Goal: Communication & Community: Share content

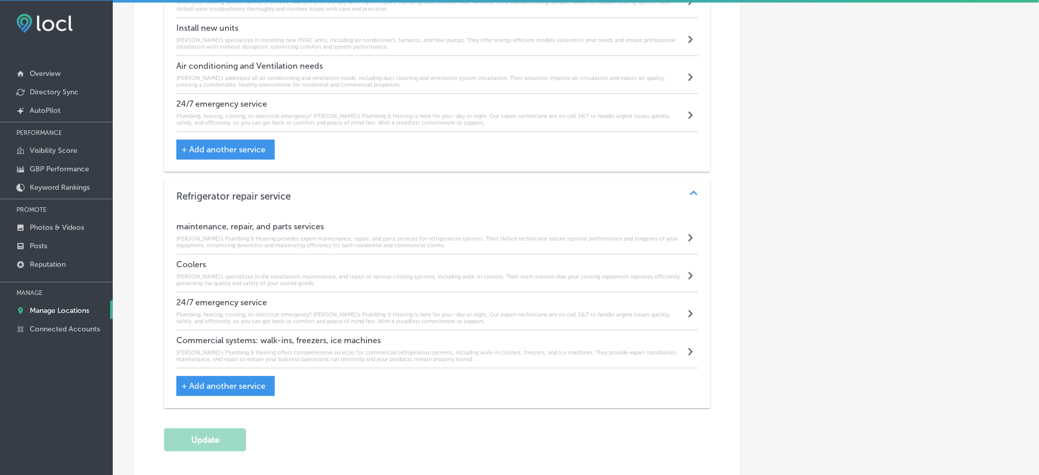
scroll to position [2580, 0]
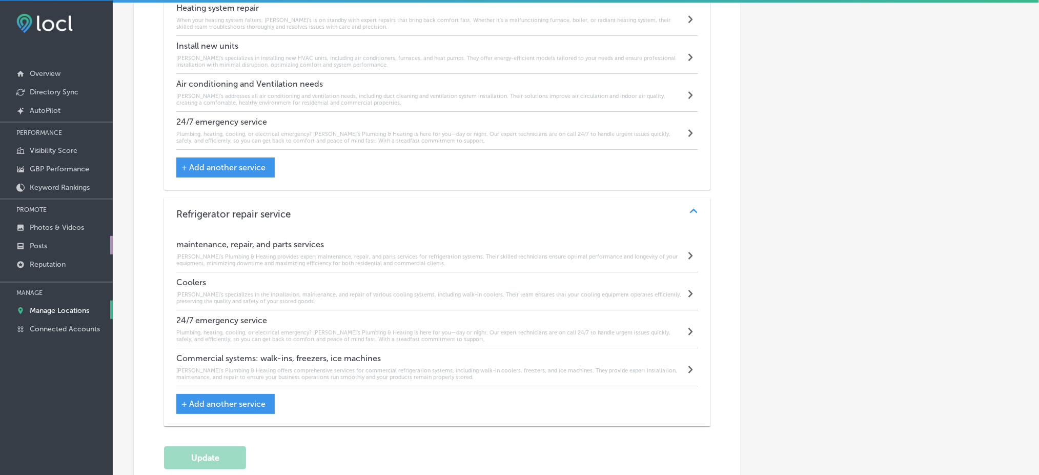
click at [62, 249] on link "Posts" at bounding box center [56, 245] width 113 height 18
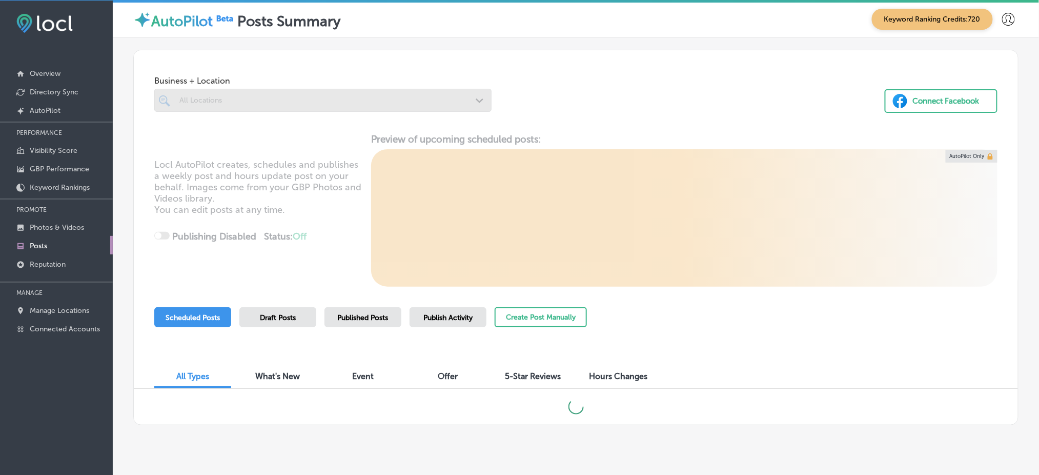
click at [216, 113] on div at bounding box center [322, 120] width 337 height 16
click at [217, 105] on div at bounding box center [322, 100] width 337 height 23
click at [221, 99] on div "[PERSON_NAME]'s Plumbing Heating" at bounding box center [327, 100] width 297 height 9
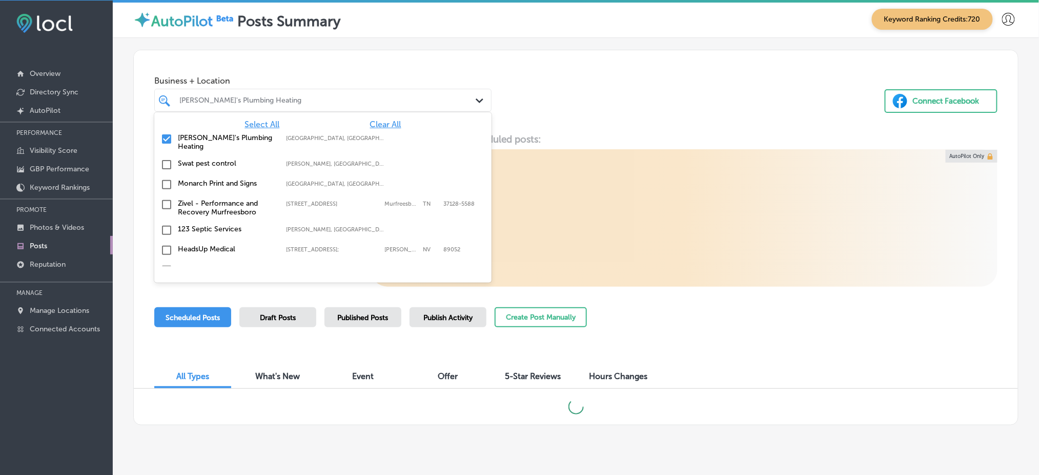
click at [546, 89] on div "Business + Location option focused, 1 of 145. 145 results available. Use Up and…" at bounding box center [576, 89] width 884 height 78
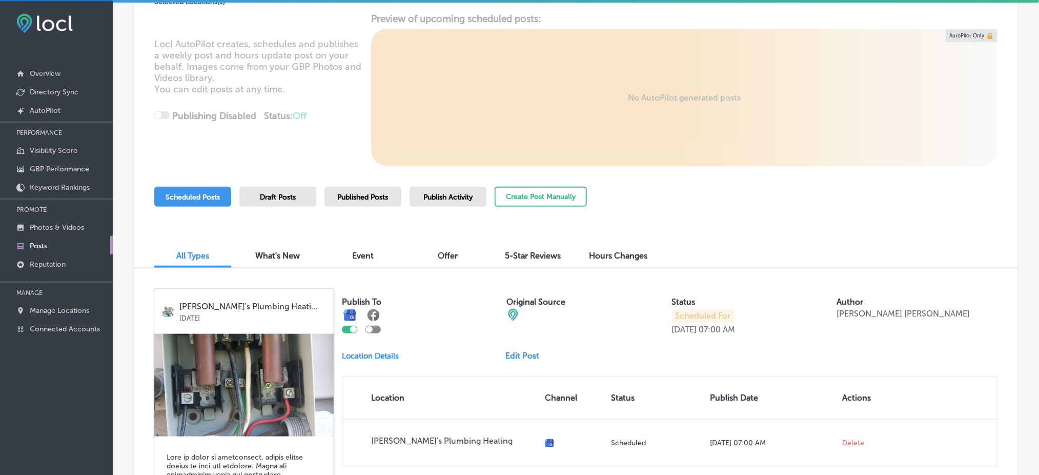
scroll to position [136, 0]
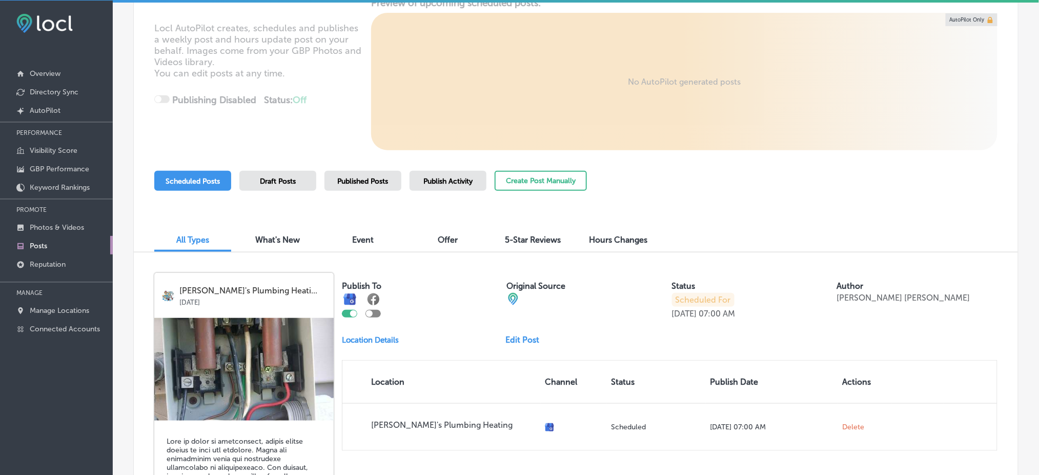
click at [360, 181] on span "Published Posts" at bounding box center [363, 181] width 51 height 9
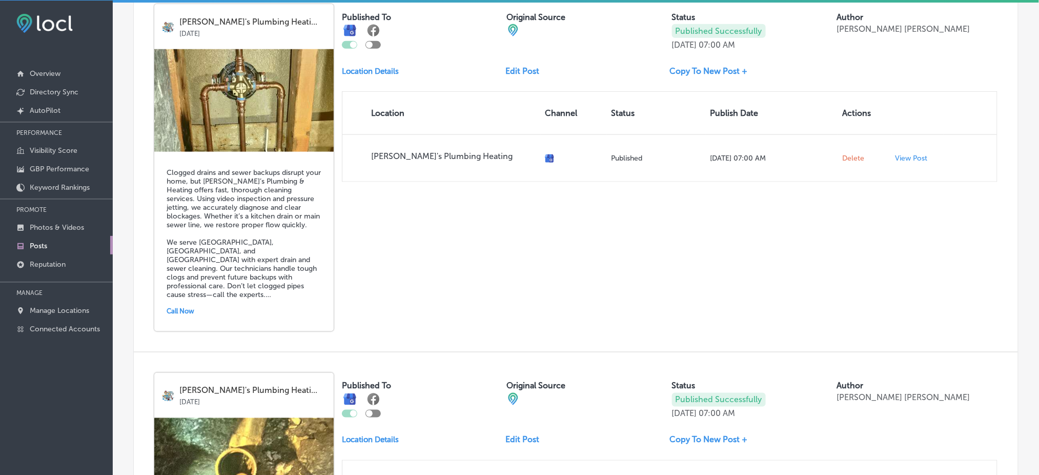
scroll to position [1708, 0]
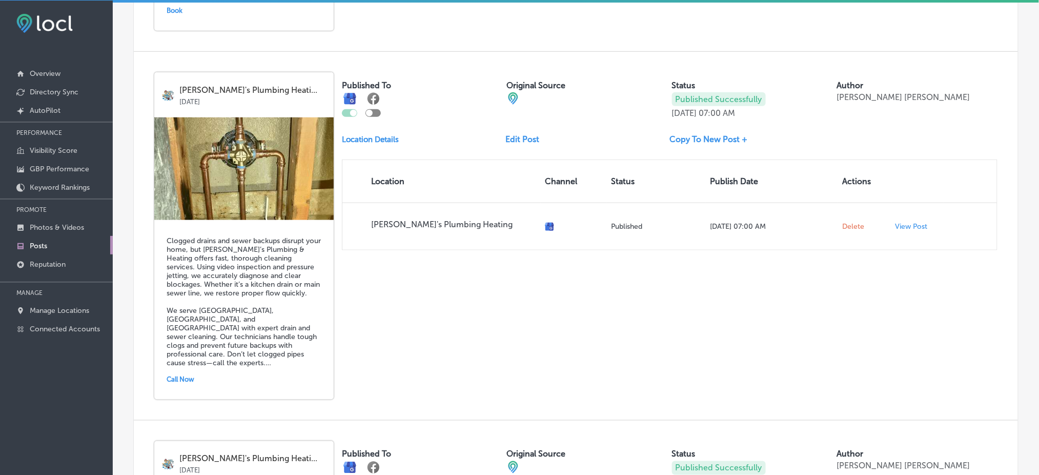
click at [512, 134] on link "Edit Post" at bounding box center [527, 139] width 42 height 10
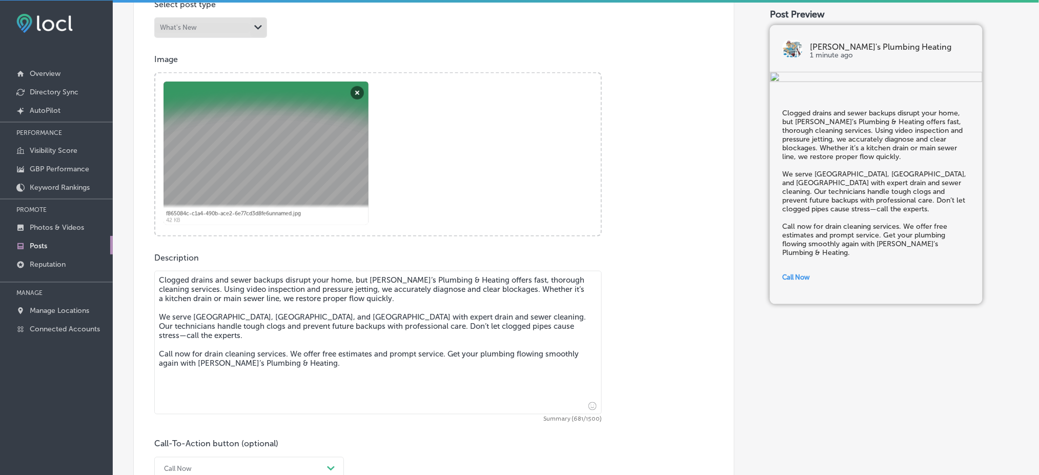
scroll to position [478, 0]
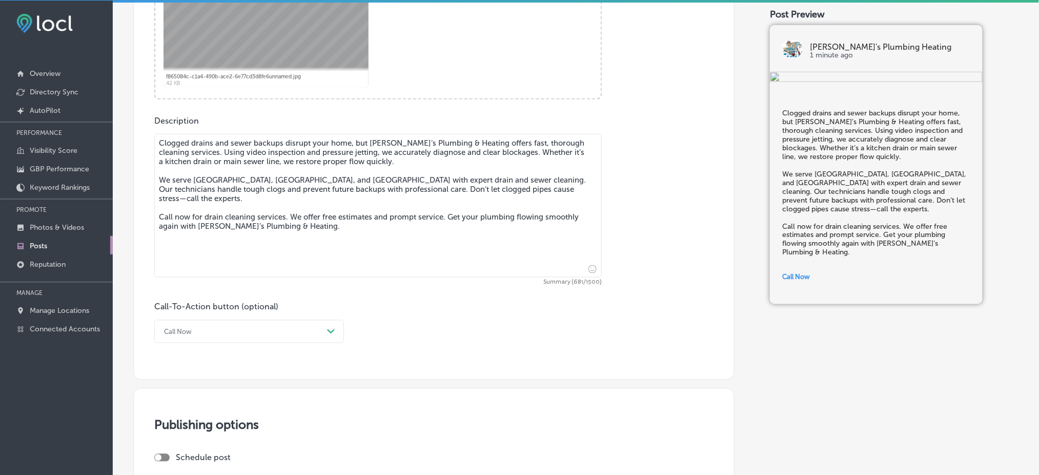
click at [323, 203] on textarea "Clogged drains and sewer backups disrupt your home, but [PERSON_NAME]’s Plumbin…" at bounding box center [377, 205] width 447 height 143
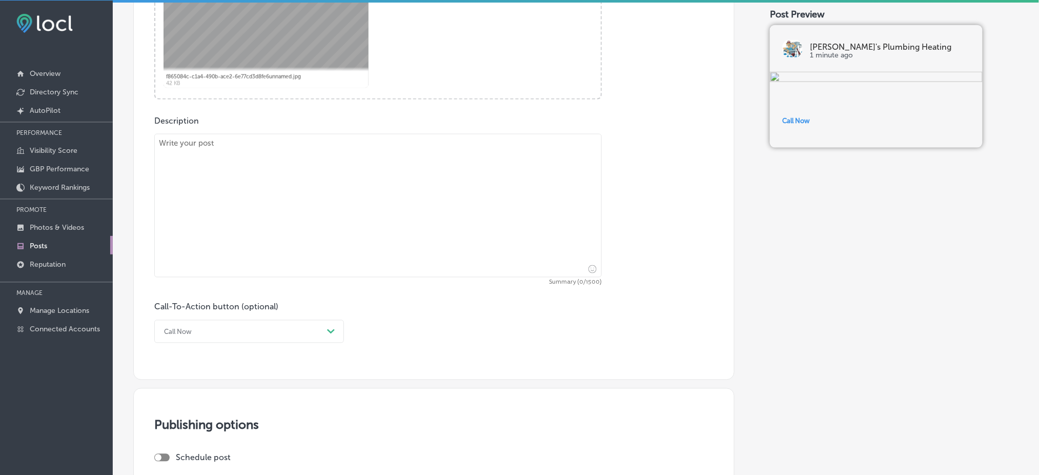
paste textarea "When the summer heat becomes unbearable in [GEOGRAPHIC_DATA], [GEOGRAPHIC_DATA]…"
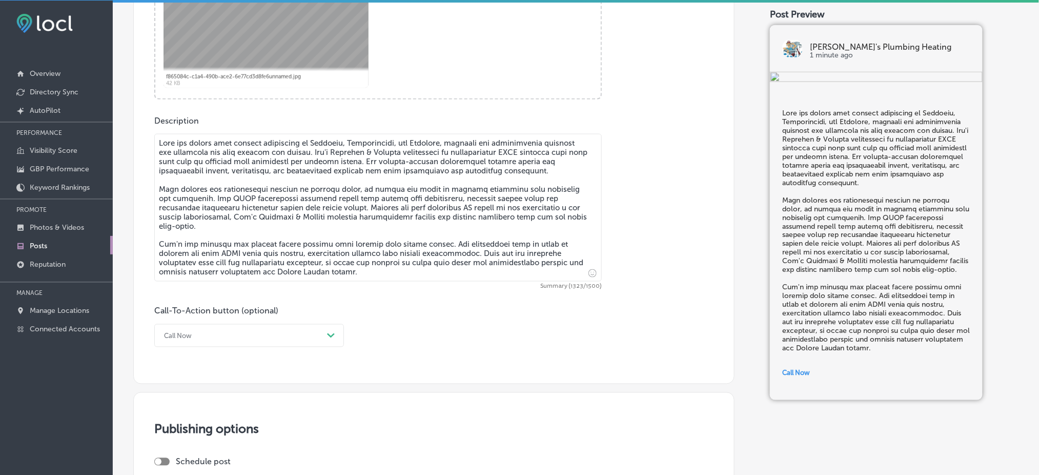
type textarea "When the summer heat becomes unbearable in [GEOGRAPHIC_DATA], [GEOGRAPHIC_DATA]…"
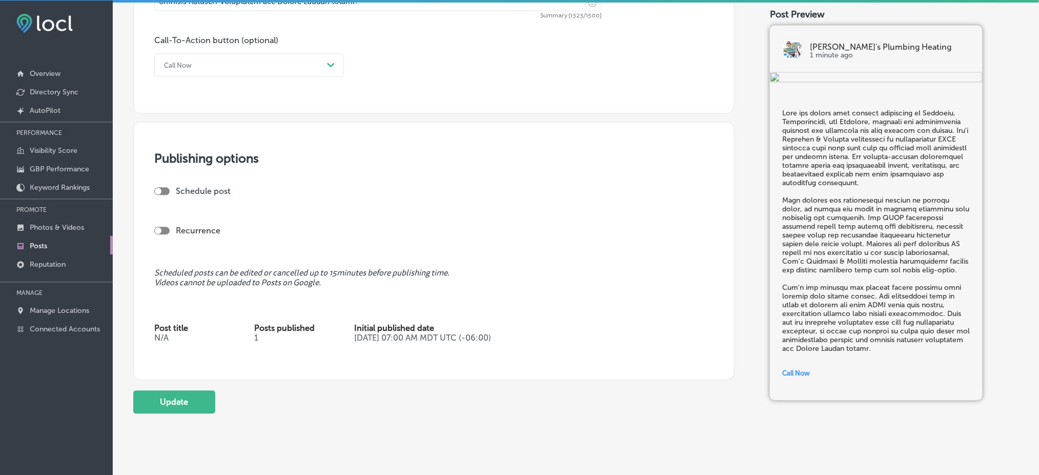
scroll to position [751, 0]
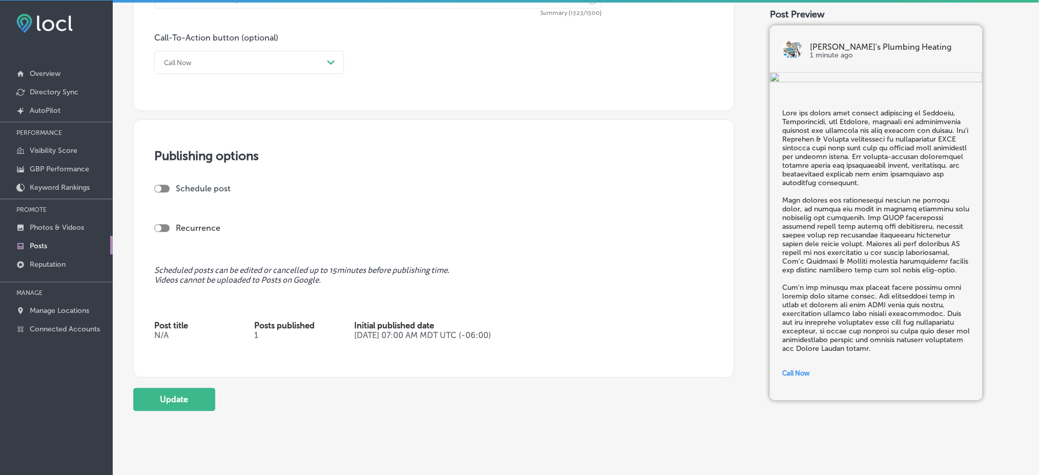
click at [152, 185] on div "Publishing options Schedule post Recurrence Scheduled posts can be edited or ca…" at bounding box center [433, 248] width 601 height 258
click at [158, 189] on div at bounding box center [158, 188] width 7 height 7
checkbox input "true"
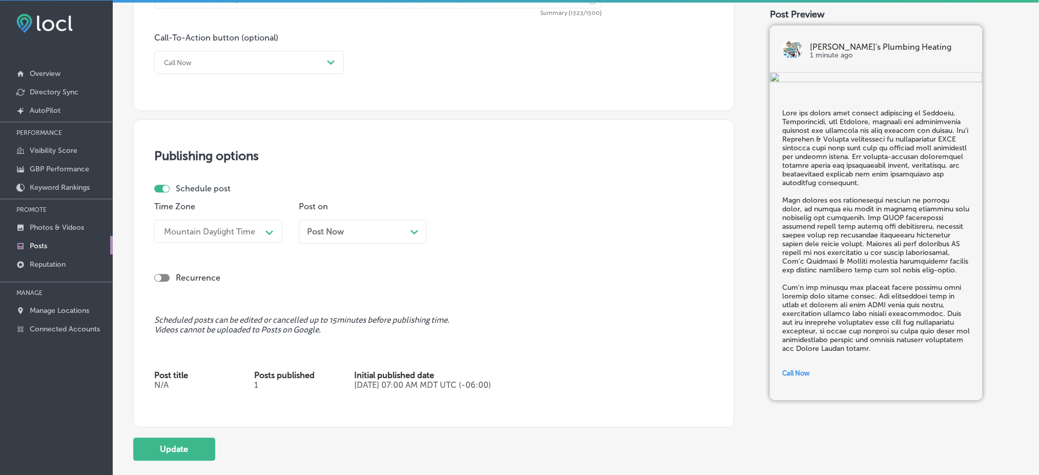
click at [219, 234] on div "Mountain Daylight Time" at bounding box center [209, 231] width 91 height 10
click at [310, 248] on div "Post Now Path Created with Sketch." at bounding box center [363, 235] width 128 height 32
click at [323, 233] on span "Post Now" at bounding box center [325, 232] width 37 height 10
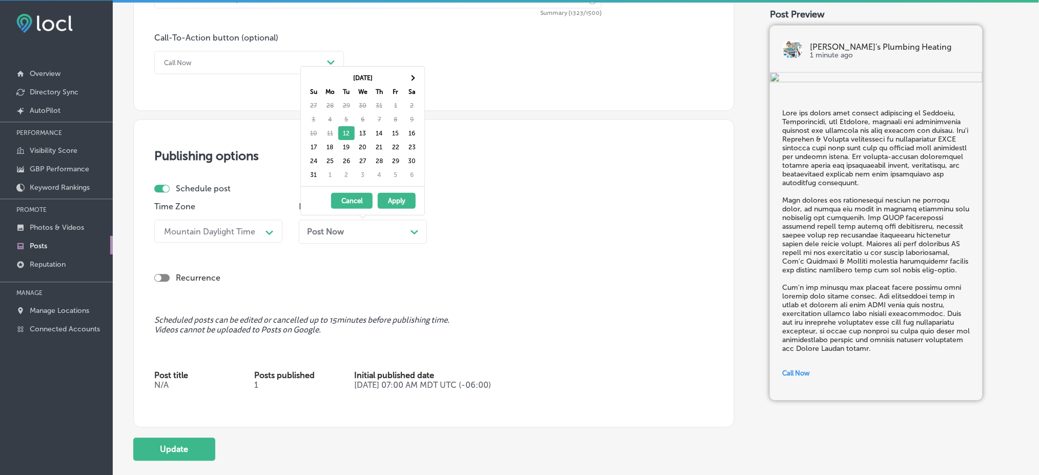
click at [340, 108] on td "29" at bounding box center [346, 105] width 16 height 14
click at [345, 111] on td "29" at bounding box center [346, 105] width 16 height 14
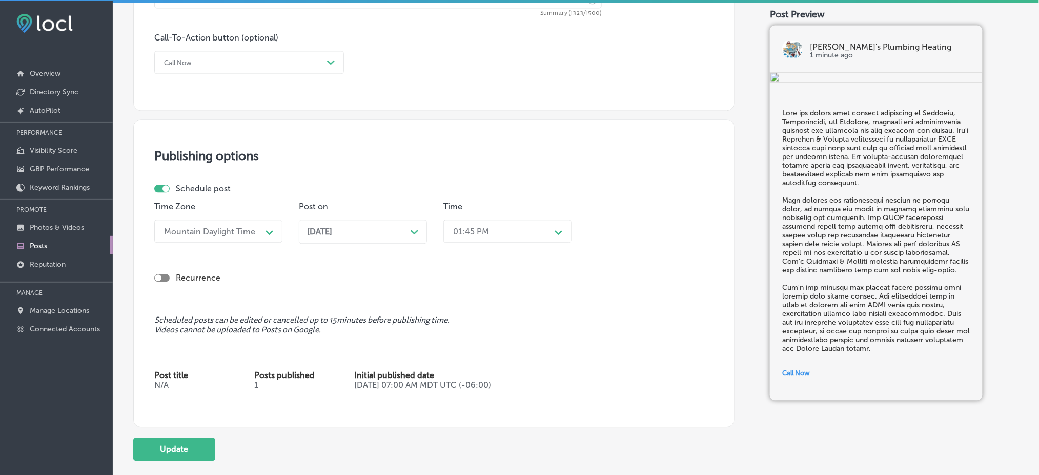
click at [354, 237] on div "[DATE] Path Created with Sketch." at bounding box center [363, 231] width 128 height 24
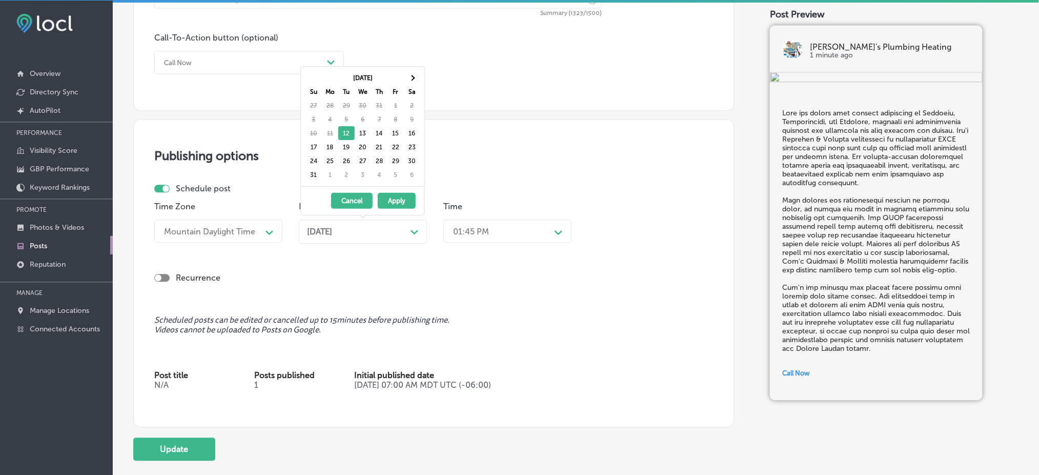
click at [634, 159] on h3 "Publishing options" at bounding box center [433, 155] width 559 height 15
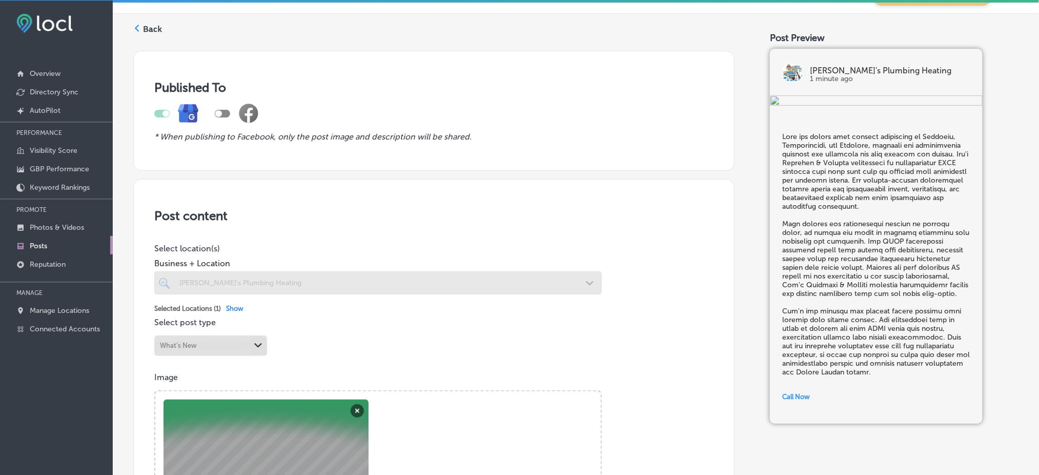
scroll to position [0, 0]
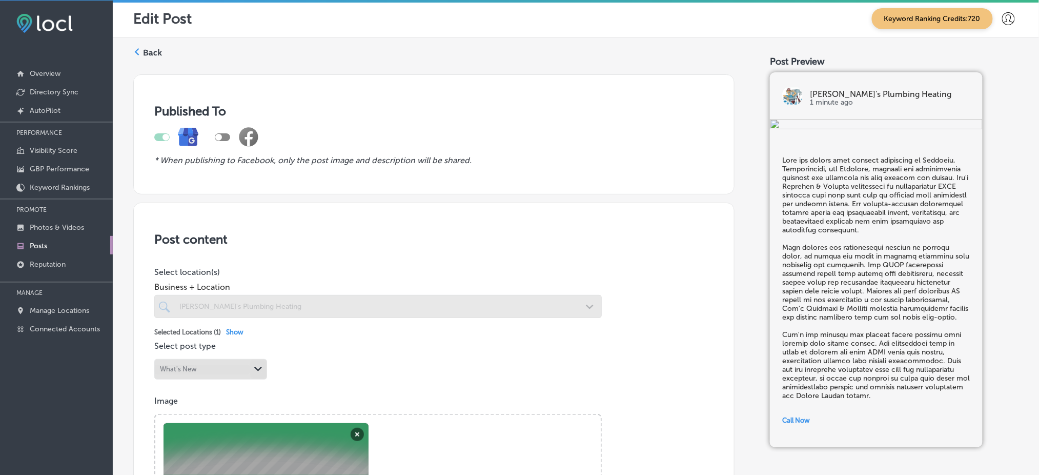
click at [151, 56] on label "Back" at bounding box center [152, 52] width 19 height 11
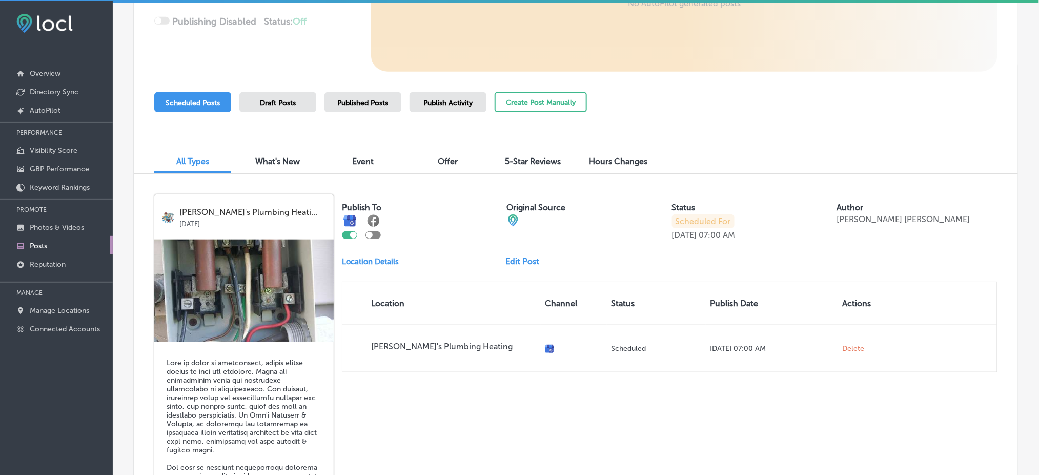
scroll to position [224, 0]
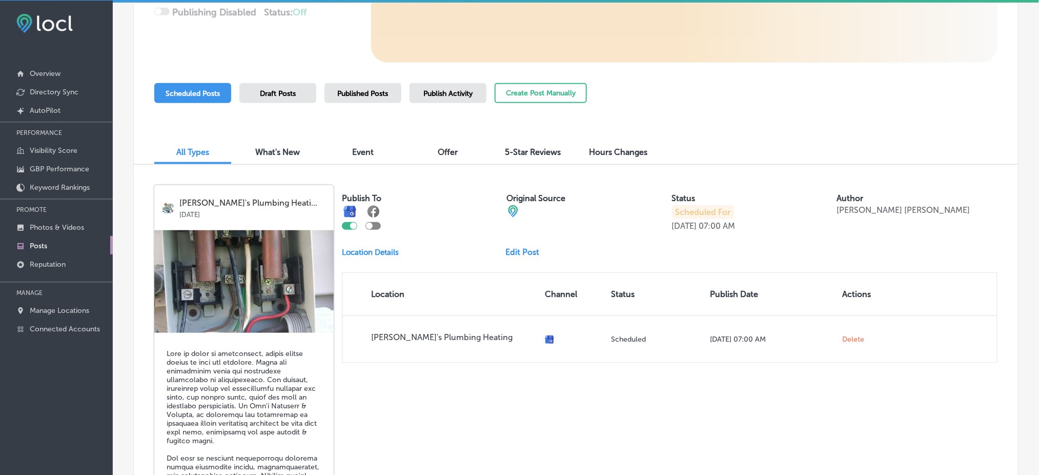
click at [419, 96] on div "Publish Activity" at bounding box center [447, 93] width 77 height 20
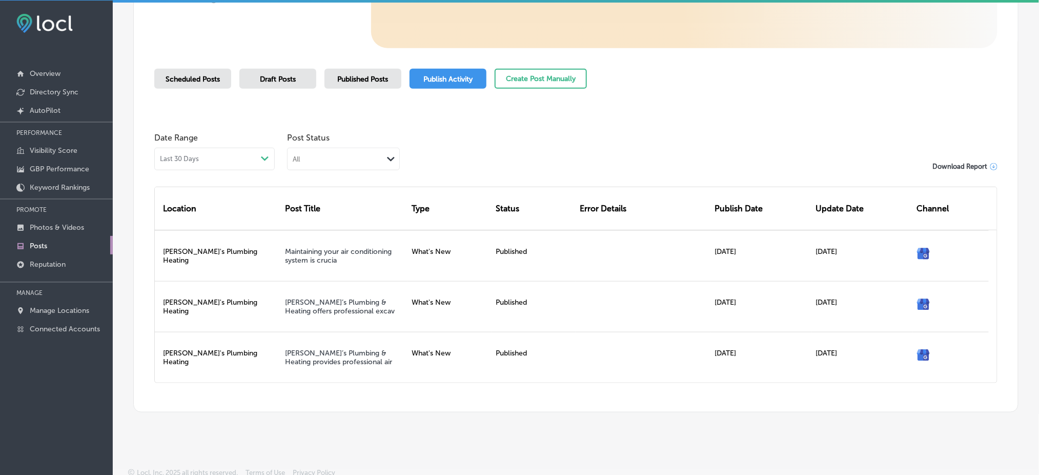
scroll to position [242, 0]
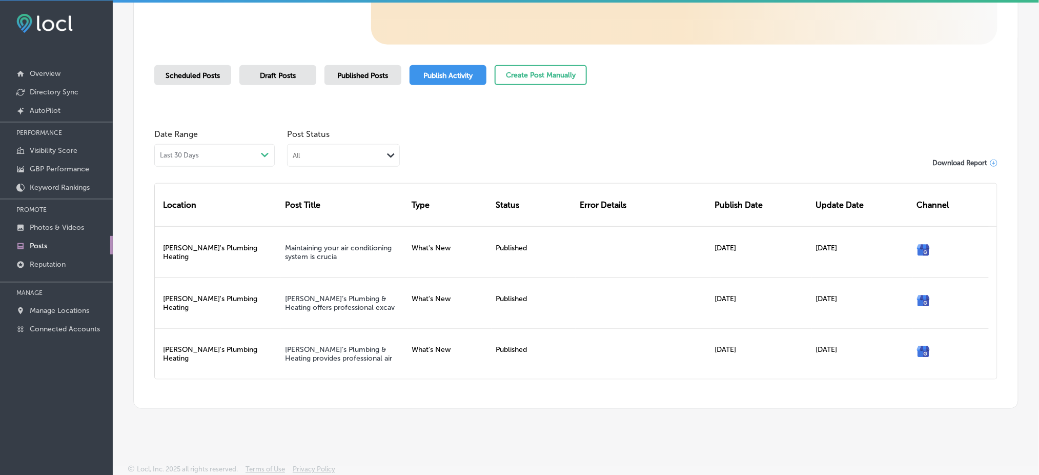
click at [371, 80] on div "Published Posts" at bounding box center [362, 75] width 77 height 20
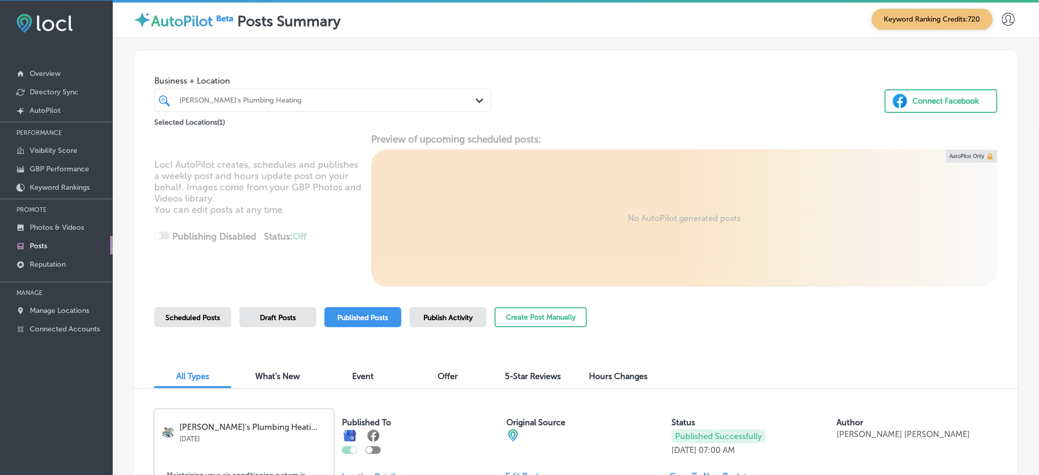
click at [197, 328] on div "Scheduled Posts Draft Posts Published Posts Publish Activity Create Post Manual…" at bounding box center [370, 330] width 433 height 47
click at [198, 322] on div "Scheduled Posts" at bounding box center [192, 317] width 77 height 20
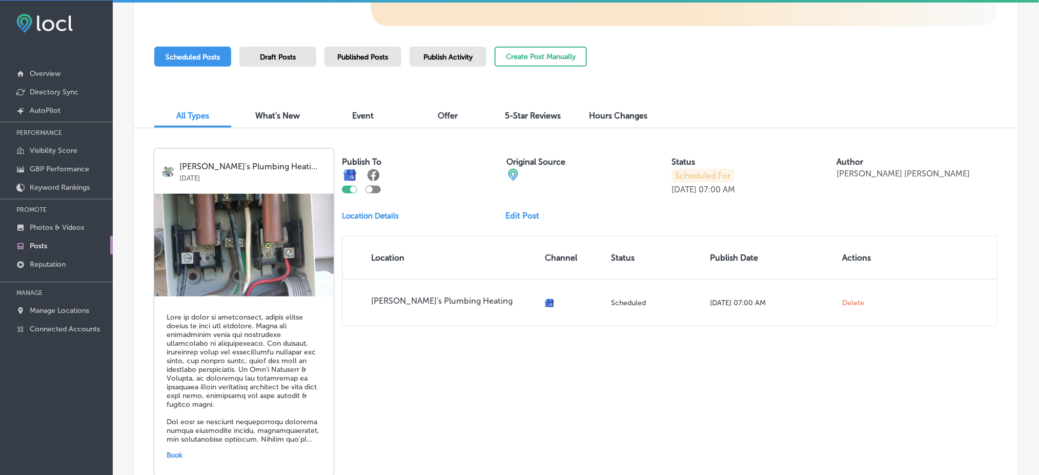
scroll to position [292, 0]
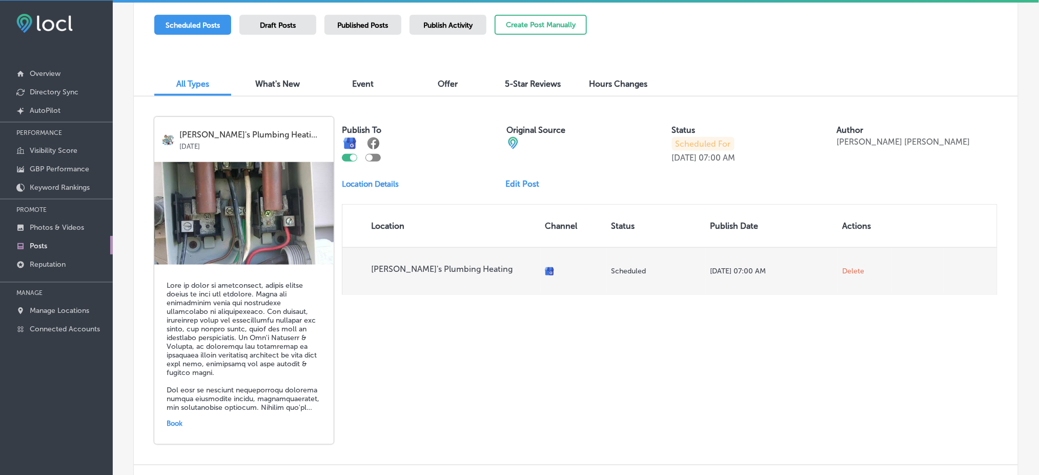
click at [842, 275] on span "Delete" at bounding box center [853, 270] width 22 height 9
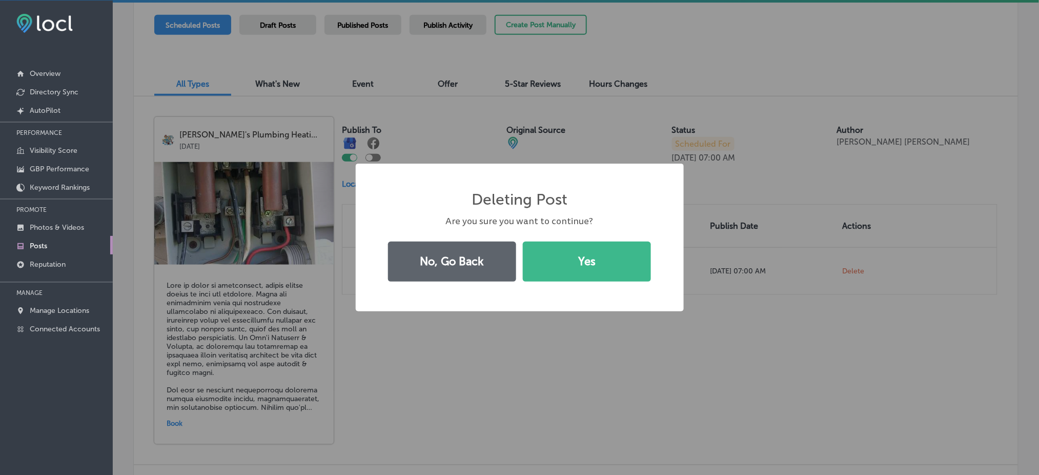
click at [659, 269] on div "Deleting Post × Are you sure you want to continue? No, Go Back Yes" at bounding box center [520, 237] width 328 height 148
click at [609, 268] on button "Yes" at bounding box center [587, 261] width 128 height 40
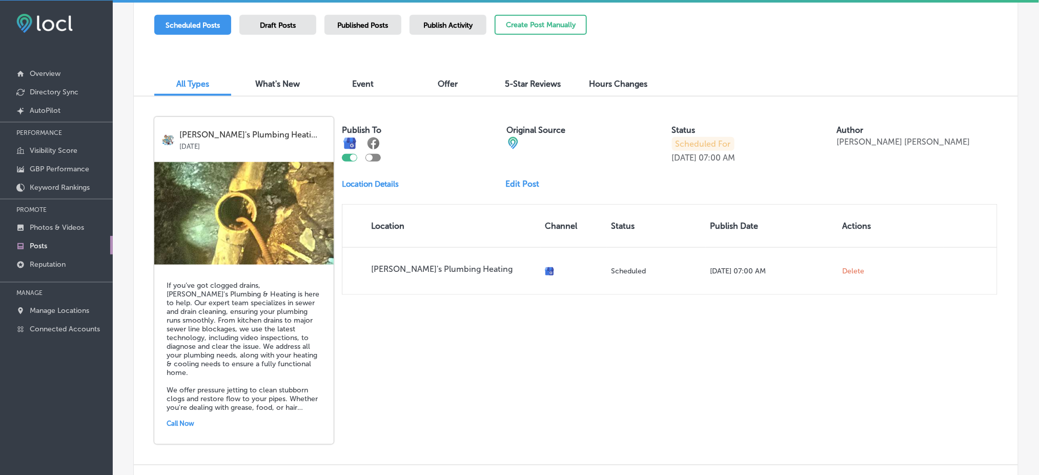
scroll to position [361, 0]
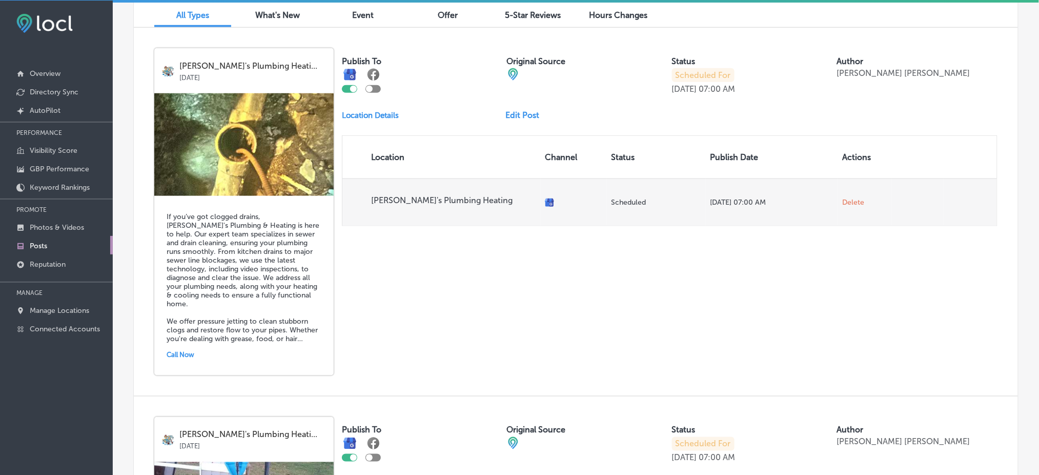
drag, startPoint x: 841, startPoint y: 190, endPoint x: 841, endPoint y: 195, distance: 5.6
click at [841, 191] on td "Delete" at bounding box center [864, 201] width 53 height 47
click at [843, 208] on td "Delete" at bounding box center [864, 201] width 53 height 47
click at [843, 206] on span "Delete" at bounding box center [853, 202] width 22 height 9
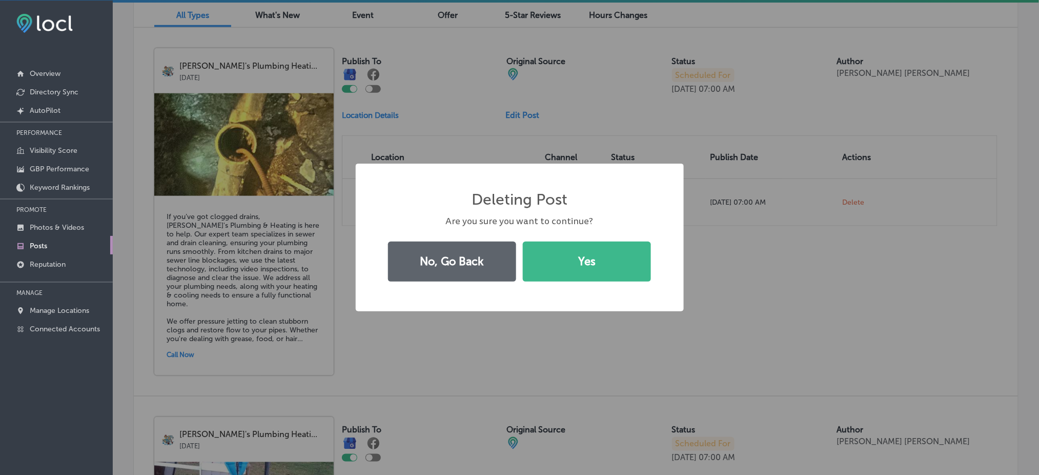
click at [542, 233] on div "Deleting Post × Are you sure you want to continue? No, Go Back Yes" at bounding box center [520, 237] width 328 height 148
click at [554, 251] on button "Yes" at bounding box center [587, 261] width 128 height 40
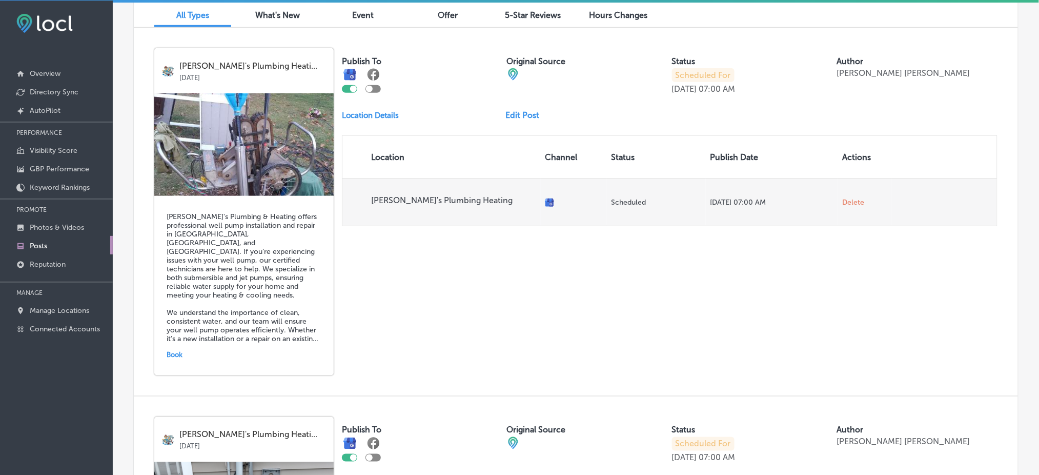
click at [844, 204] on span "Delete" at bounding box center [853, 202] width 22 height 9
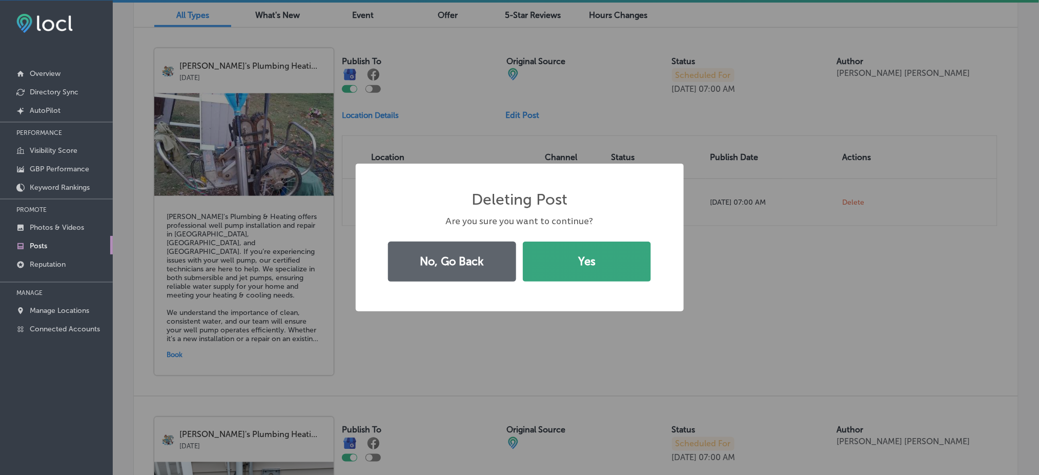
click at [593, 252] on button "Yes" at bounding box center [587, 261] width 128 height 40
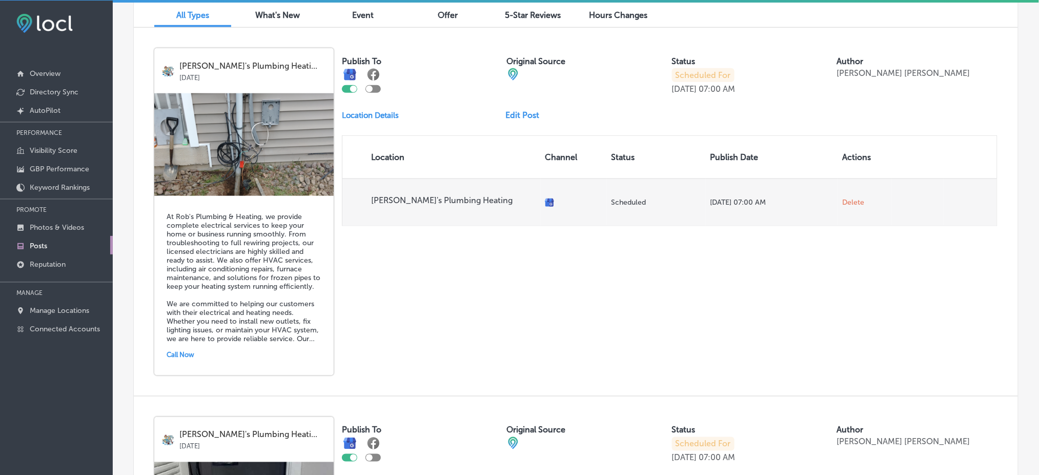
click at [848, 201] on span "Delete" at bounding box center [853, 202] width 22 height 9
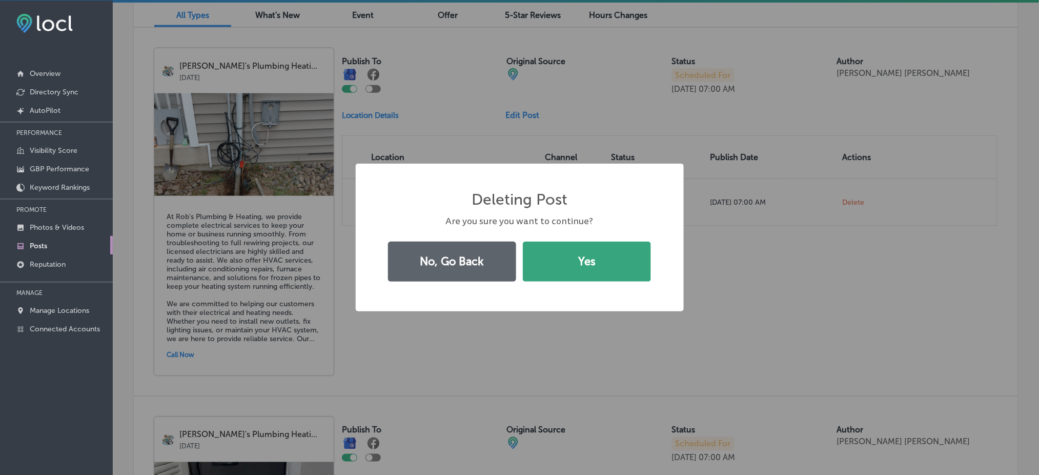
click at [599, 254] on button "Yes" at bounding box center [587, 261] width 128 height 40
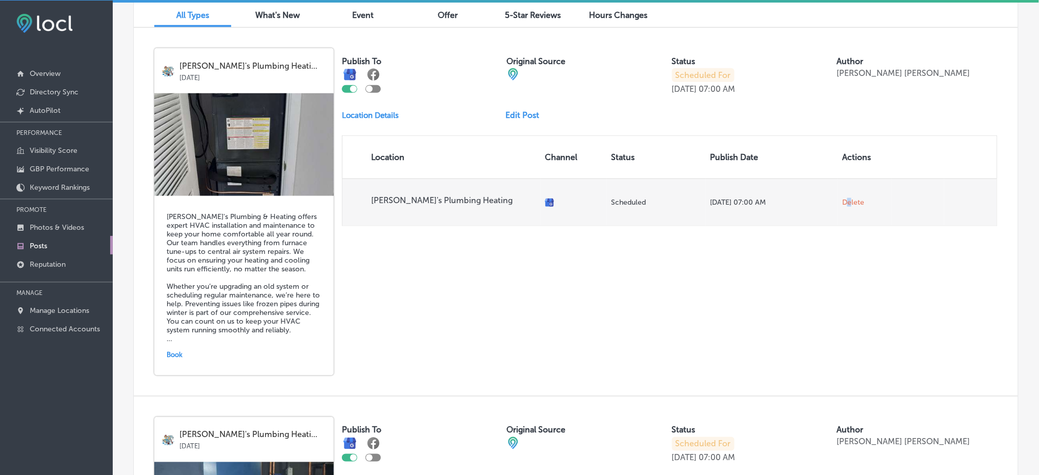
click at [843, 205] on span "Delete" at bounding box center [853, 202] width 22 height 9
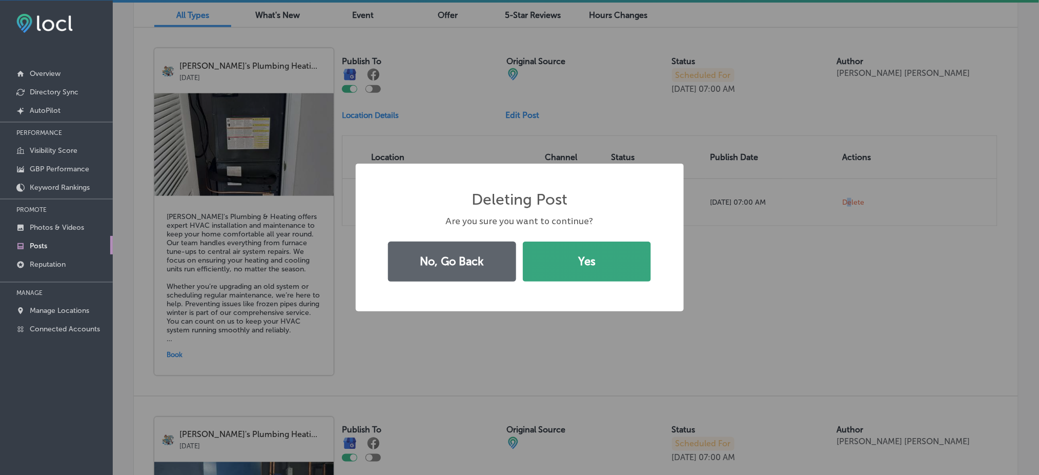
click at [598, 242] on button "Yes" at bounding box center [587, 261] width 128 height 40
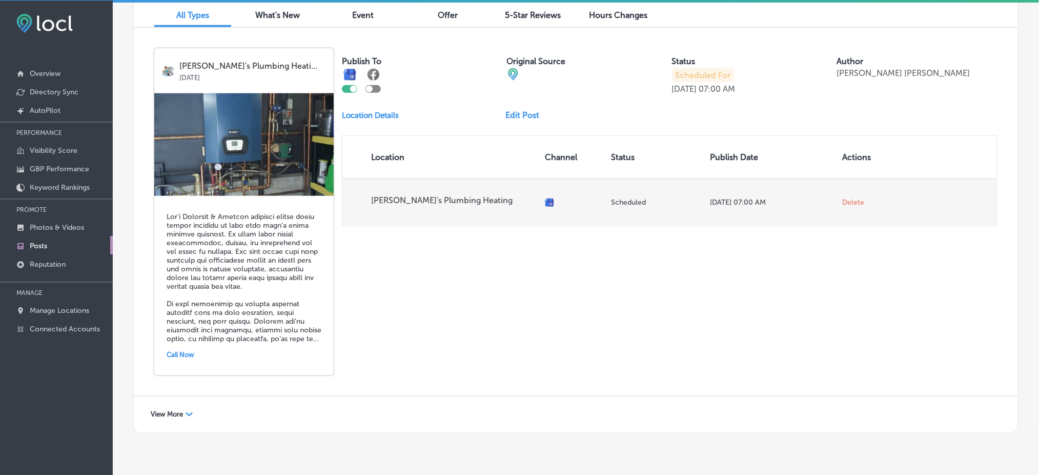
click at [849, 202] on span "Delete" at bounding box center [853, 202] width 22 height 9
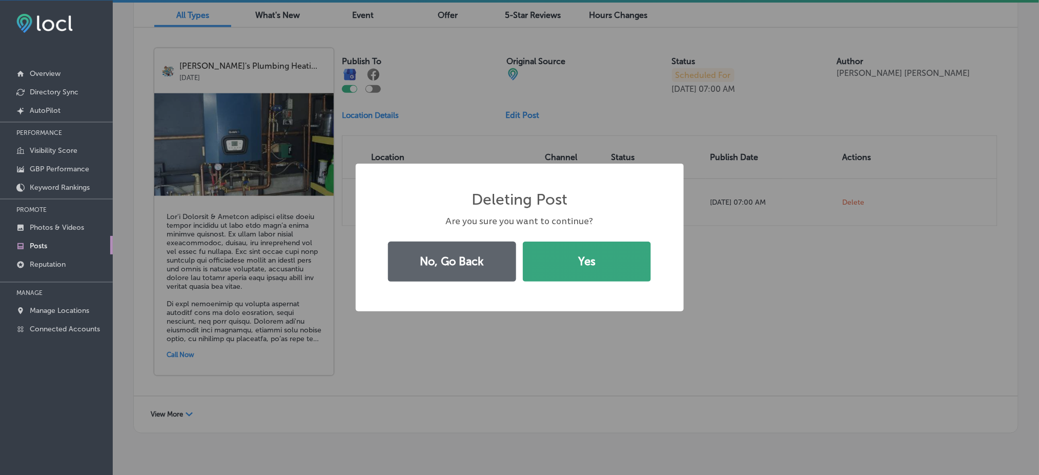
click at [611, 251] on button "Yes" at bounding box center [587, 261] width 128 height 40
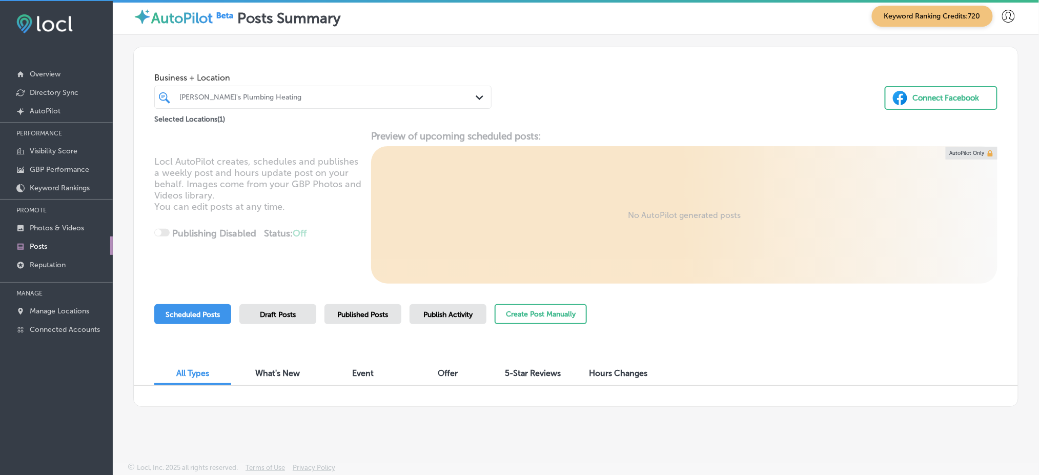
scroll to position [2, 0]
click at [269, 317] on div "Draft Posts" at bounding box center [277, 313] width 77 height 20
click at [220, 314] on div "Scheduled Posts" at bounding box center [192, 313] width 77 height 20
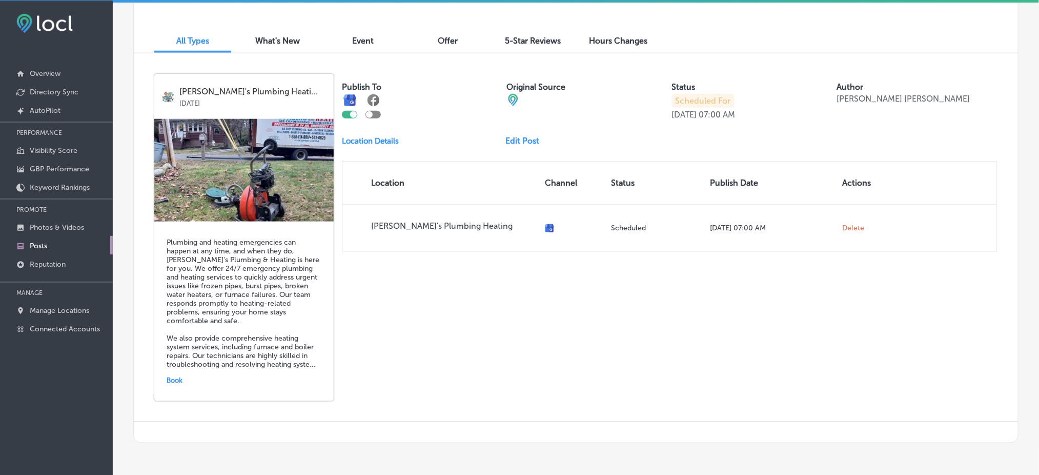
scroll to position [341, 0]
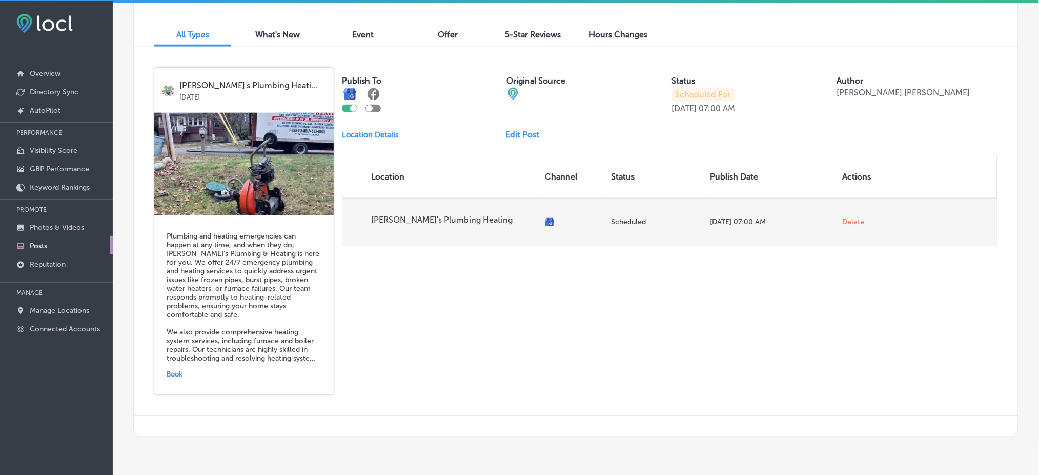
click at [848, 220] on span "Delete" at bounding box center [853, 221] width 22 height 9
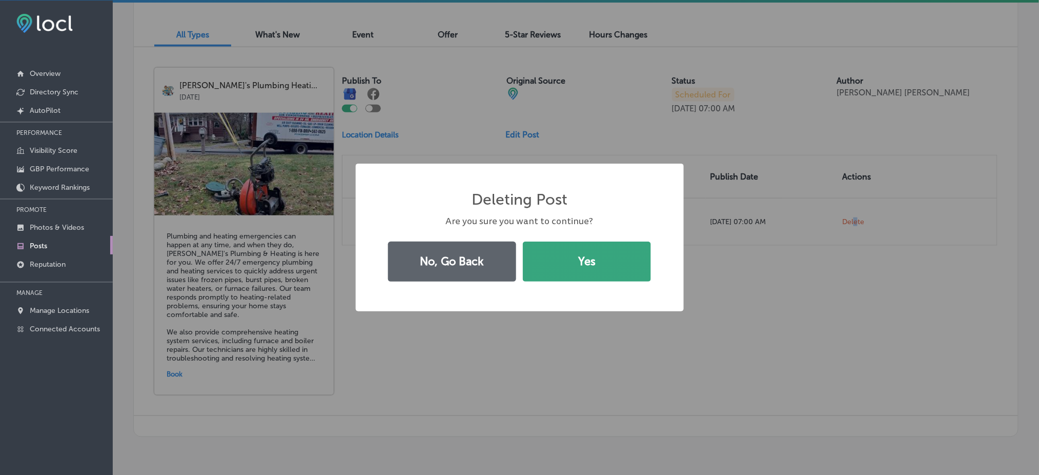
click at [599, 252] on button "Yes" at bounding box center [587, 261] width 128 height 40
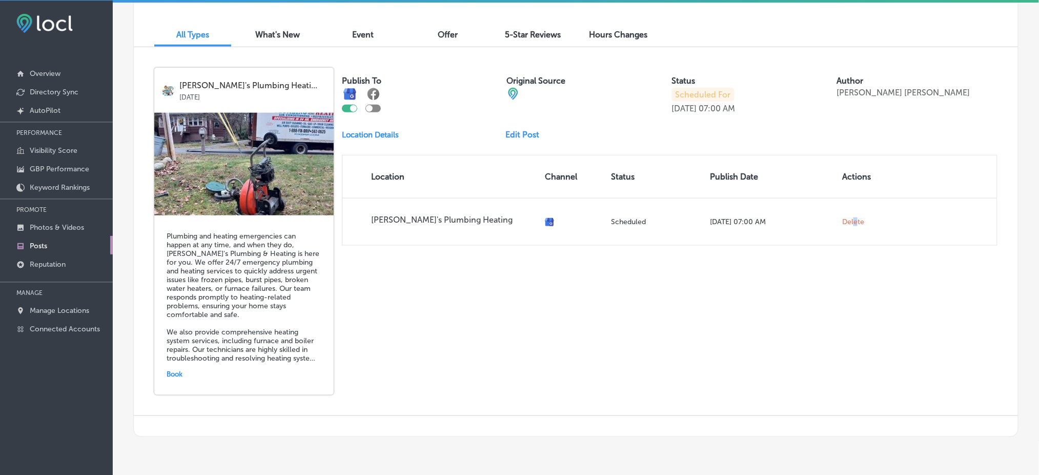
scroll to position [4, 0]
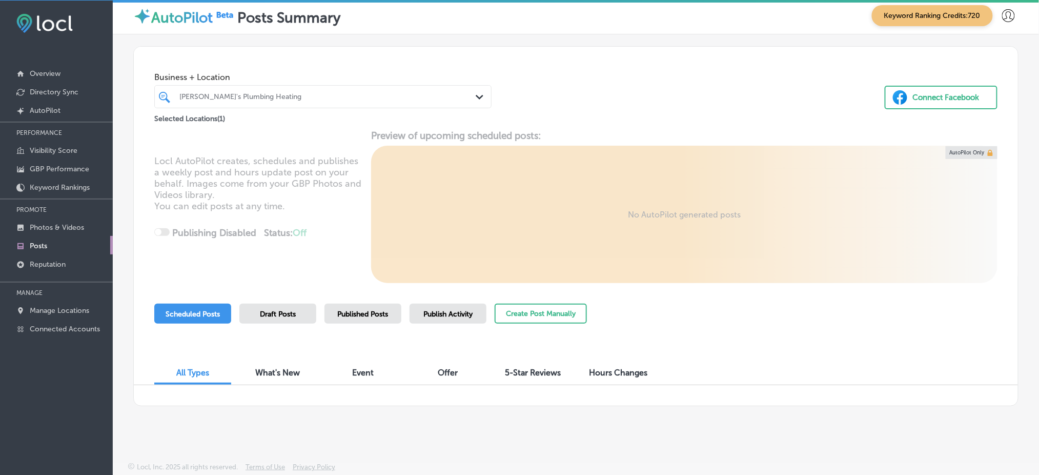
drag, startPoint x: 310, startPoint y: 308, endPoint x: 304, endPoint y: 311, distance: 6.4
click at [309, 309] on div "Draft Posts" at bounding box center [277, 313] width 77 height 20
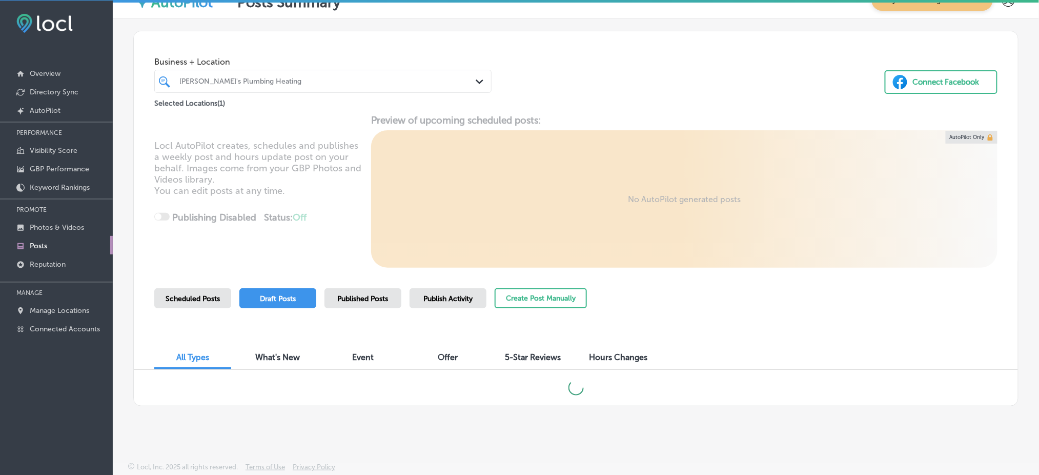
click at [166, 299] on span "Scheduled Posts" at bounding box center [193, 298] width 54 height 9
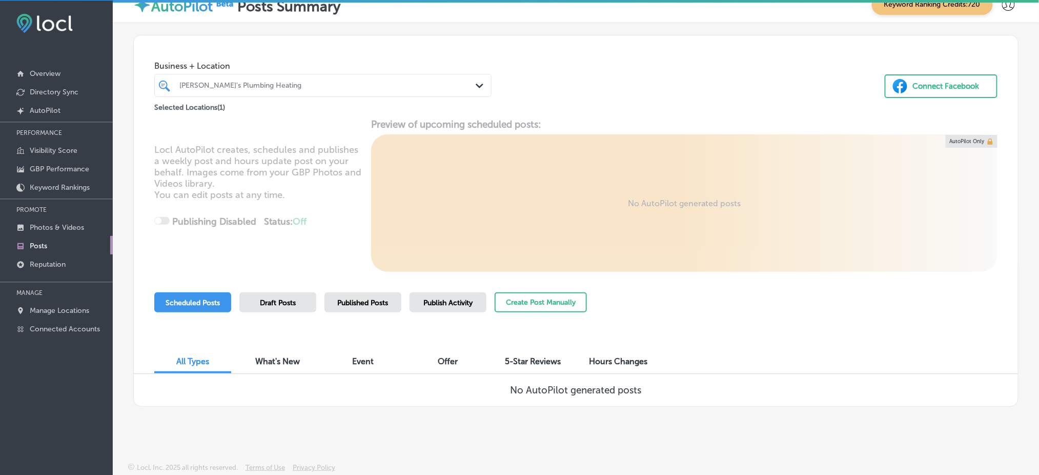
click at [448, 299] on span "Publish Activity" at bounding box center [447, 302] width 49 height 9
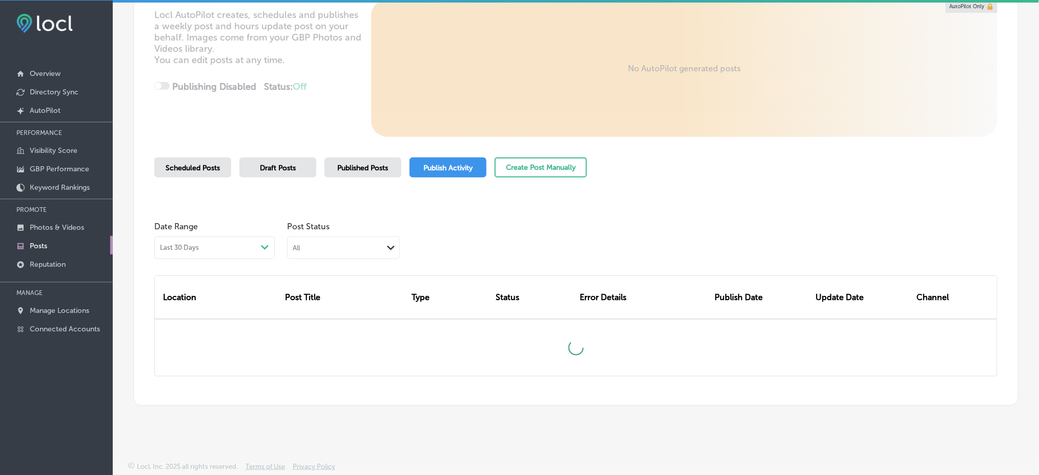
scroll to position [242, 0]
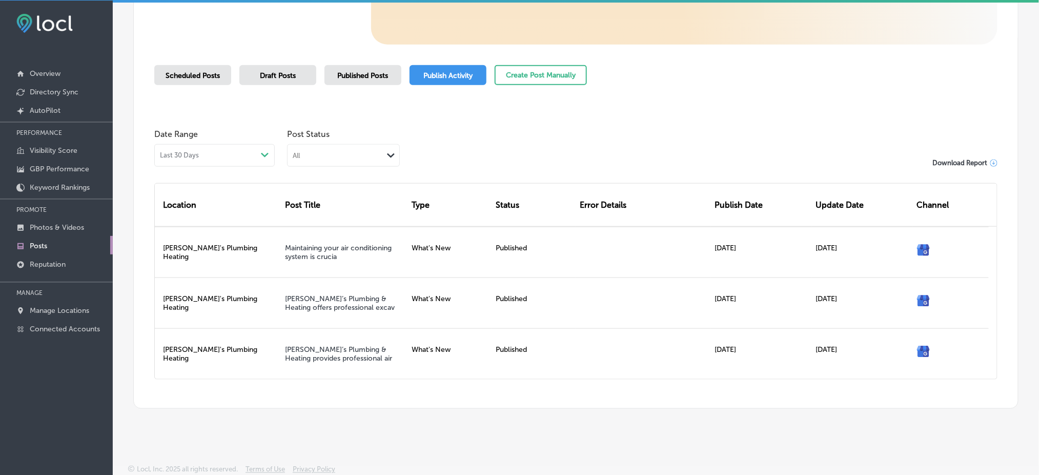
click at [379, 78] on span "Published Posts" at bounding box center [363, 75] width 51 height 9
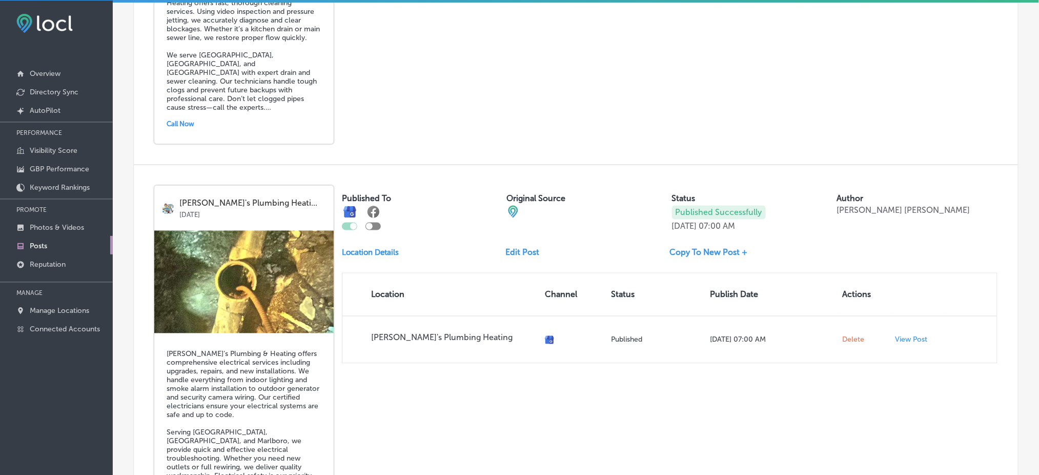
scroll to position [2081, 0]
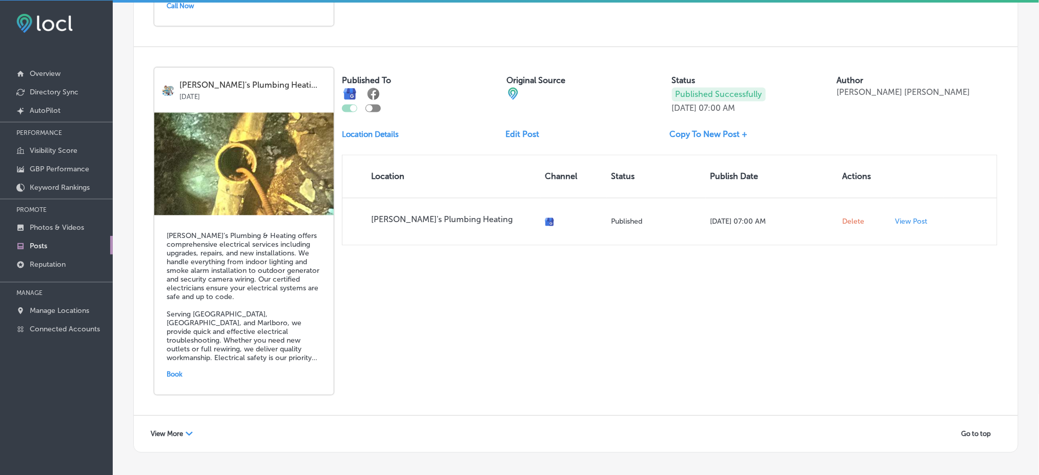
click at [182, 430] on span "View More" at bounding box center [167, 434] width 32 height 8
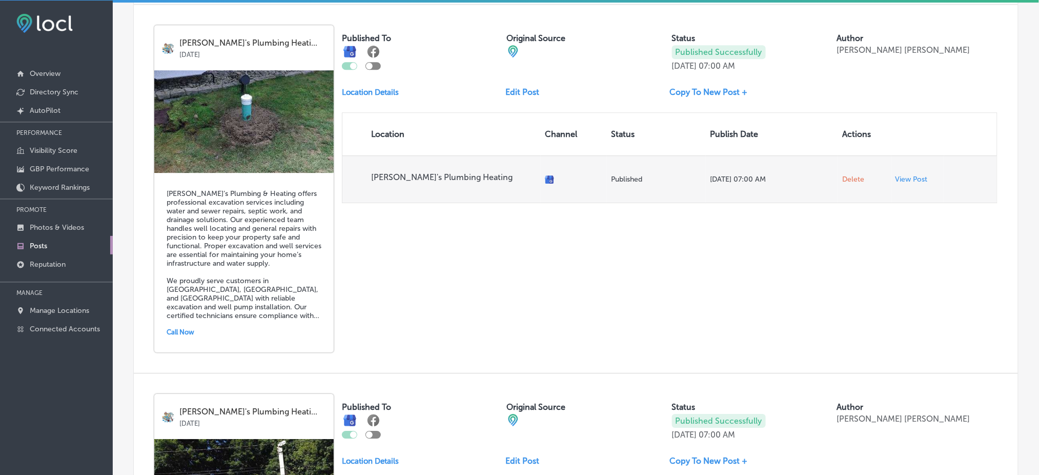
scroll to position [988, 0]
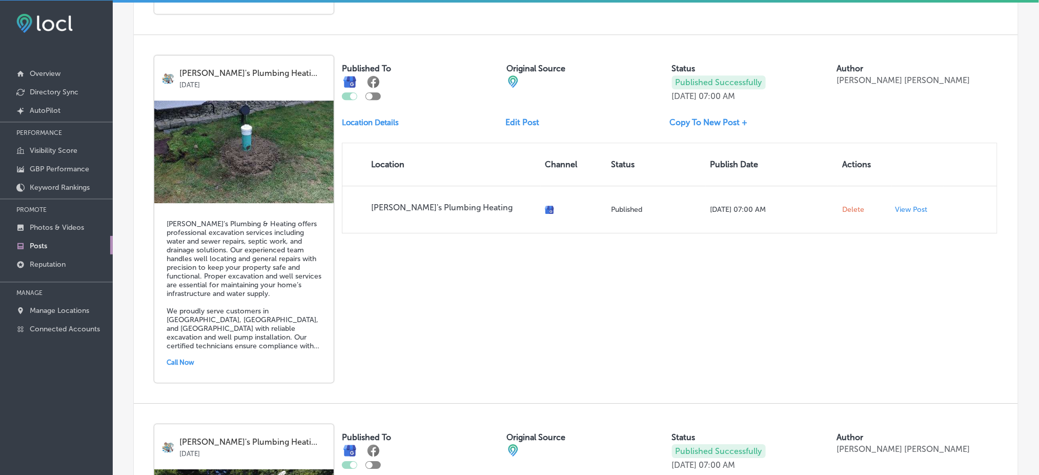
click at [632, 309] on div "[PERSON_NAME]'s Plumbing Heati... [DATE] Rob’s Plumbing & Heating offers profes…" at bounding box center [576, 219] width 884 height 368
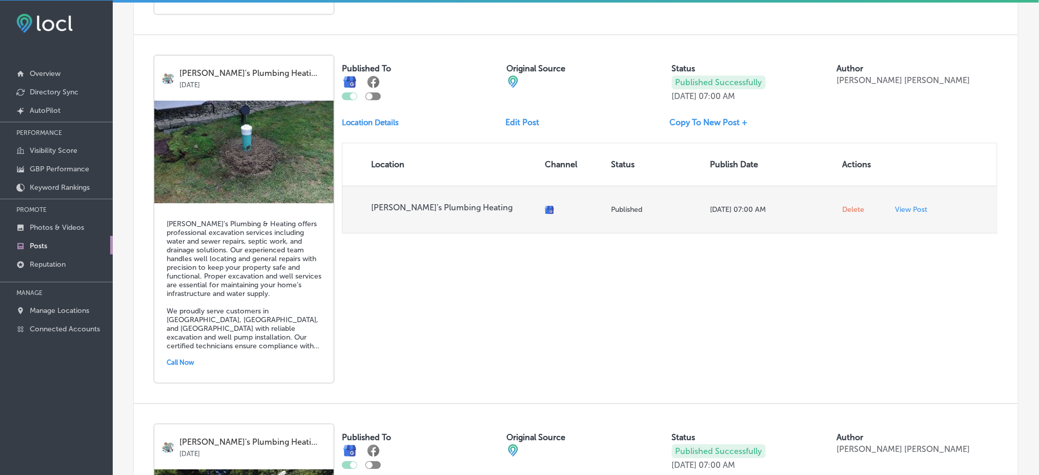
click at [842, 205] on span "Delete" at bounding box center [853, 209] width 22 height 9
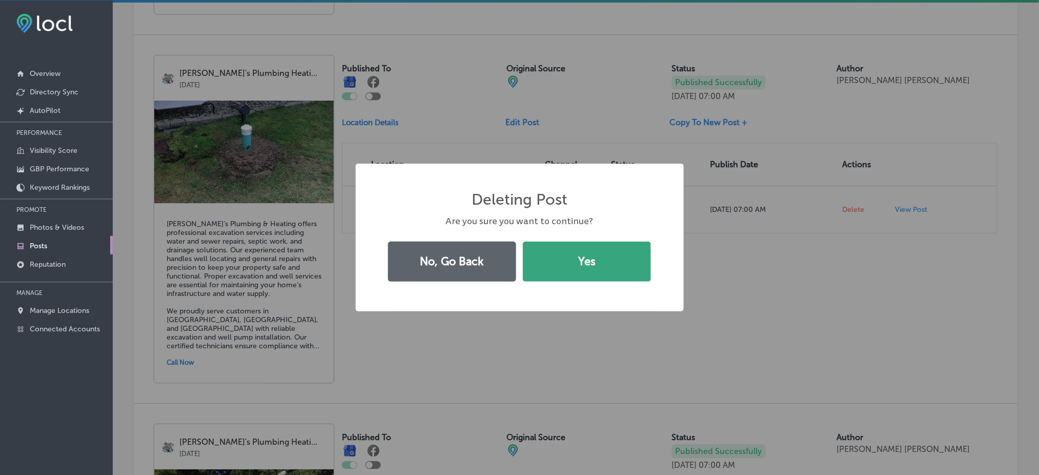
click at [596, 258] on button "Yes" at bounding box center [587, 261] width 128 height 40
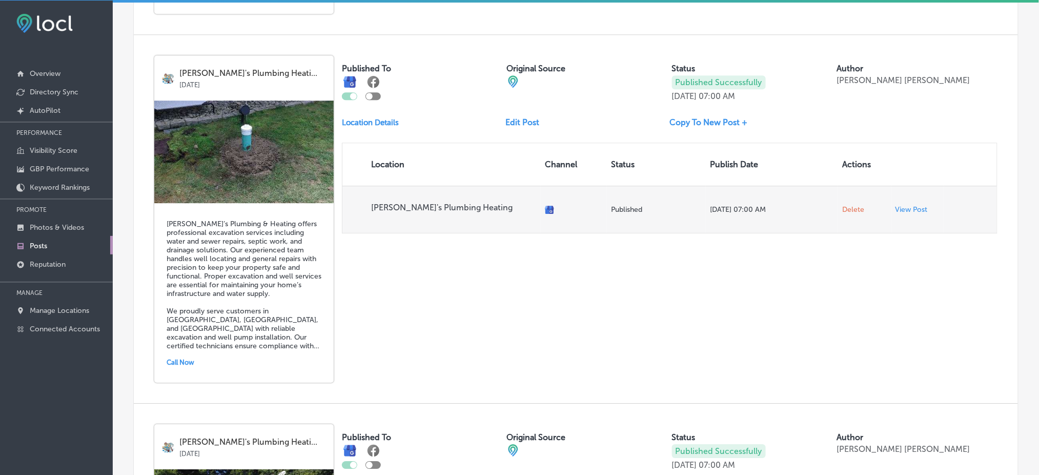
click at [842, 205] on span "Delete" at bounding box center [853, 209] width 22 height 9
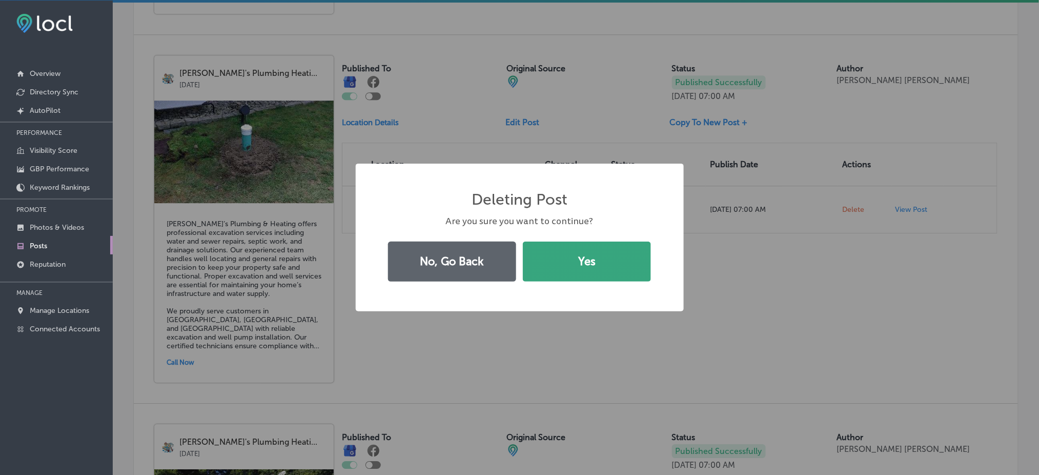
click at [588, 244] on button "Yes" at bounding box center [587, 261] width 128 height 40
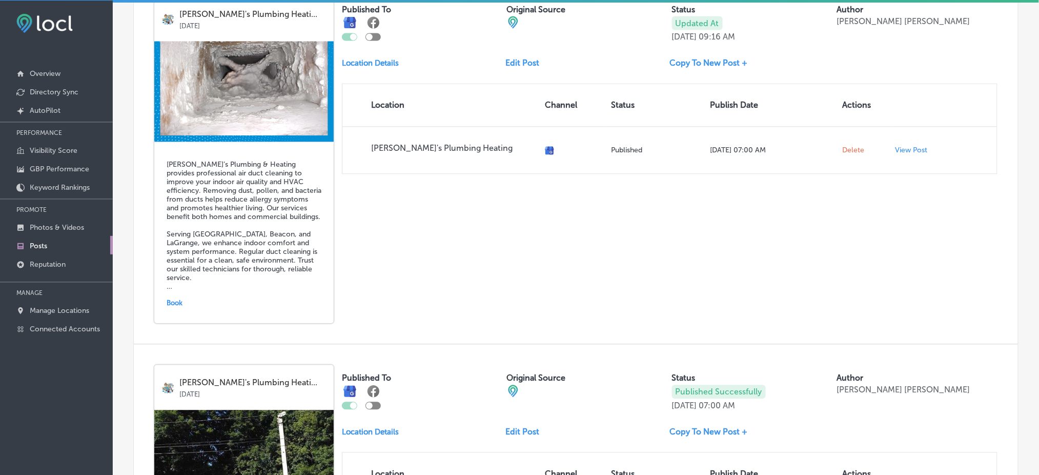
scroll to position [646, 0]
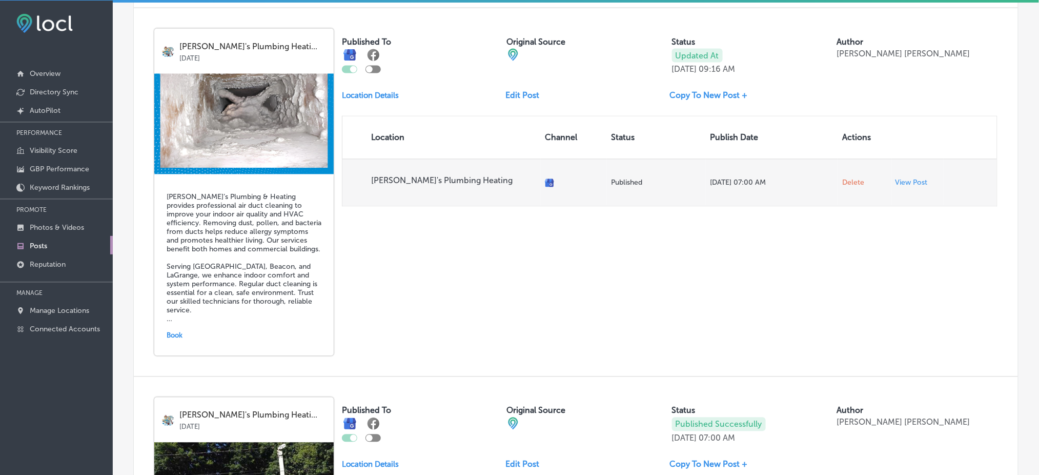
click at [845, 178] on span "Delete" at bounding box center [853, 182] width 22 height 9
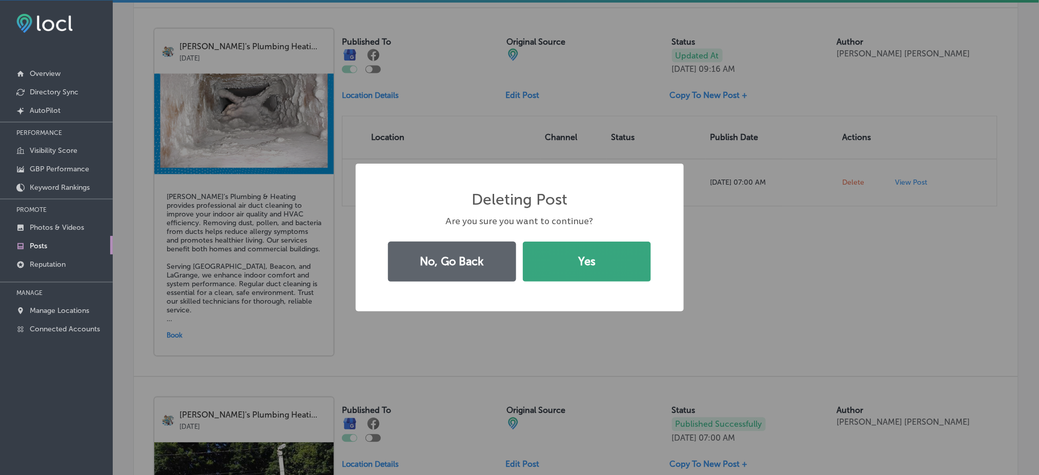
click at [589, 256] on button "Yes" at bounding box center [587, 261] width 128 height 40
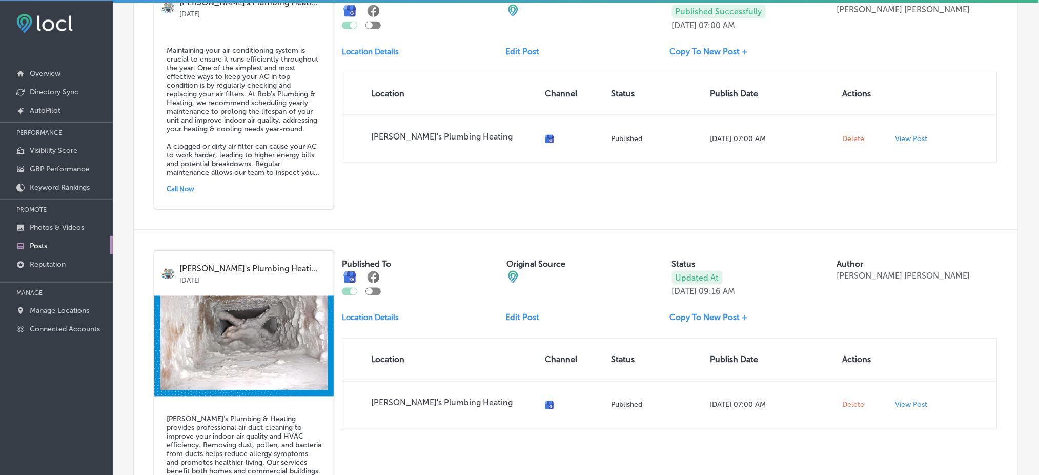
scroll to position [373, 0]
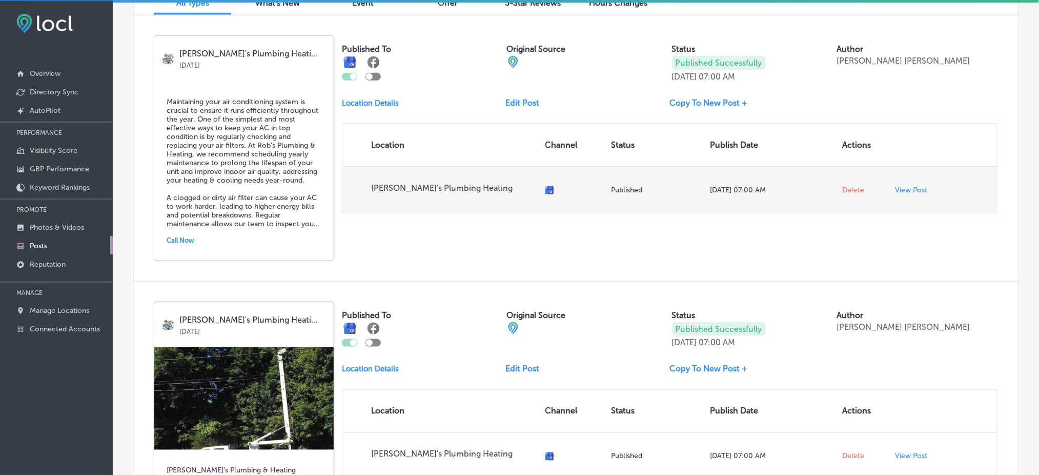
click at [845, 195] on td "Delete" at bounding box center [864, 189] width 53 height 47
click at [845, 191] on span "Delete" at bounding box center [853, 190] width 22 height 9
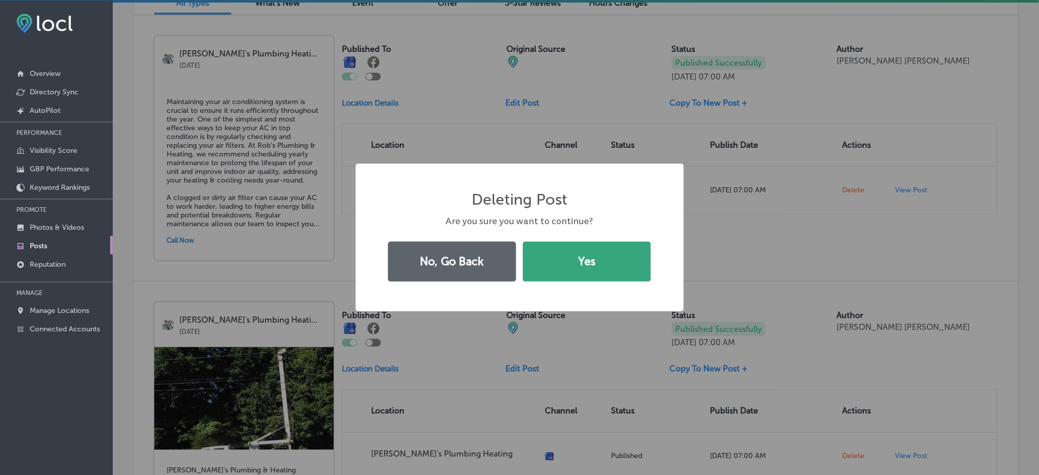
click at [604, 246] on button "Yes" at bounding box center [587, 261] width 128 height 40
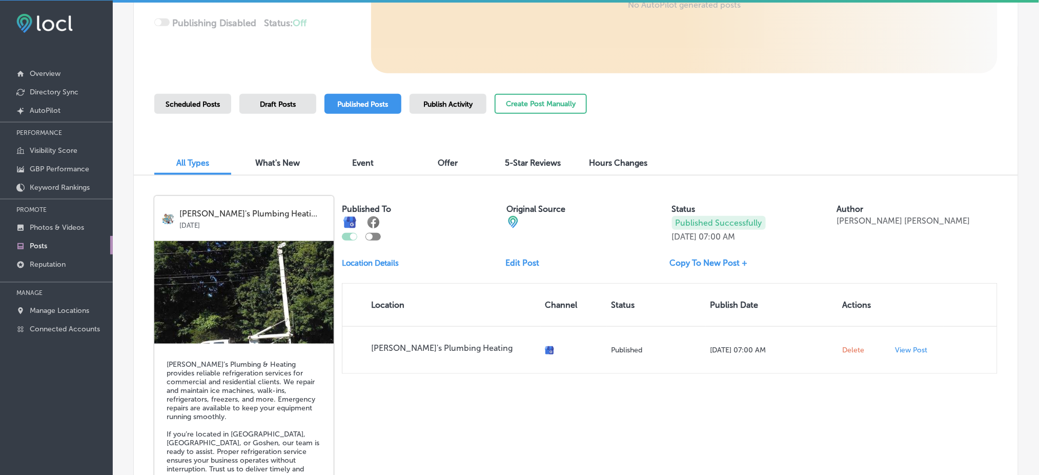
scroll to position [236, 0]
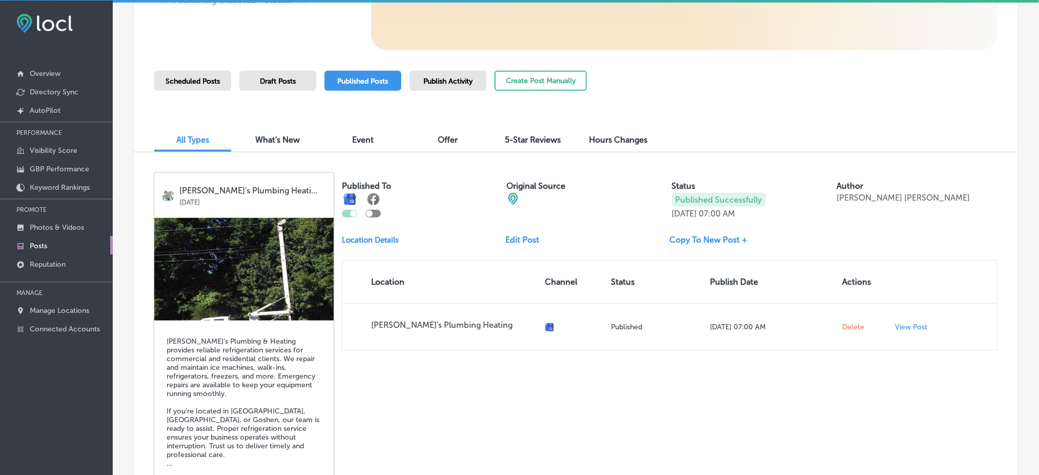
click at [283, 84] on span "Draft Posts" at bounding box center [278, 81] width 36 height 9
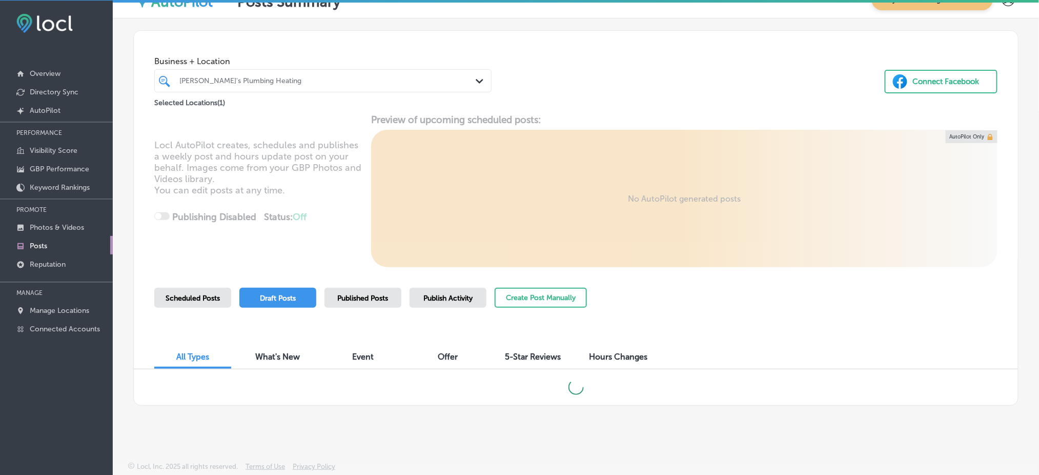
scroll to position [19, 0]
click at [372, 293] on div "Published Posts" at bounding box center [362, 298] width 77 height 20
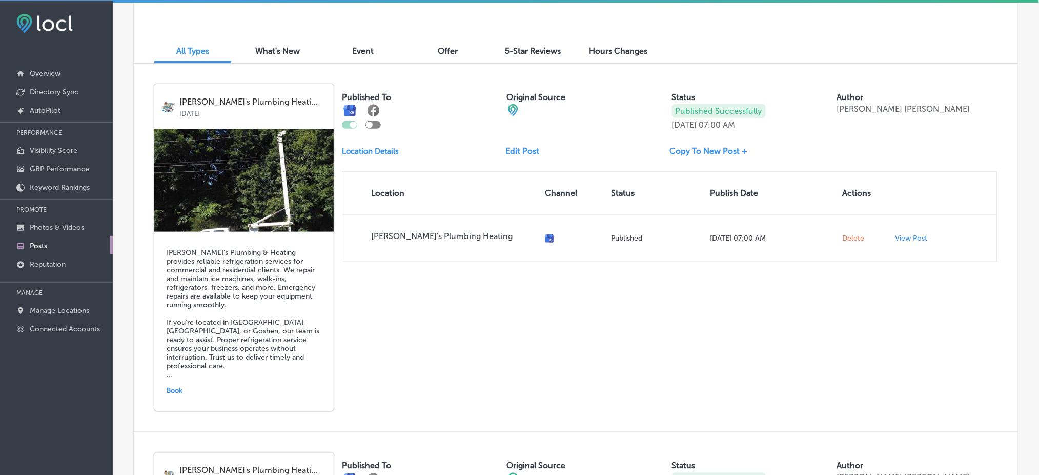
scroll to position [136, 0]
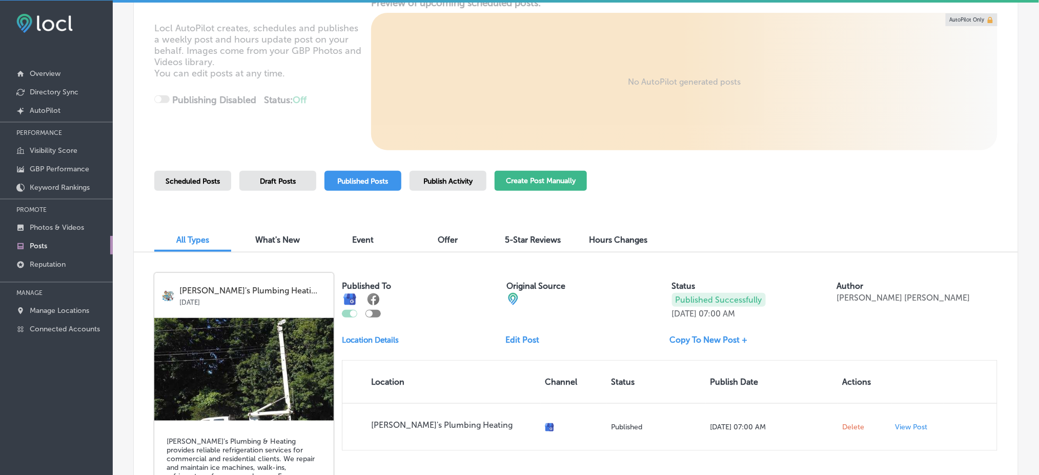
click at [542, 172] on button "Create Post Manually" at bounding box center [541, 181] width 92 height 20
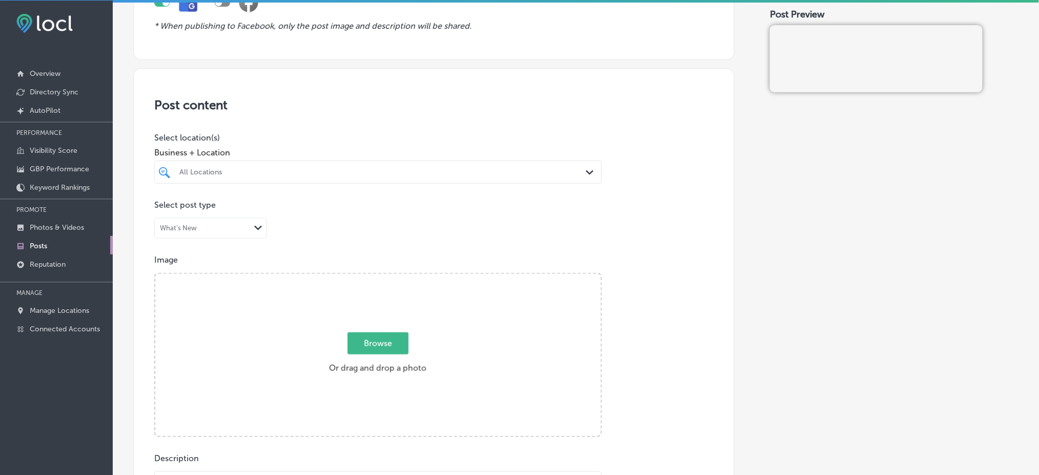
scroll to position [205, 0]
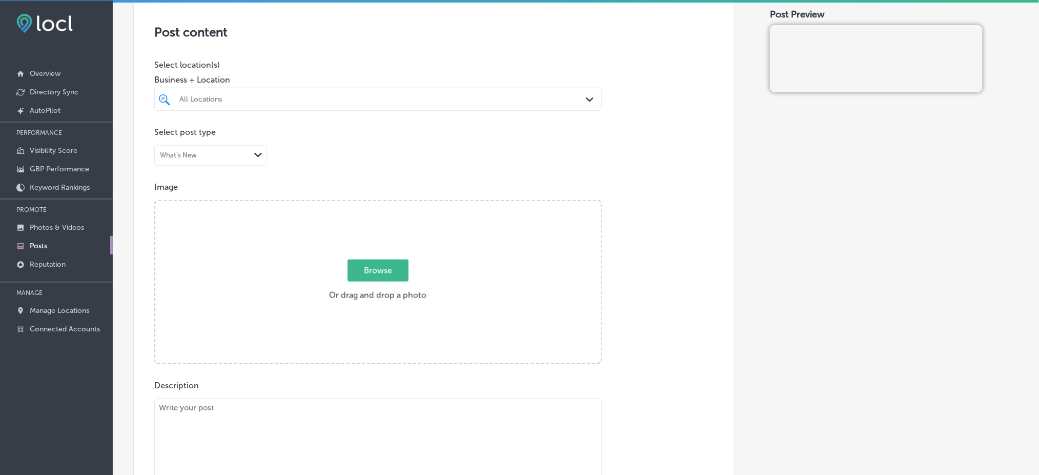
click at [340, 92] on div at bounding box center [357, 99] width 359 height 14
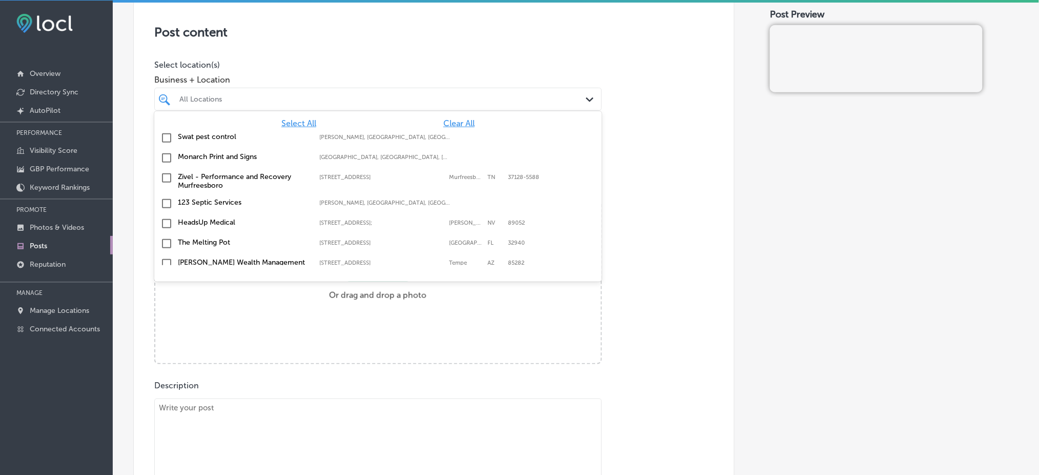
click at [460, 122] on span "Clear All" at bounding box center [458, 123] width 31 height 10
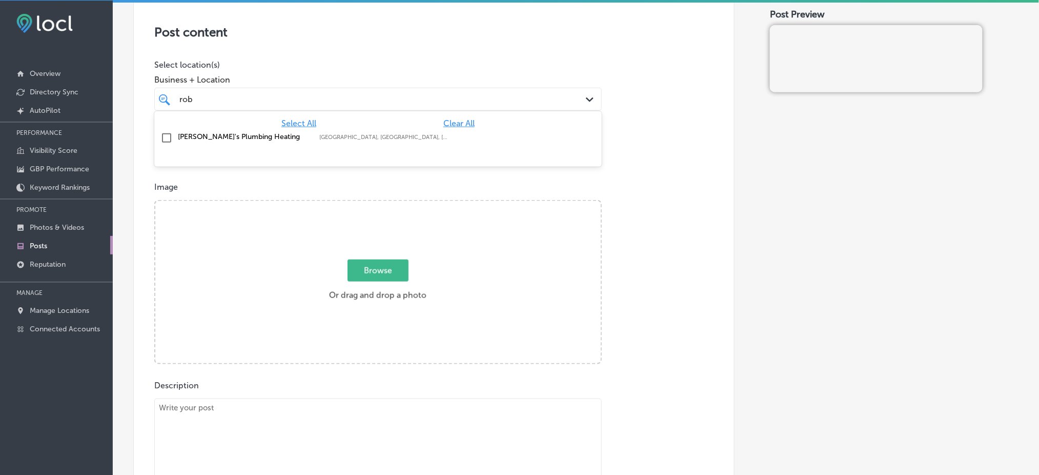
click at [386, 135] on label "[GEOGRAPHIC_DATA], [GEOGRAPHIC_DATA], [GEOGRAPHIC_DATA] | [GEOGRAPHIC_DATA], [G…" at bounding box center [384, 137] width 131 height 7
type input "rob"
click at [663, 184] on p "Image" at bounding box center [433, 187] width 559 height 10
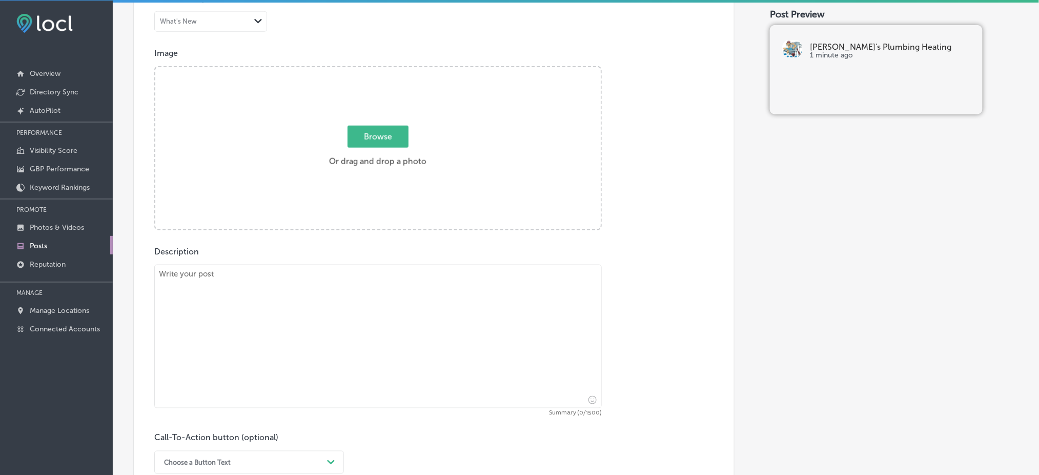
scroll to position [341, 0]
click at [247, 279] on textarea at bounding box center [377, 333] width 447 height 143
paste textarea "When the summer heat becomes unbearable in [GEOGRAPHIC_DATA], [GEOGRAPHIC_DATA]…"
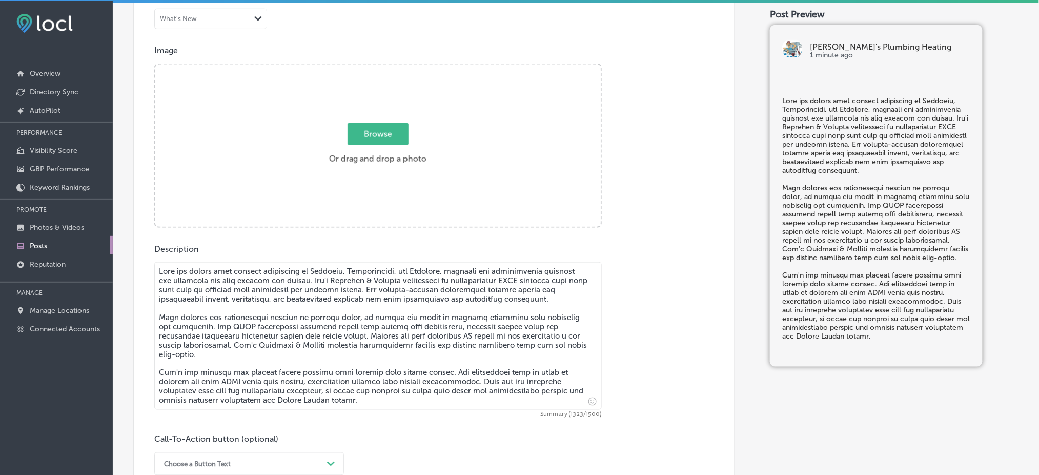
type textarea "When the summer heat becomes unbearable in [GEOGRAPHIC_DATA], [GEOGRAPHIC_DATA]…"
click at [650, 266] on div "Description Summary (1323/1500) Call-To-Action button (optional) Choose a Butto…" at bounding box center [433, 359] width 559 height 231
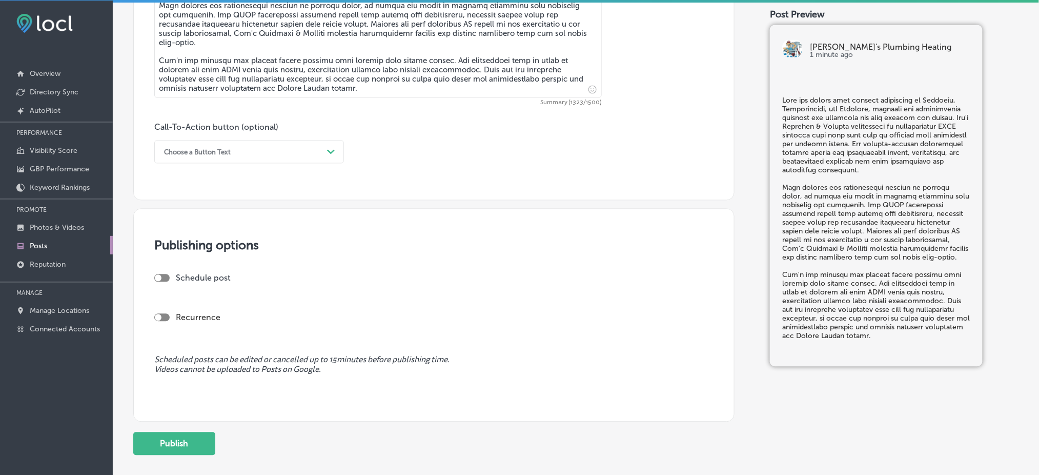
scroll to position [683, 0]
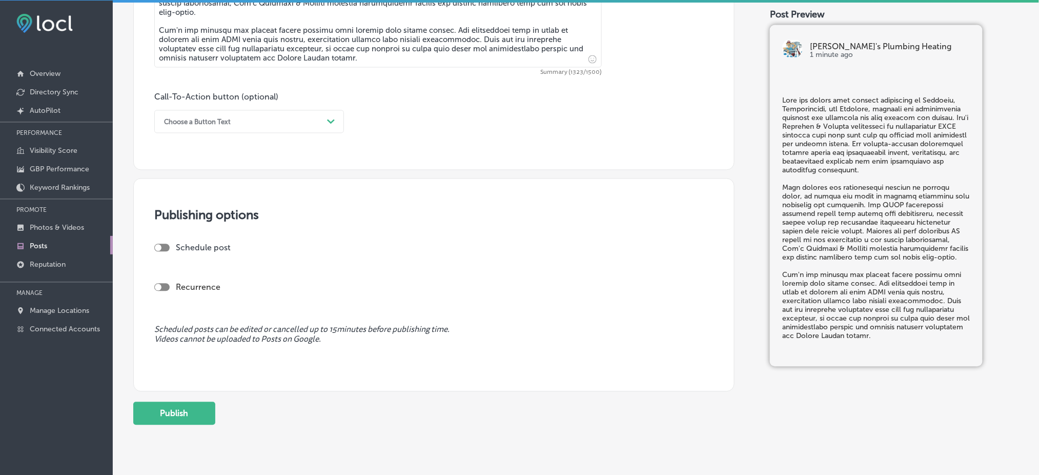
click at [205, 101] on label "Call-To-Action button (optional)" at bounding box center [216, 97] width 124 height 10
click at [201, 121] on div "Choose a Button Text" at bounding box center [197, 122] width 67 height 8
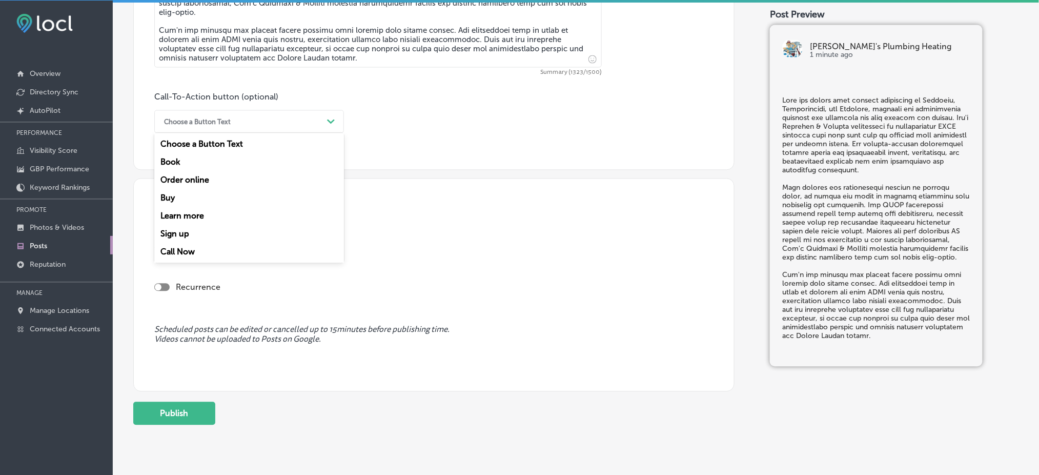
click at [183, 254] on div "Call Now" at bounding box center [249, 252] width 190 height 18
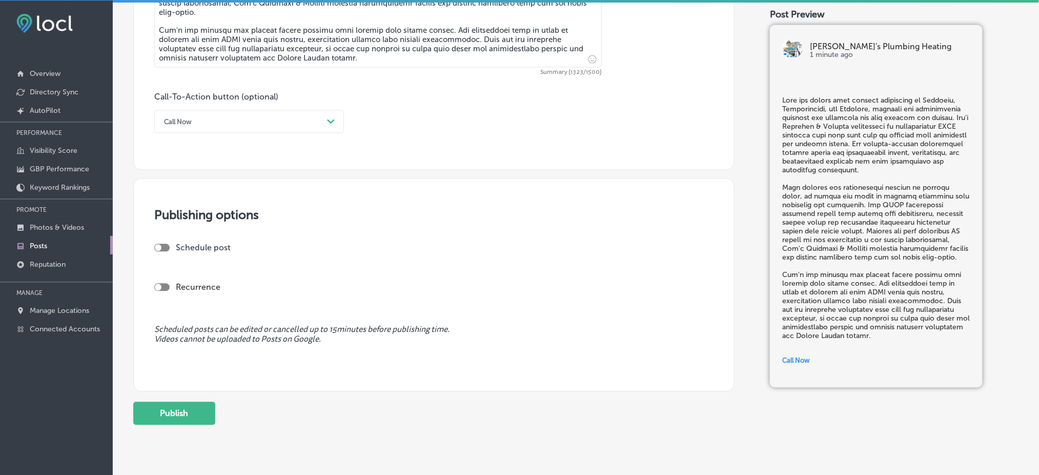
click at [158, 247] on div at bounding box center [158, 247] width 7 height 7
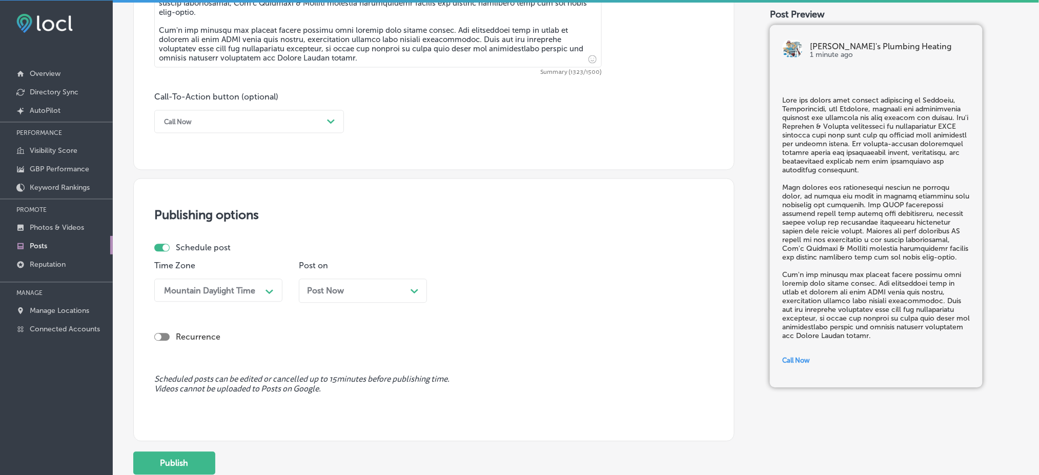
checkbox input "true"
click at [373, 282] on div "Post Now Path Created with Sketch." at bounding box center [363, 291] width 128 height 24
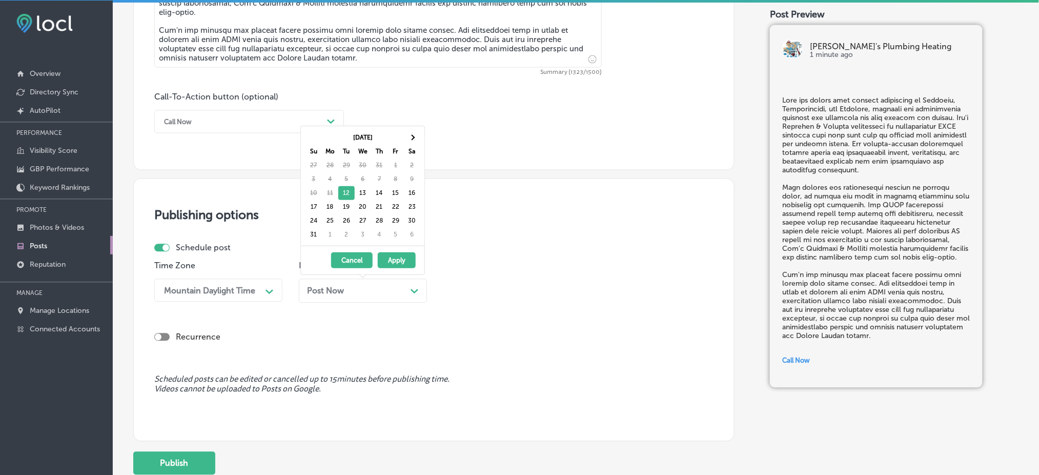
click at [394, 261] on button "Apply" at bounding box center [397, 260] width 38 height 16
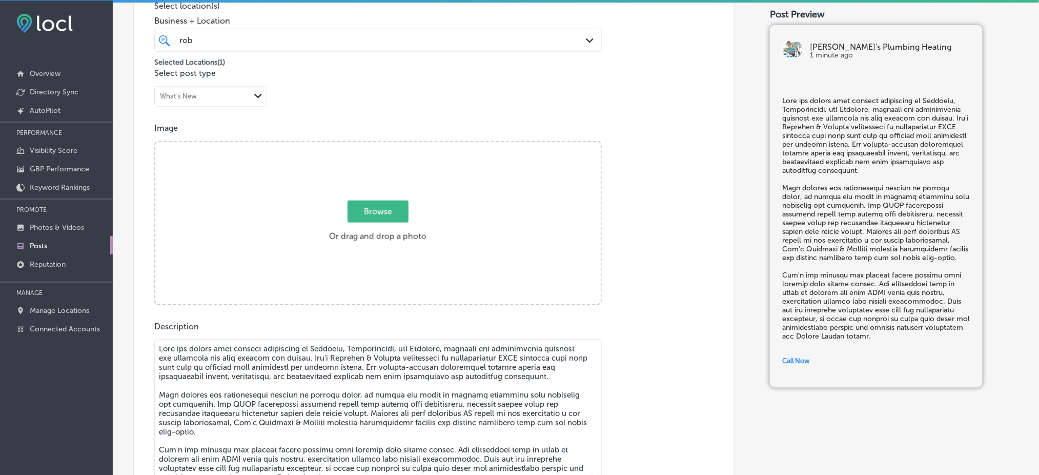
scroll to position [205, 0]
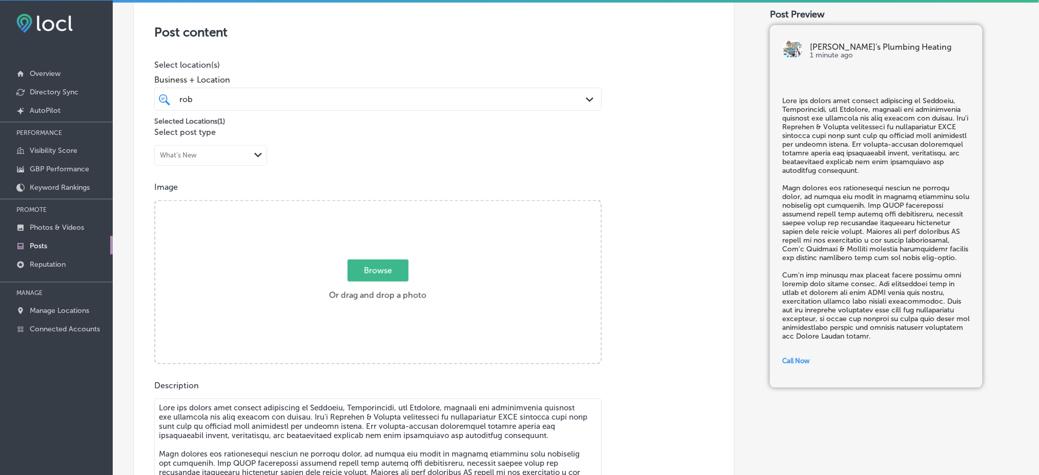
click at [359, 275] on span "Browse" at bounding box center [377, 270] width 61 height 22
click at [359, 204] on input "Browse Or drag and drop a photo" at bounding box center [377, 202] width 445 height 3
type input "C:\fakepath\[PERSON_NAME]'s Plumbing & Heating (1).jpeg"
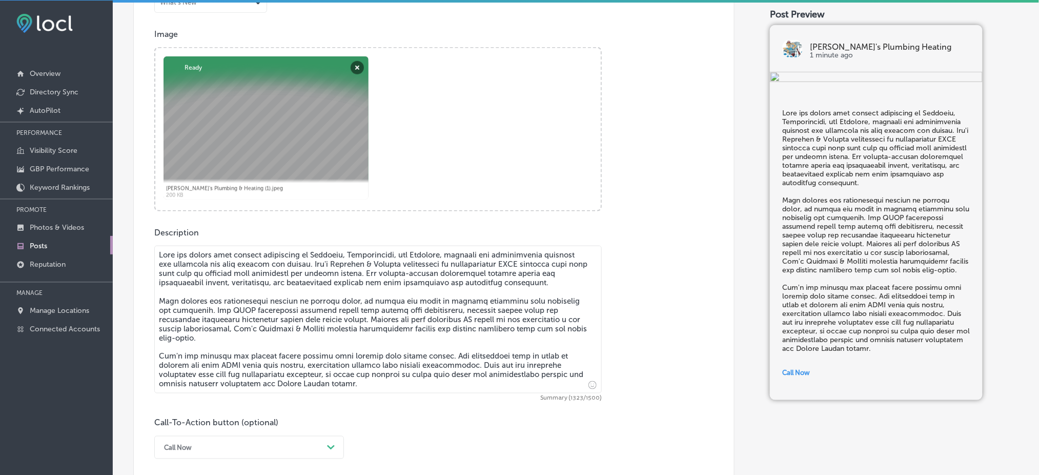
scroll to position [762, 0]
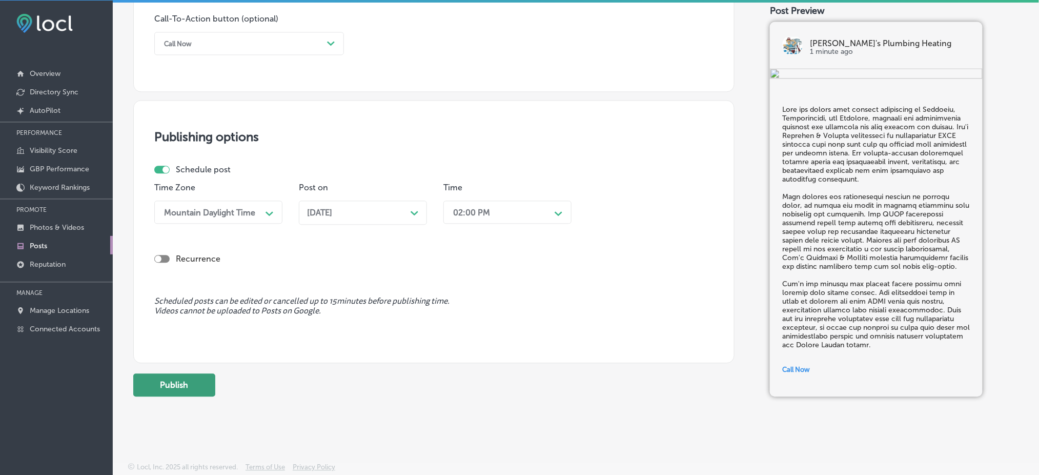
click at [147, 378] on button "Publish" at bounding box center [174, 384] width 82 height 23
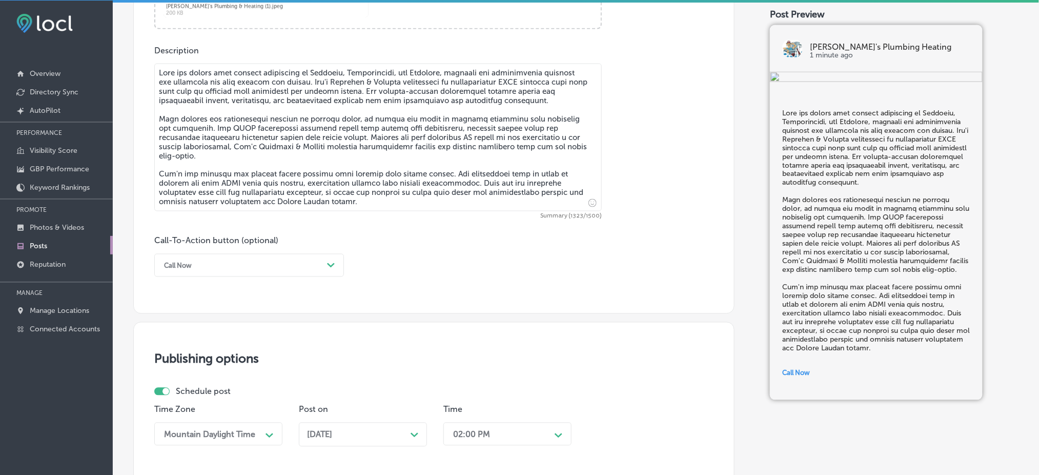
scroll to position [420, 0]
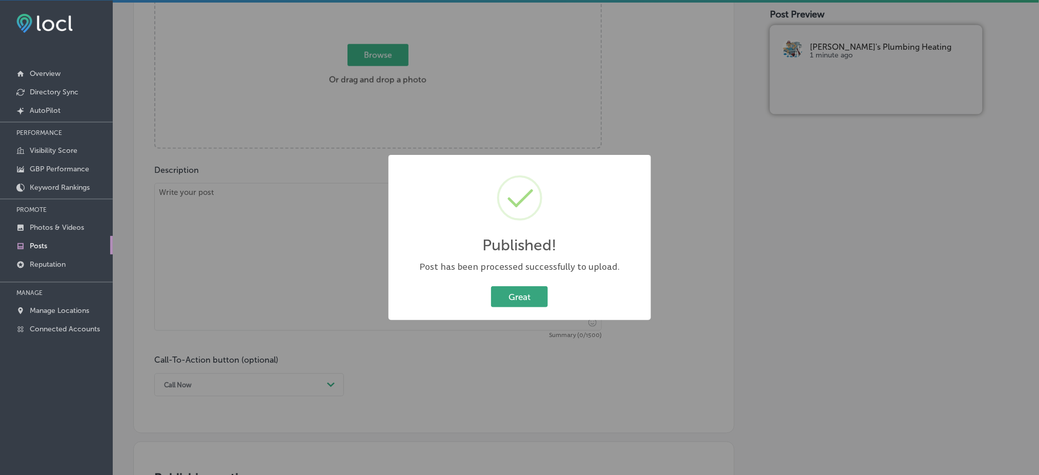
click at [494, 304] on button "Great" at bounding box center [519, 296] width 57 height 21
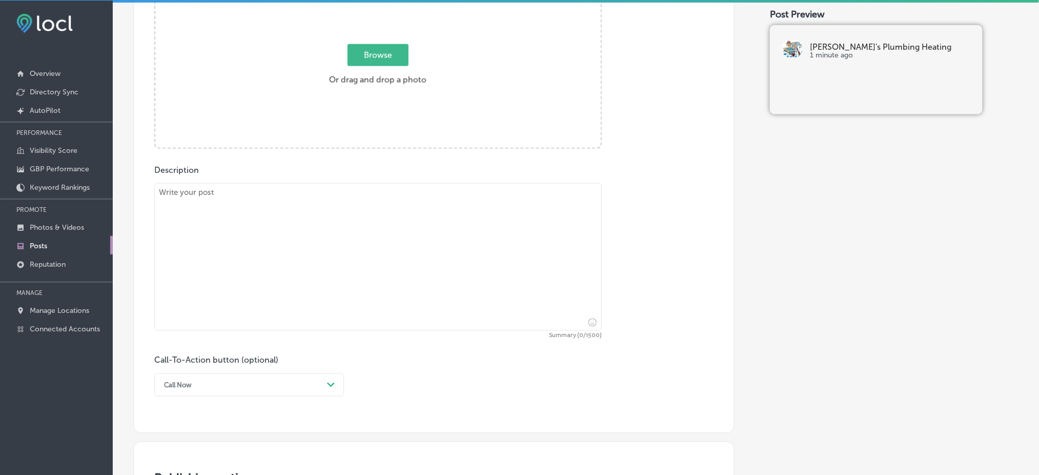
click at [363, 278] on textarea at bounding box center [377, 257] width 447 height 148
paste textarea "Residents of [GEOGRAPHIC_DATA], [GEOGRAPHIC_DATA], and [GEOGRAPHIC_DATA] know t…"
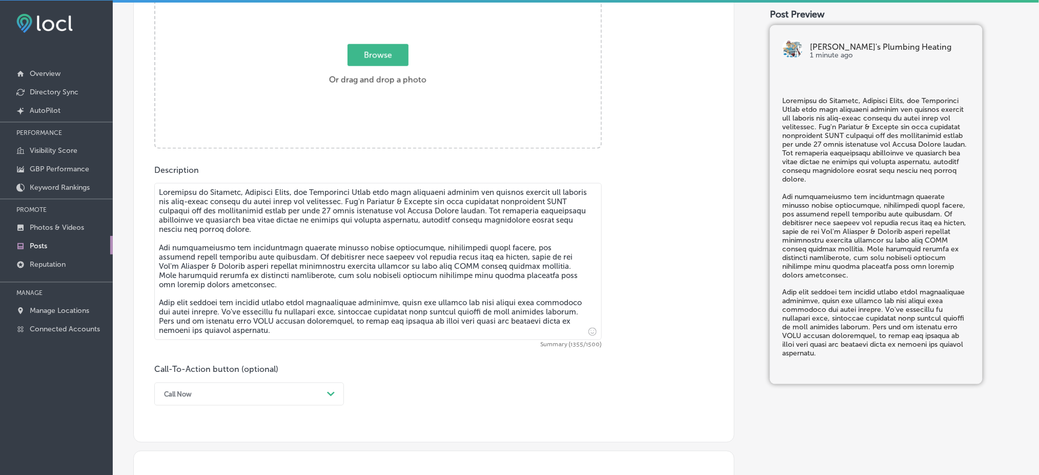
type textarea "Residents of [GEOGRAPHIC_DATA], [GEOGRAPHIC_DATA], and [GEOGRAPHIC_DATA] know t…"
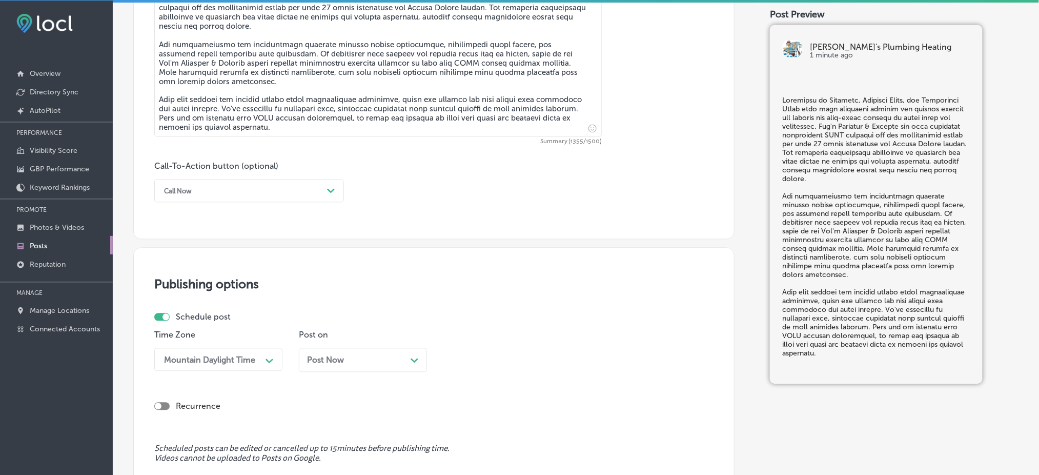
scroll to position [625, 0]
click at [201, 181] on div "Call Now" at bounding box center [241, 189] width 164 height 16
click at [195, 277] on div "Learn more" at bounding box center [249, 283] width 190 height 18
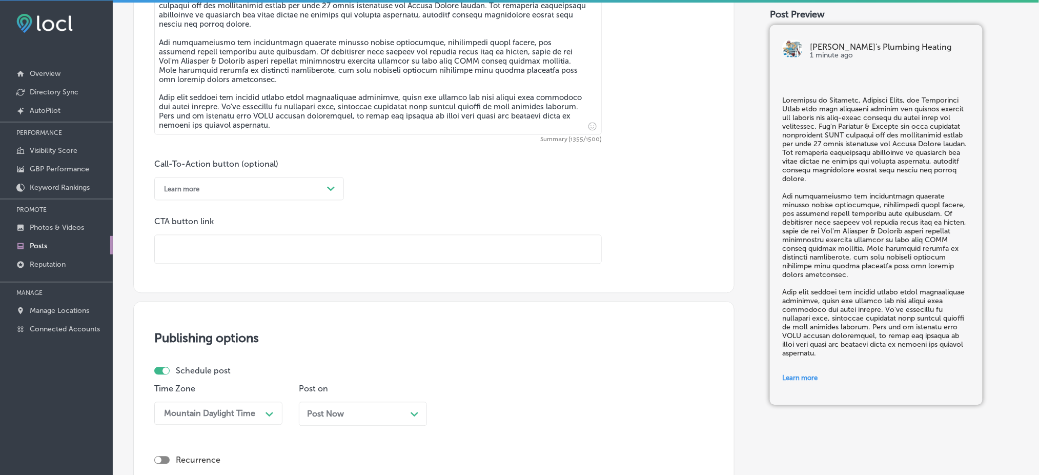
click at [223, 253] on input "text" at bounding box center [378, 249] width 446 height 28
paste input "[URL][DOMAIN_NAME]"
type input "[URL][DOMAIN_NAME]"
click at [458, 209] on div "Call-To-Action button (optional) Learn more Path Created with Sketch. CTA butto…" at bounding box center [433, 211] width 559 height 105
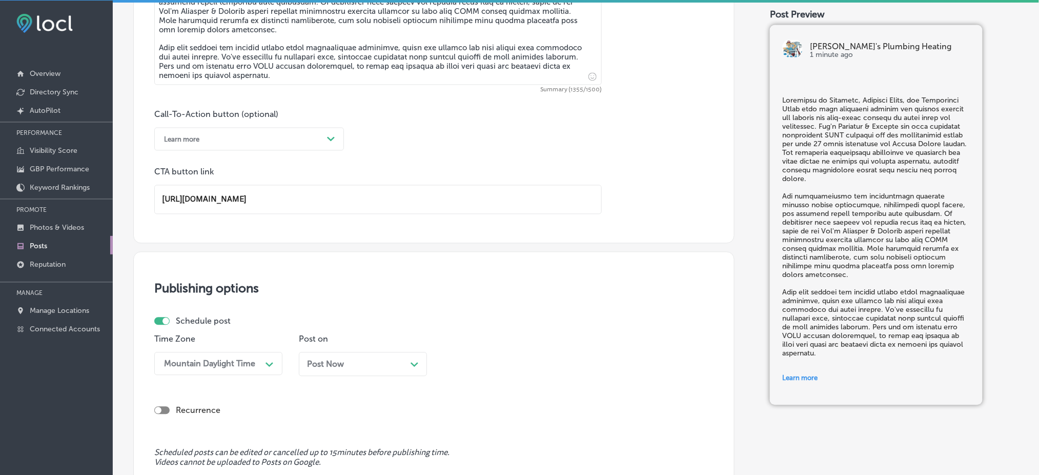
scroll to position [762, 0]
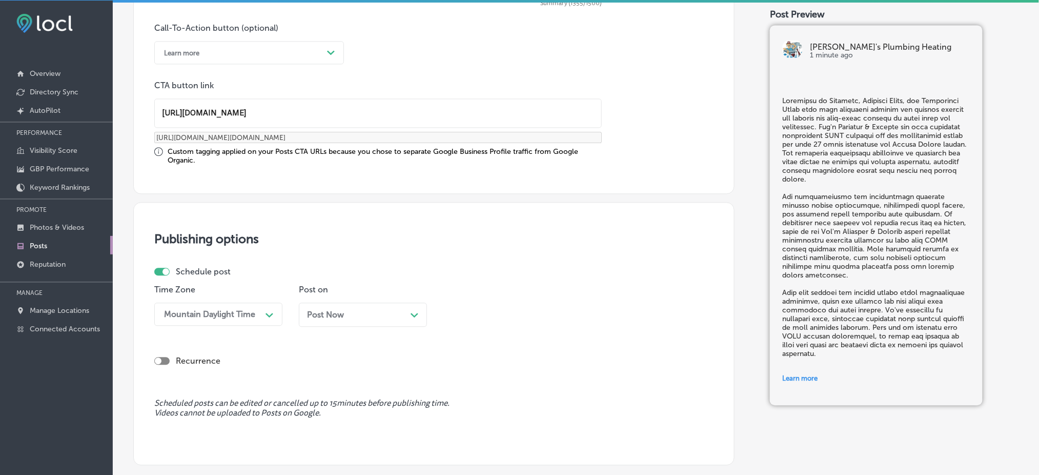
click at [360, 302] on div "Post Now Path Created with Sketch." at bounding box center [363, 314] width 128 height 24
click at [490, 316] on div "02:00 PM Path Created with Sketch." at bounding box center [507, 313] width 128 height 23
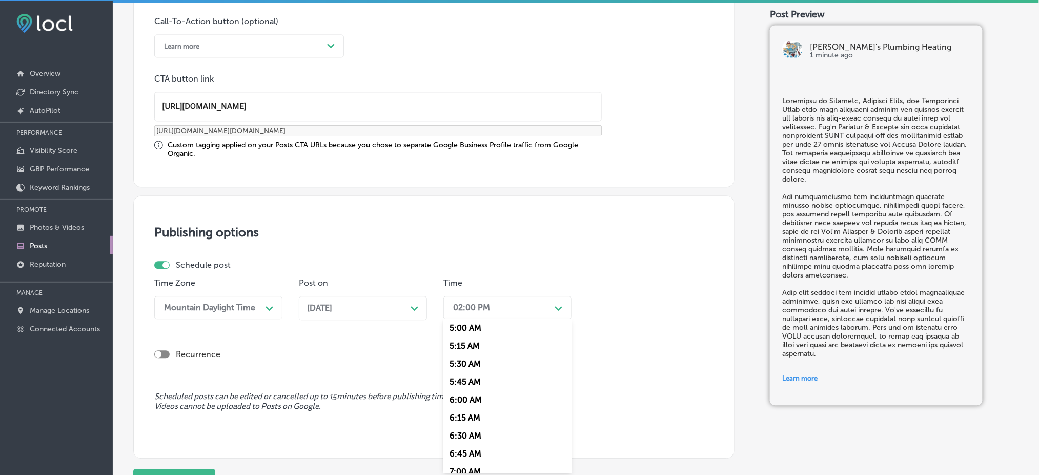
scroll to position [478, 0]
click at [466, 351] on div "7:00 AM" at bounding box center [507, 354] width 128 height 18
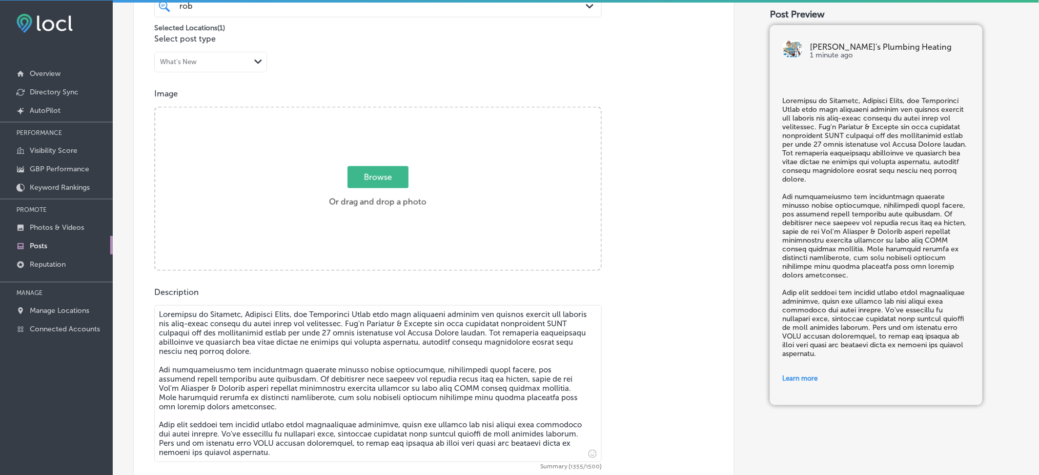
scroll to position [290, 0]
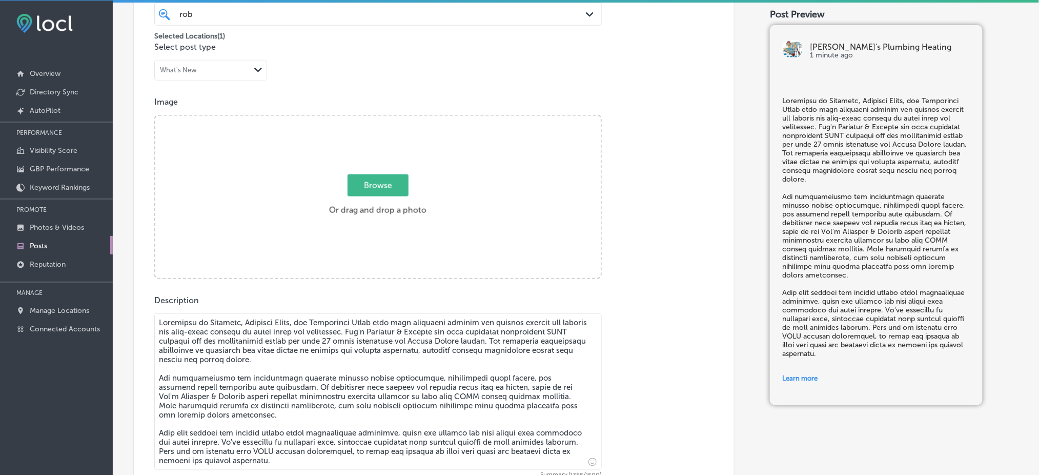
click at [383, 189] on span "Browse" at bounding box center [377, 185] width 61 height 22
click at [383, 119] on input "Browse Or drag and drop a photo" at bounding box center [377, 117] width 445 height 3
type input "C:\fakepath\[PERSON_NAME]'s Plumbing & Heating (7).jpg"
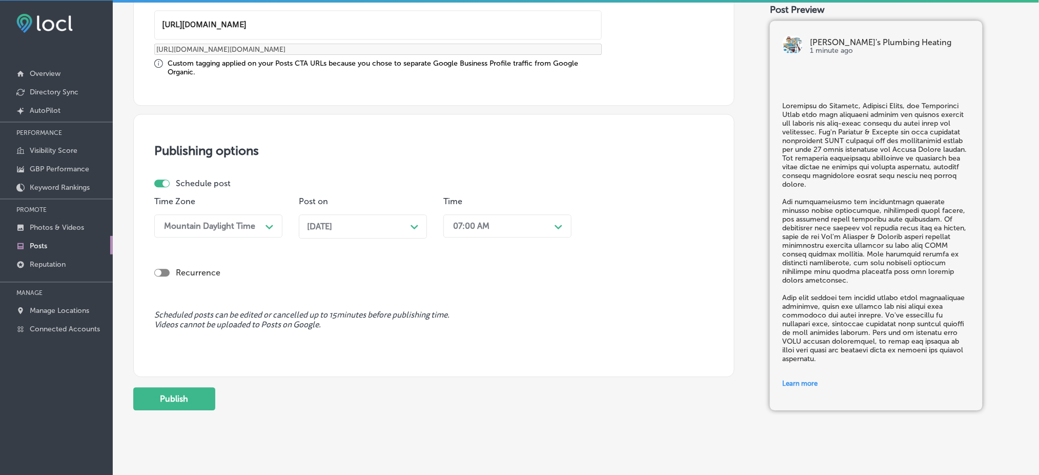
scroll to position [862, 0]
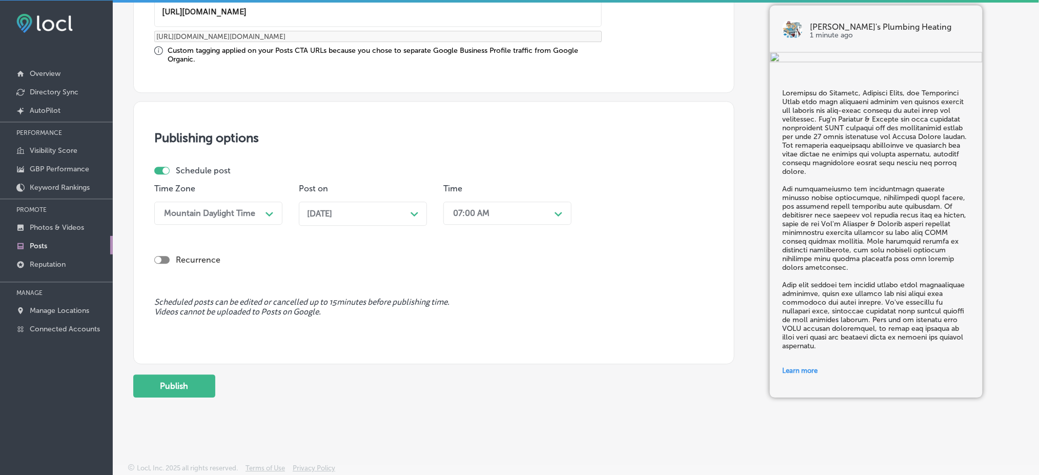
click at [182, 384] on button "Publish" at bounding box center [174, 385] width 82 height 23
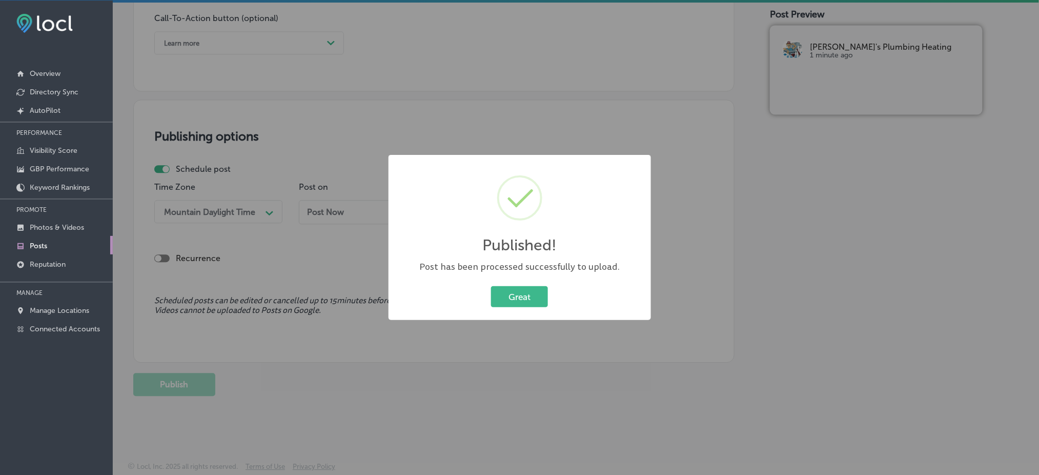
scroll to position [771, 0]
click at [537, 303] on button "Great" at bounding box center [519, 296] width 57 height 21
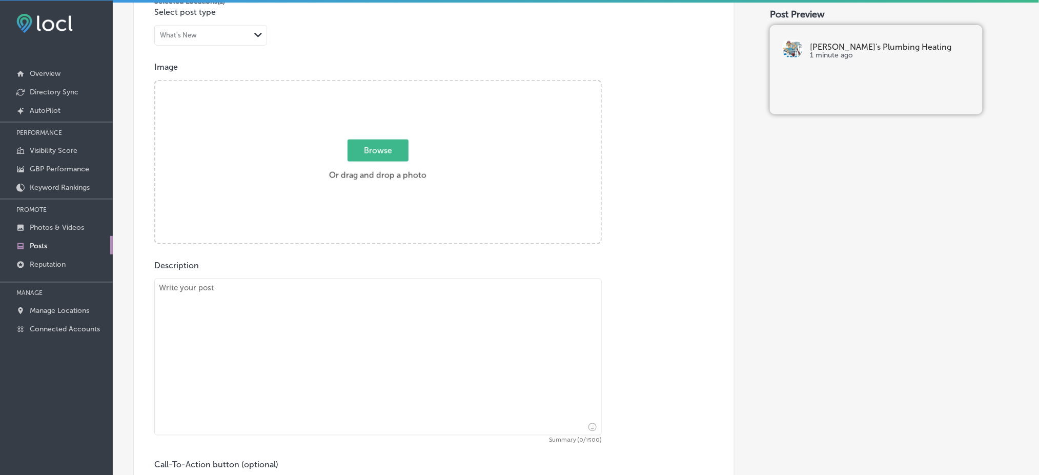
scroll to position [429, 0]
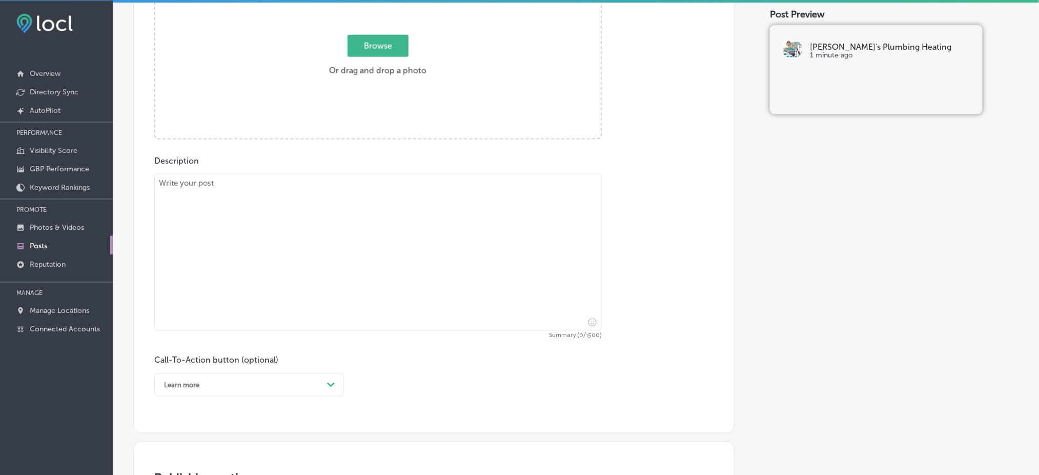
click at [251, 253] on textarea at bounding box center [377, 252] width 447 height 157
paste textarea "Summer's intense heat in [GEOGRAPHIC_DATA], [GEOGRAPHIC_DATA], and [GEOGRAPHIC_…"
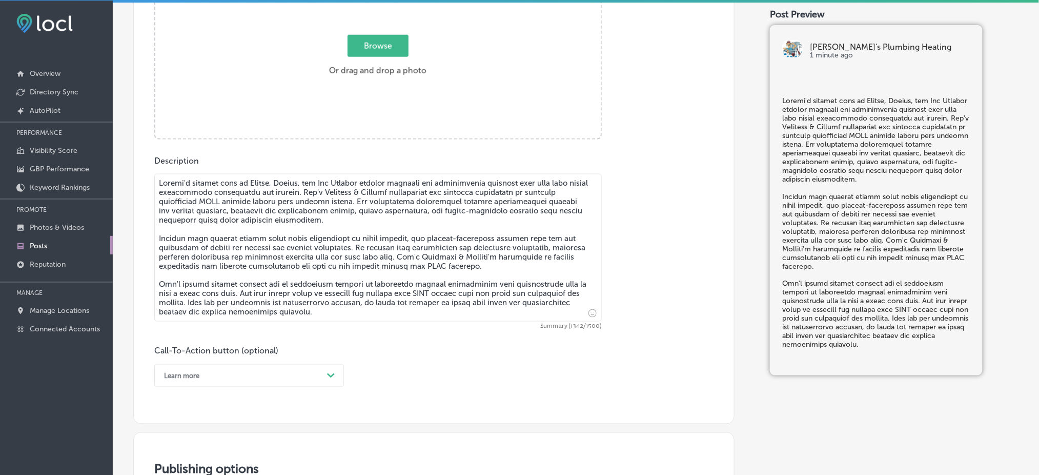
type textarea "Summer's intense heat in [GEOGRAPHIC_DATA], [GEOGRAPHIC_DATA], and [GEOGRAPHIC_…"
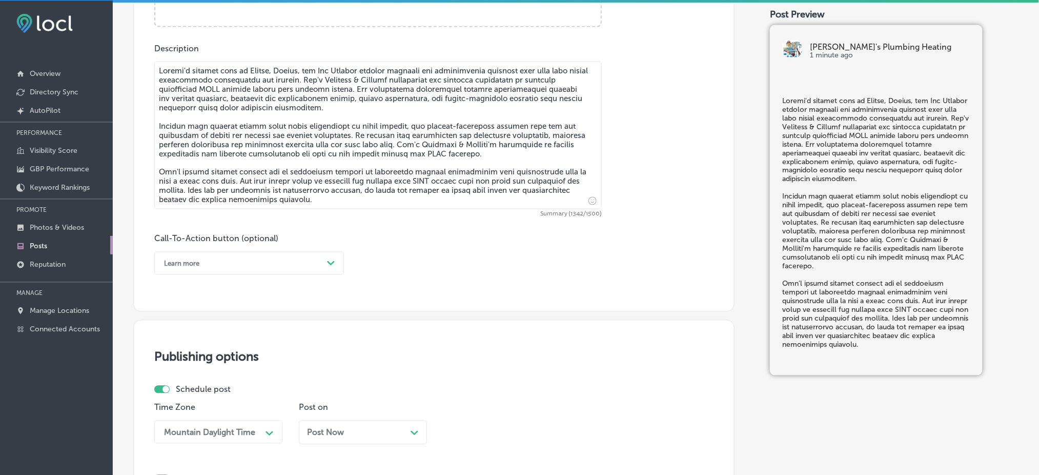
scroll to position [703, 0]
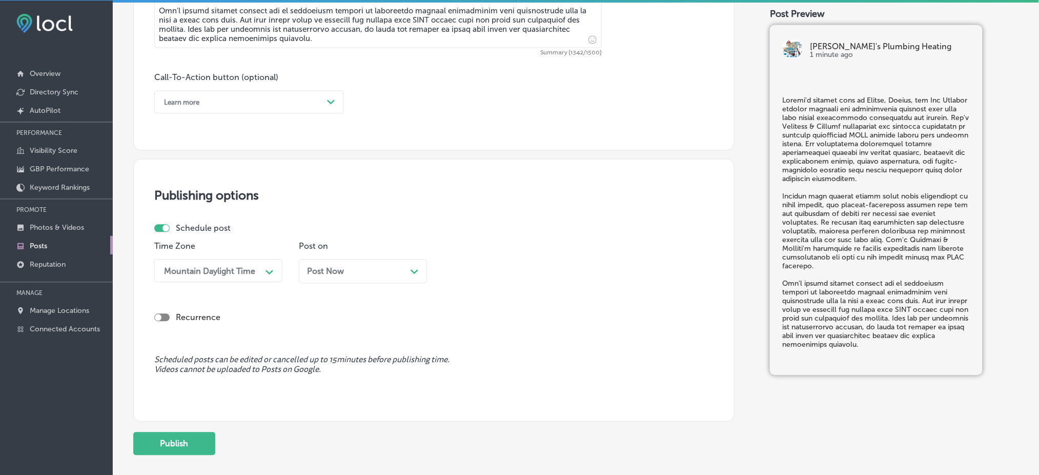
click at [197, 99] on div "Learn more" at bounding box center [181, 102] width 35 height 8
click at [186, 226] on div "Call Now" at bounding box center [249, 232] width 190 height 18
click at [214, 267] on div "Mountain Daylight Time" at bounding box center [209, 271] width 91 height 10
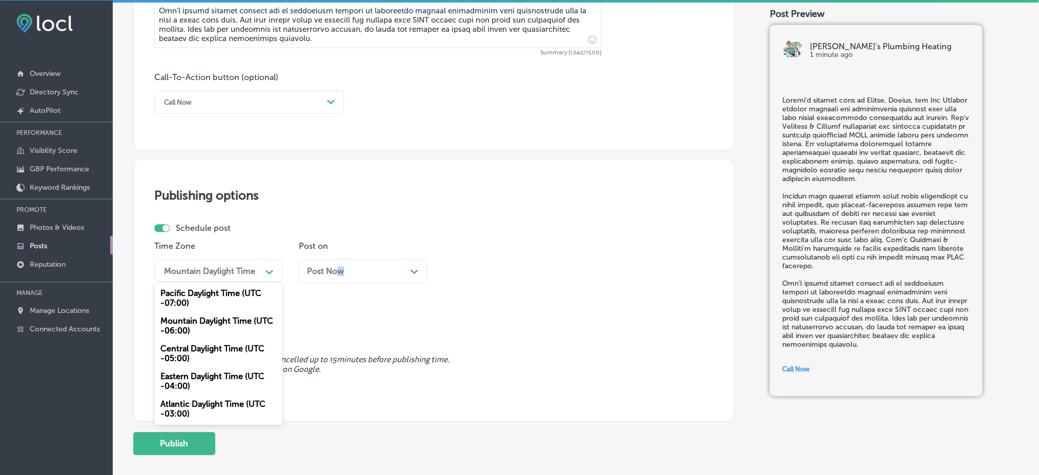
click at [341, 275] on span "Post Now" at bounding box center [325, 271] width 37 height 10
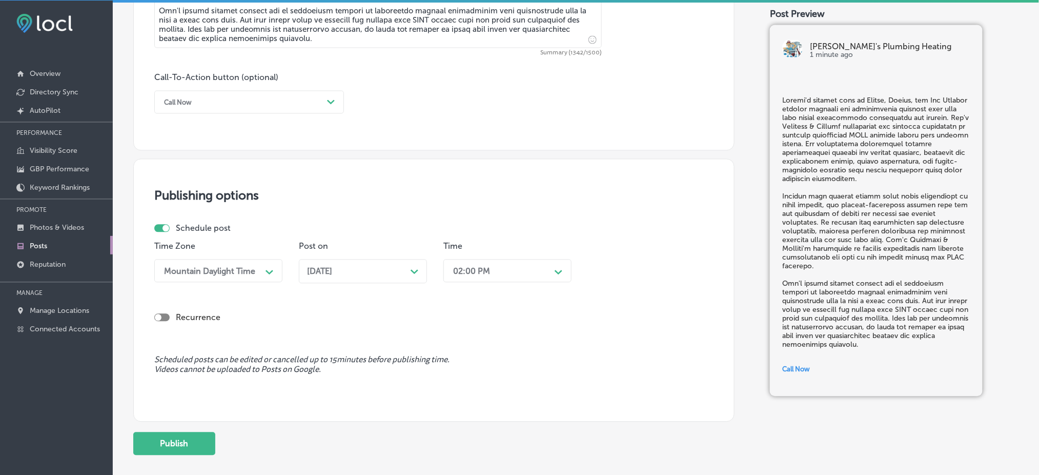
click at [487, 272] on div "02:00 PM" at bounding box center [471, 271] width 37 height 10
click at [470, 388] on div "7:00 AM" at bounding box center [507, 386] width 128 height 18
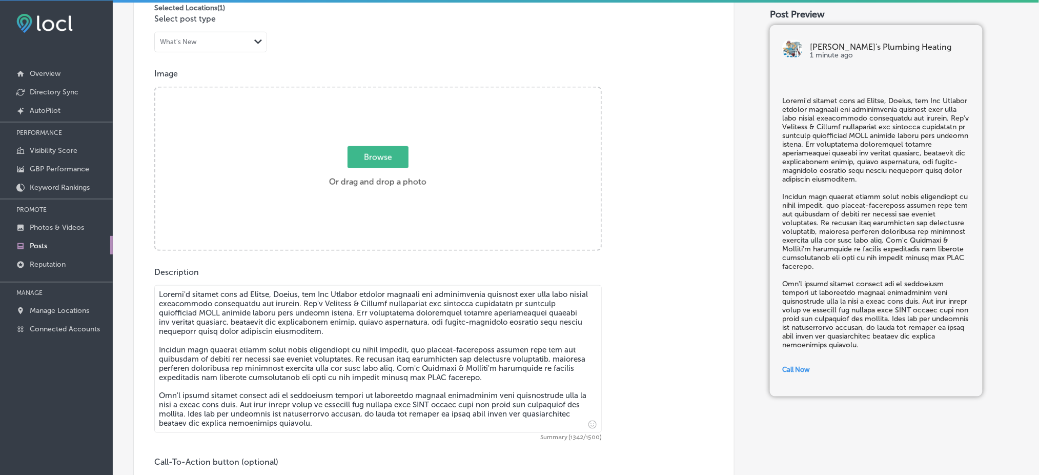
scroll to position [293, 0]
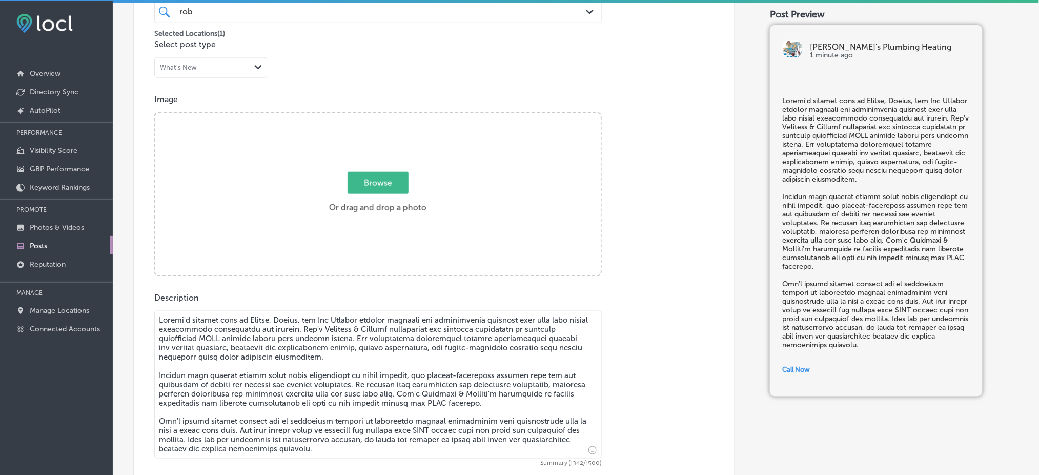
click at [402, 189] on span "Browse" at bounding box center [377, 183] width 61 height 22
click at [402, 116] on input "Browse Or drag and drop a photo" at bounding box center [377, 114] width 445 height 3
type input "C:\fakepath\[PERSON_NAME]'s Plumbing & Heating (6).jpg"
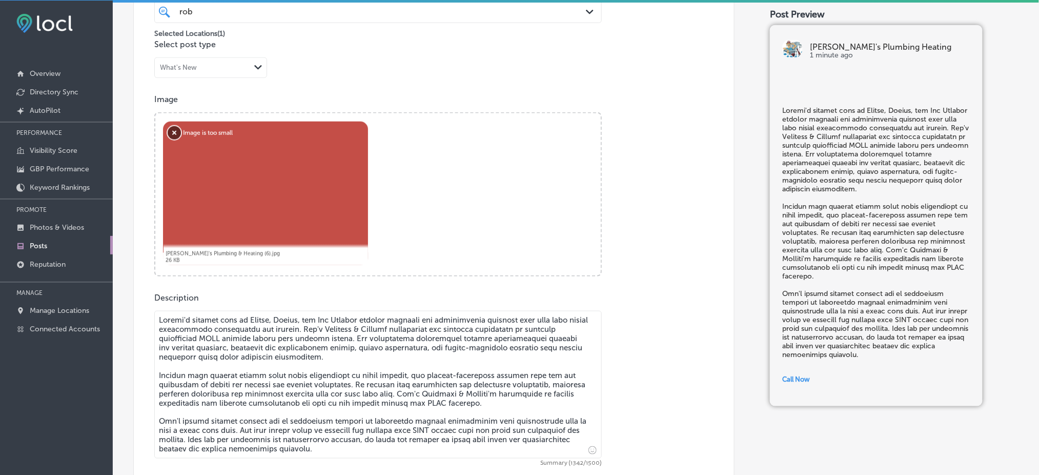
click at [173, 130] on button "Remove" at bounding box center [174, 132] width 13 height 13
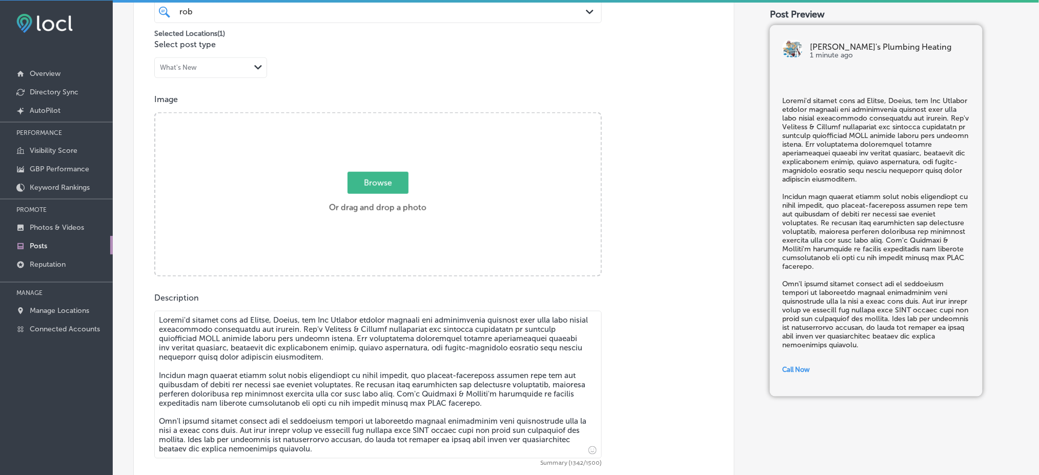
click at [352, 168] on div "Browse Or drag and drop a photo" at bounding box center [377, 195] width 445 height 164
click at [155, 113] on input "Browse Or drag and drop a photo" at bounding box center [377, 114] width 445 height 3
type input "C:\fakepath\[PERSON_NAME]'s Plumbing & Heating (66.png"
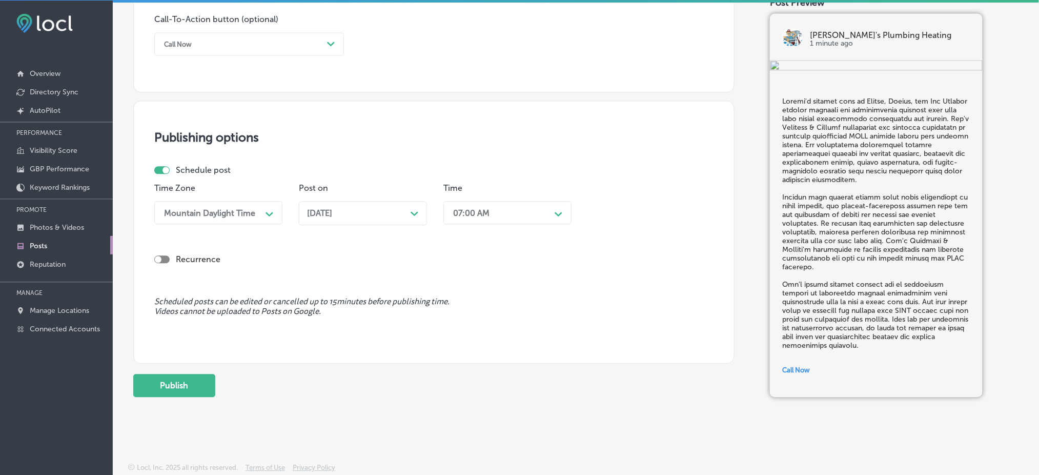
scroll to position [762, 0]
click at [156, 383] on button "Publish" at bounding box center [174, 384] width 82 height 23
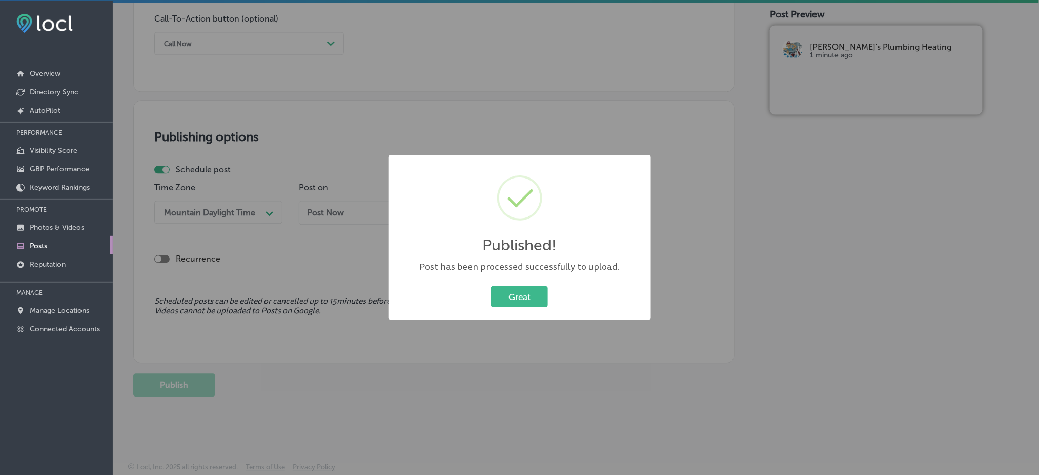
click at [532, 303] on button "Great" at bounding box center [519, 296] width 57 height 21
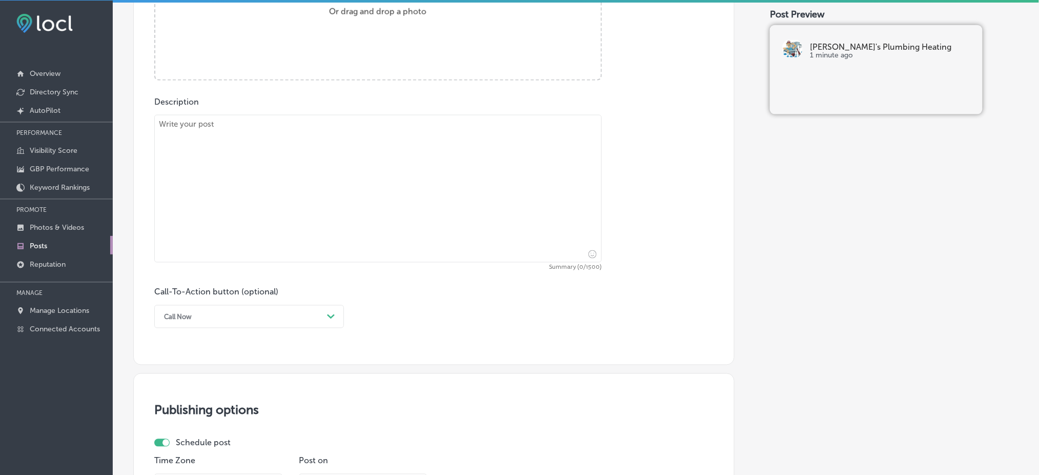
scroll to position [352, 0]
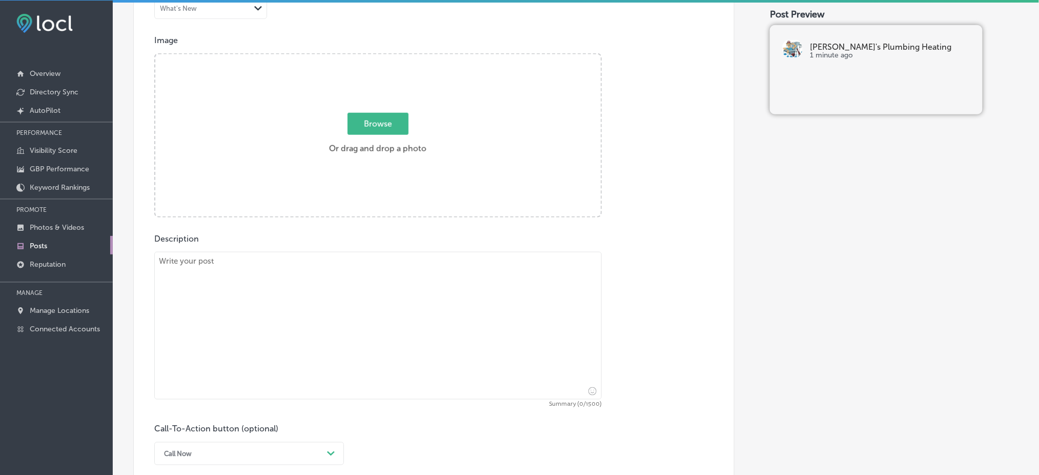
click at [367, 312] on textarea at bounding box center [377, 326] width 447 height 148
paste textarea "The demanding climate in [GEOGRAPHIC_DATA], [GEOGRAPHIC_DATA], and Marlboro req…"
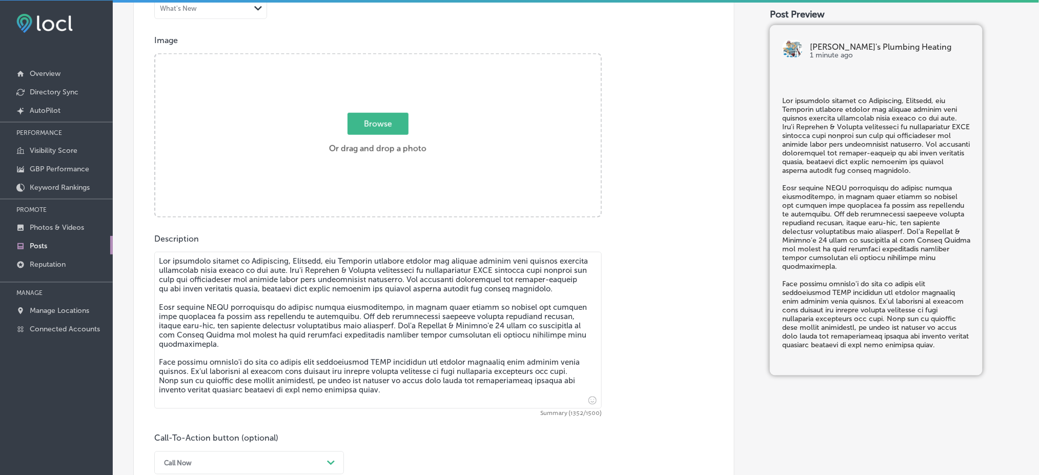
type textarea "The demanding climate in [GEOGRAPHIC_DATA], [GEOGRAPHIC_DATA], and Marlboro req…"
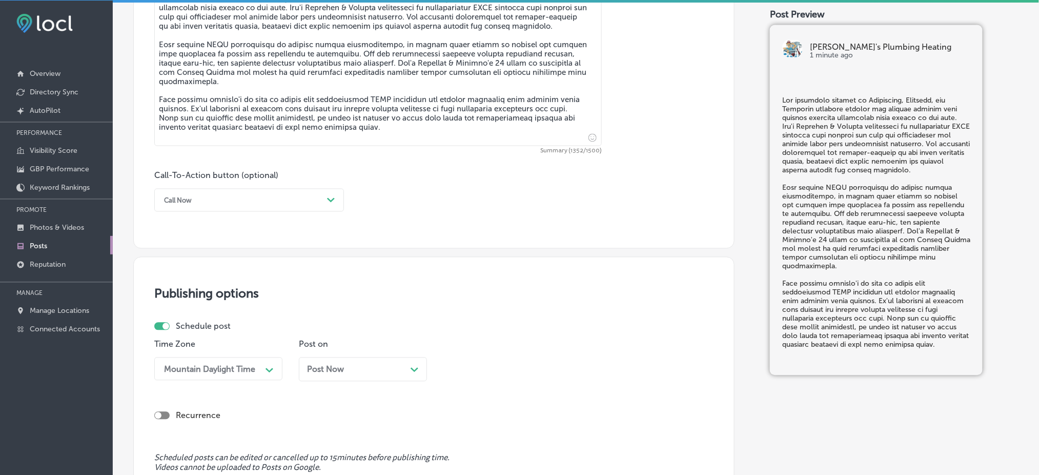
scroll to position [625, 0]
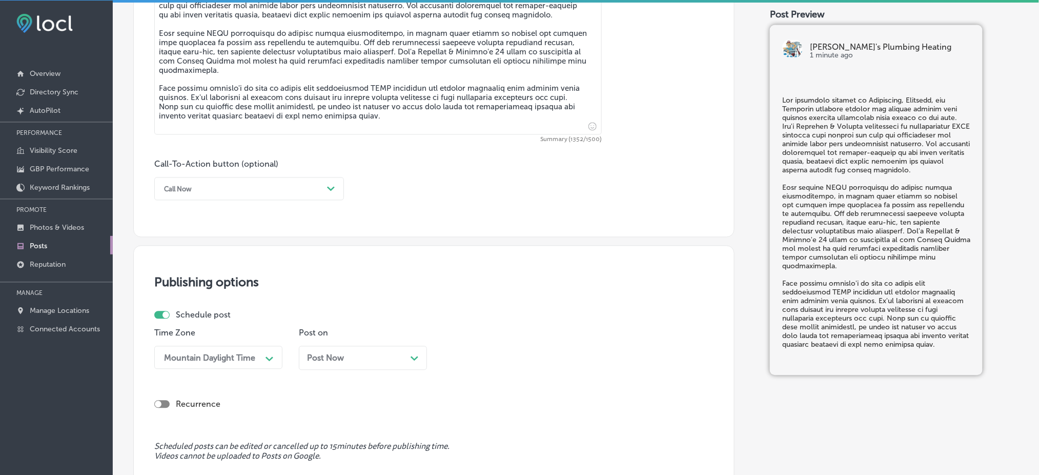
click at [243, 190] on div "Call Now" at bounding box center [241, 189] width 164 height 16
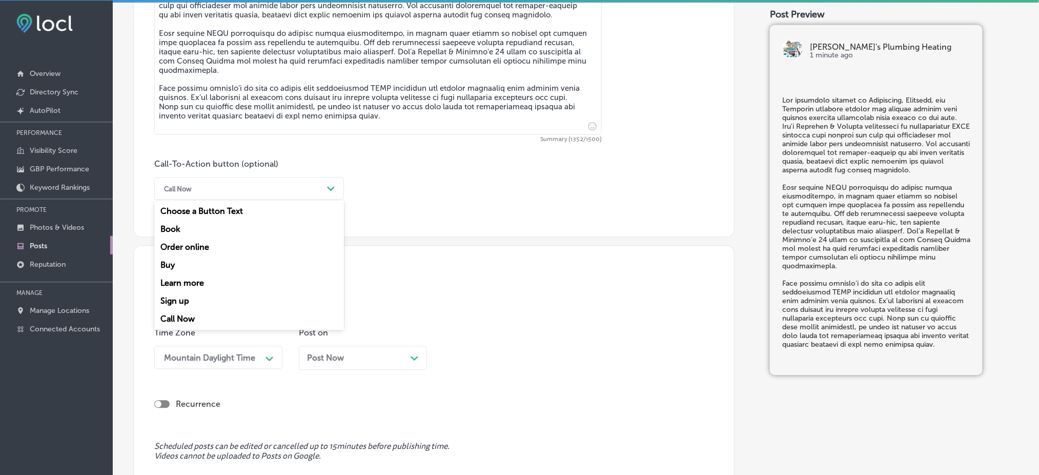
click at [187, 283] on div "Learn more" at bounding box center [249, 283] width 190 height 18
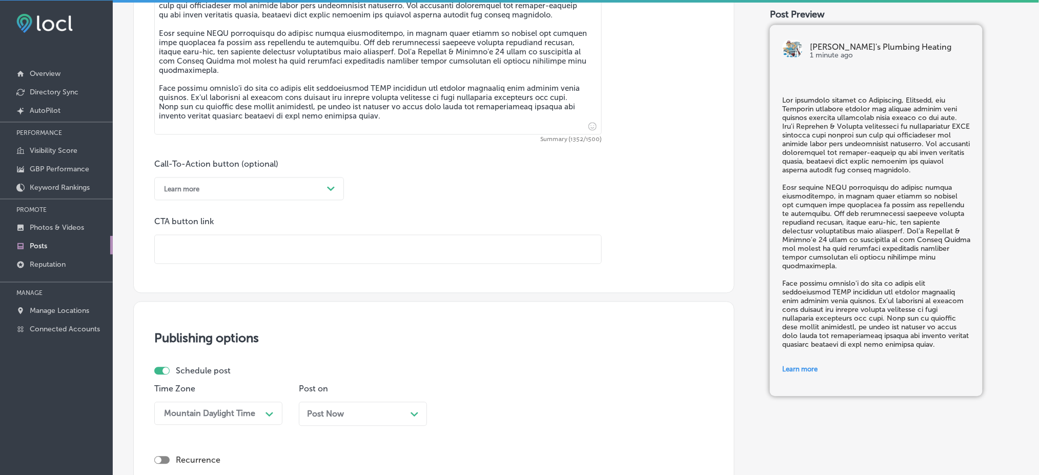
click at [235, 251] on input "text" at bounding box center [378, 249] width 446 height 28
paste input "[URL][DOMAIN_NAME]"
type input "[URL][DOMAIN_NAME]"
click at [488, 208] on div "Call-To-Action button (optional) Learn more Path Created with Sketch. CTA butto…" at bounding box center [433, 211] width 559 height 105
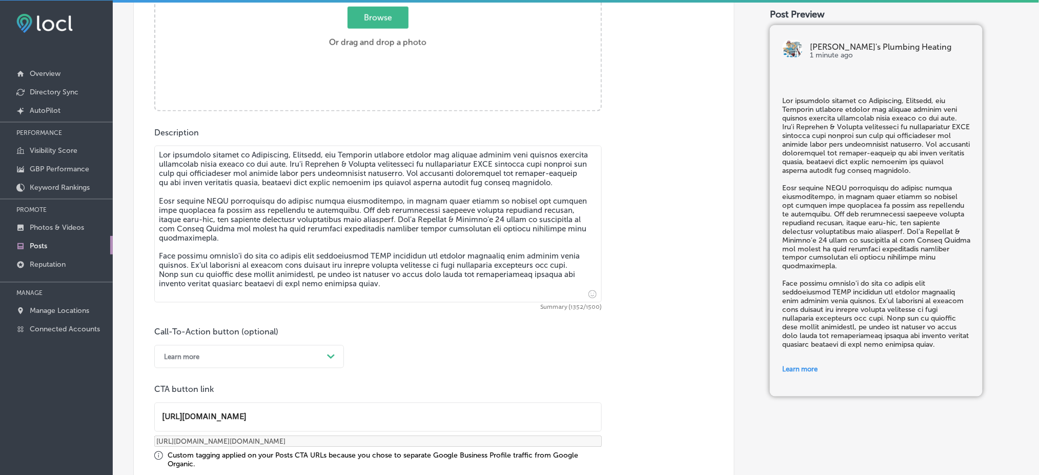
scroll to position [283, 0]
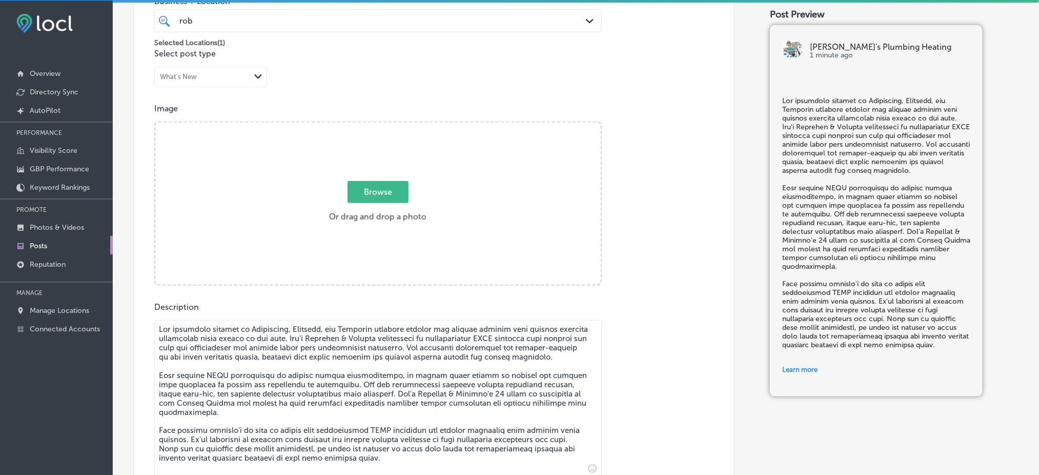
click at [412, 187] on label "Browse Or drag and drop a photo" at bounding box center [378, 204] width 106 height 45
click at [412, 126] on input "Browse Or drag and drop a photo" at bounding box center [377, 123] width 445 height 3
type input "C:\fakepath\[PERSON_NAME]'s Plumbing & Heating (4).jpg"
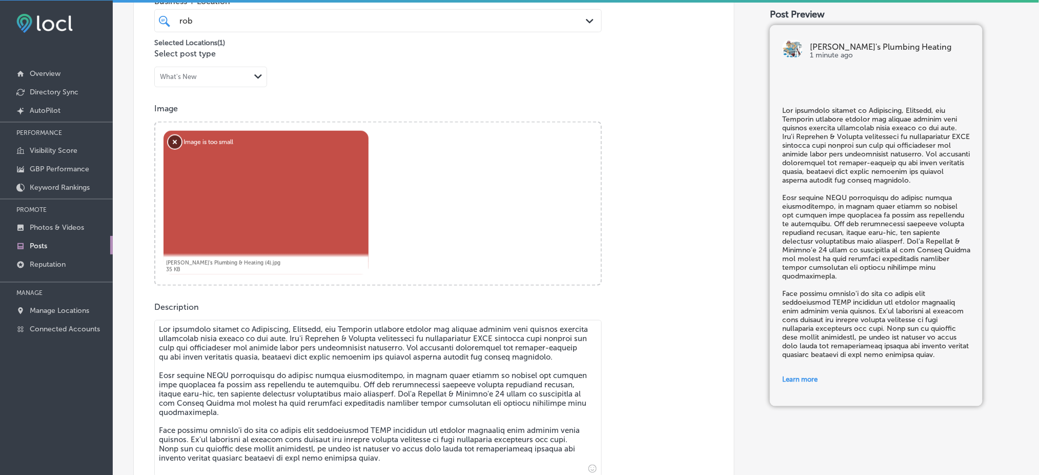
click at [168, 141] on button "Remove" at bounding box center [174, 141] width 13 height 13
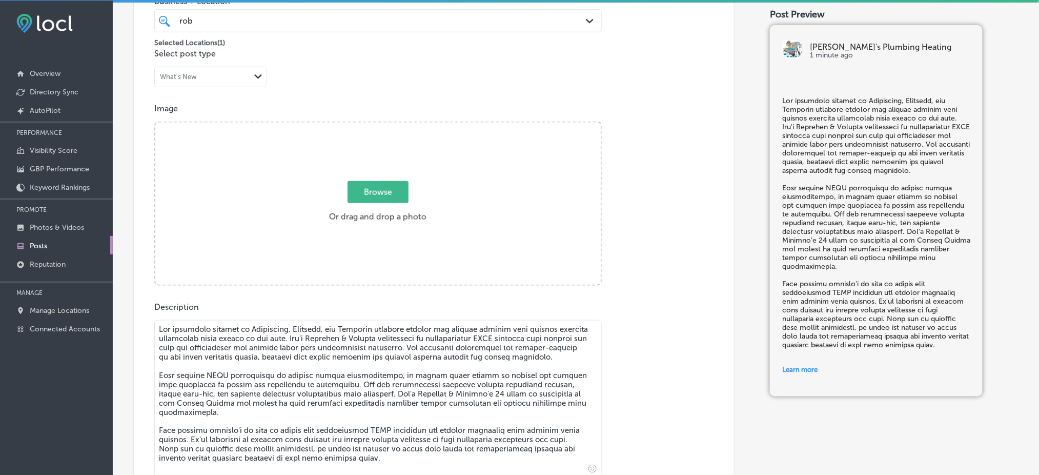
click at [386, 184] on span "Browse" at bounding box center [377, 192] width 61 height 22
click at [386, 126] on input "Browse Or drag and drop a photo" at bounding box center [377, 123] width 445 height 3
type input "C:\fakepath\[PERSON_NAME]'s Plumbing & Heating (22.png"
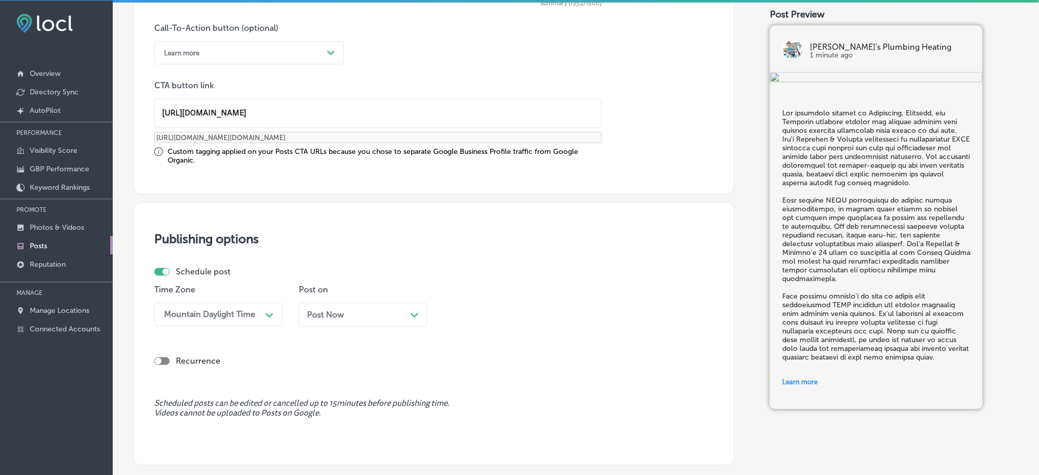
scroll to position [830, 0]
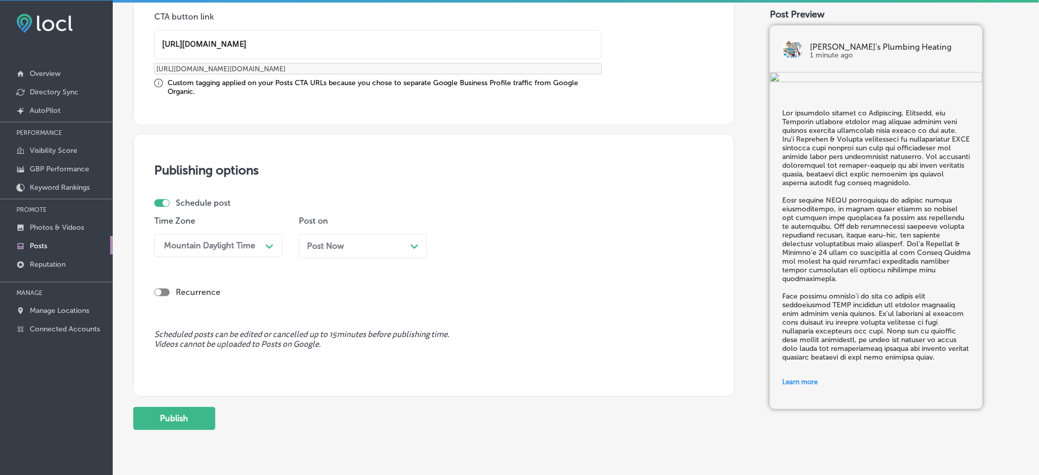
click at [330, 247] on span "Post Now" at bounding box center [325, 246] width 37 height 10
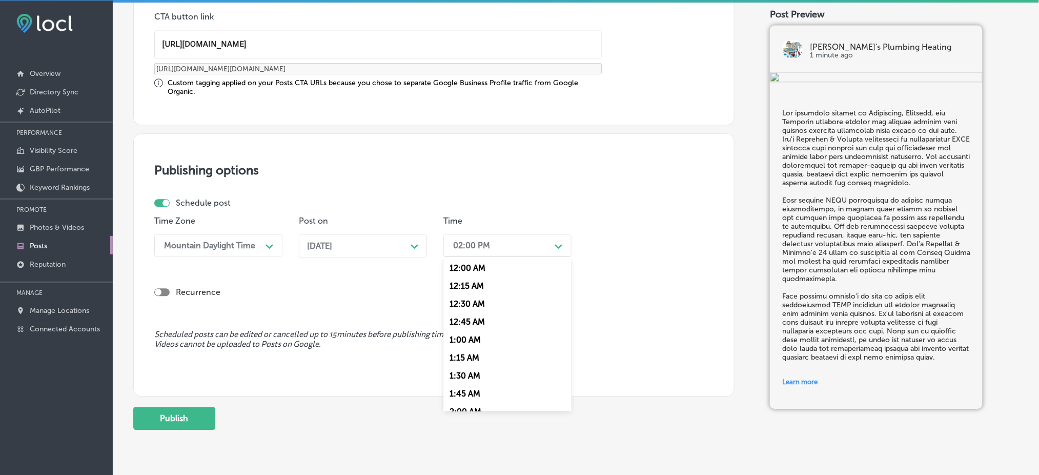
click at [487, 240] on div "02:00 PM" at bounding box center [471, 245] width 37 height 10
click at [478, 296] on div "7:00 AM" at bounding box center [507, 292] width 128 height 18
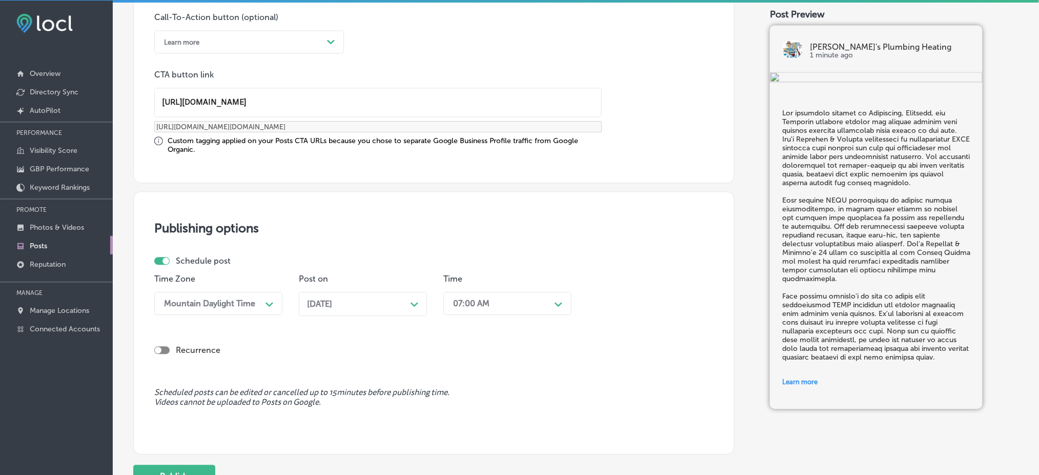
scroll to position [862, 0]
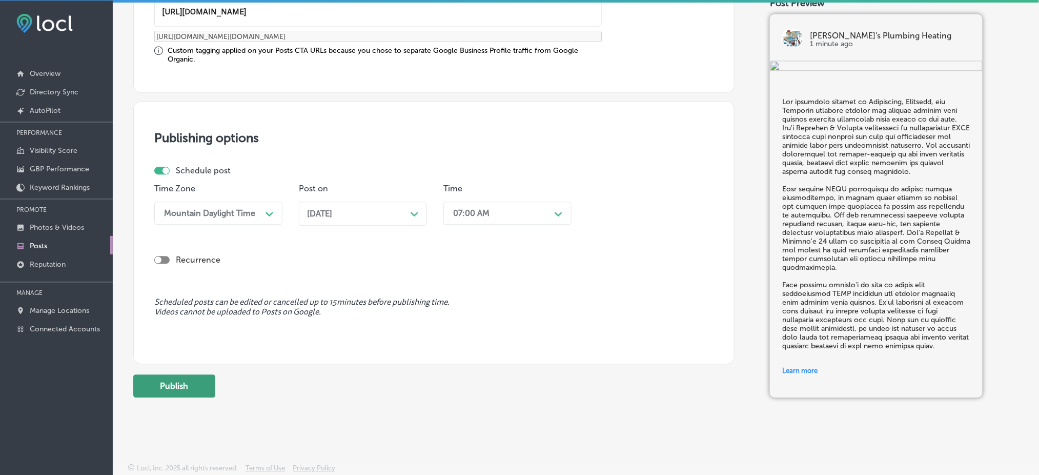
click at [195, 383] on button "Publish" at bounding box center [174, 385] width 82 height 23
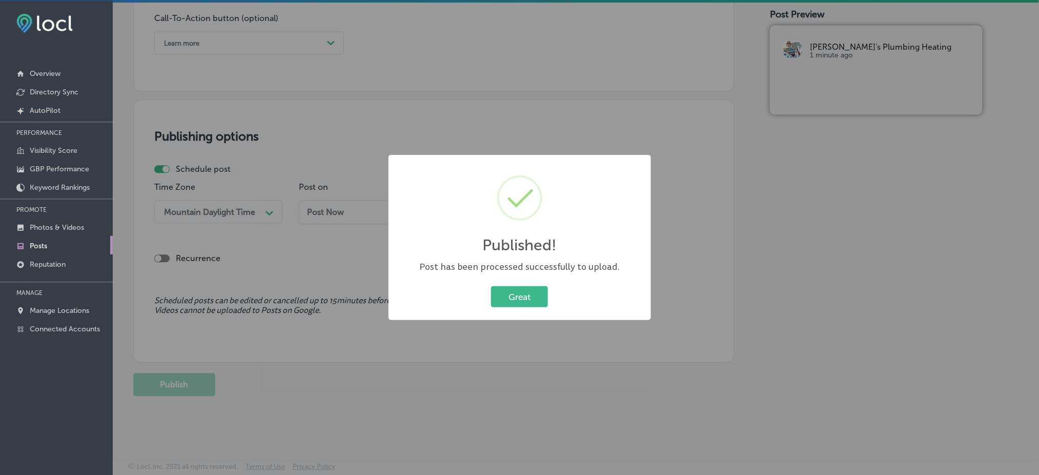
scroll to position [771, 0]
click at [533, 284] on div "Great Cancel" at bounding box center [520, 296] width 242 height 27
click at [518, 295] on button "Great" at bounding box center [519, 296] width 57 height 21
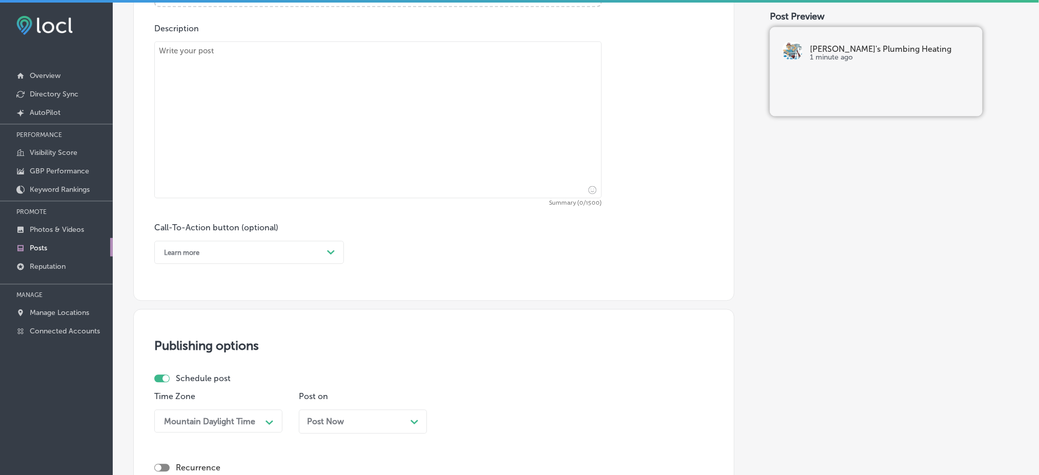
scroll to position [361, 0]
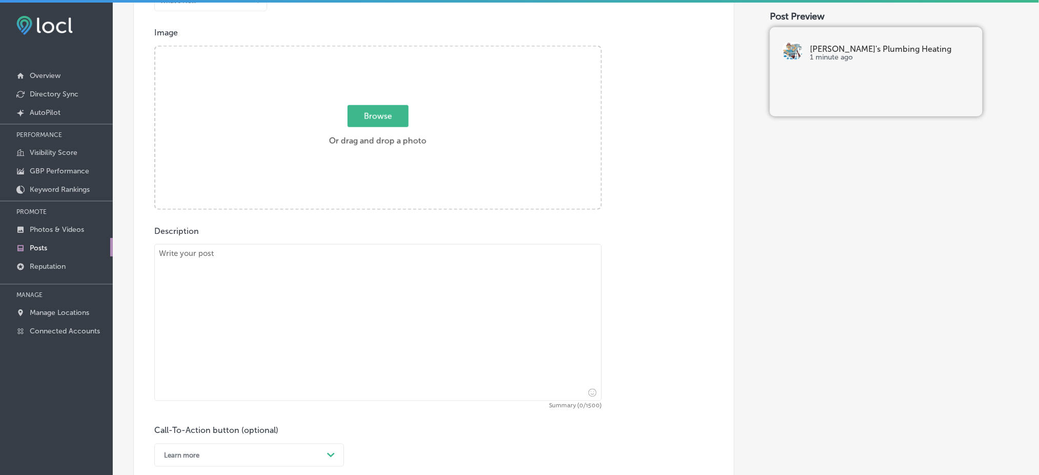
click at [233, 271] on textarea at bounding box center [377, 322] width 447 height 157
paste textarea "Homeowners and business owners in [GEOGRAPHIC_DATA], Beacon, and LaGrange depen…"
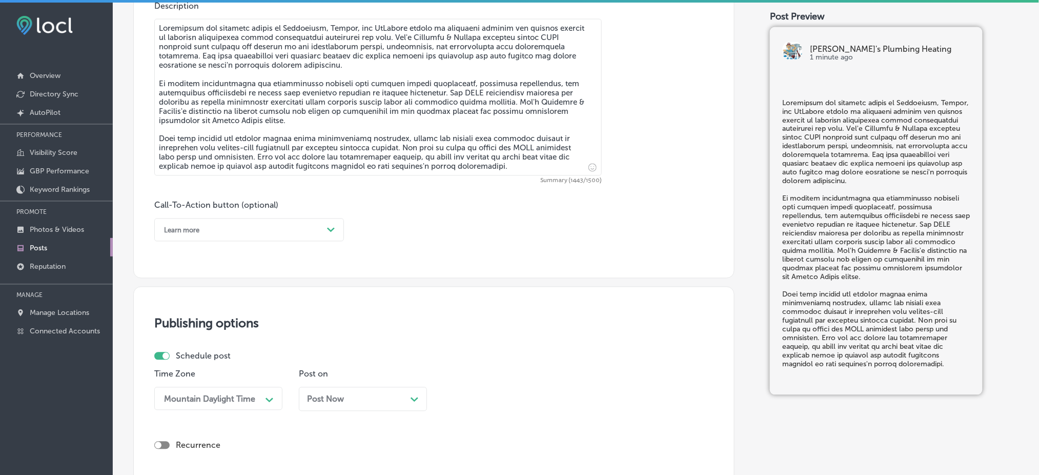
scroll to position [634, 0]
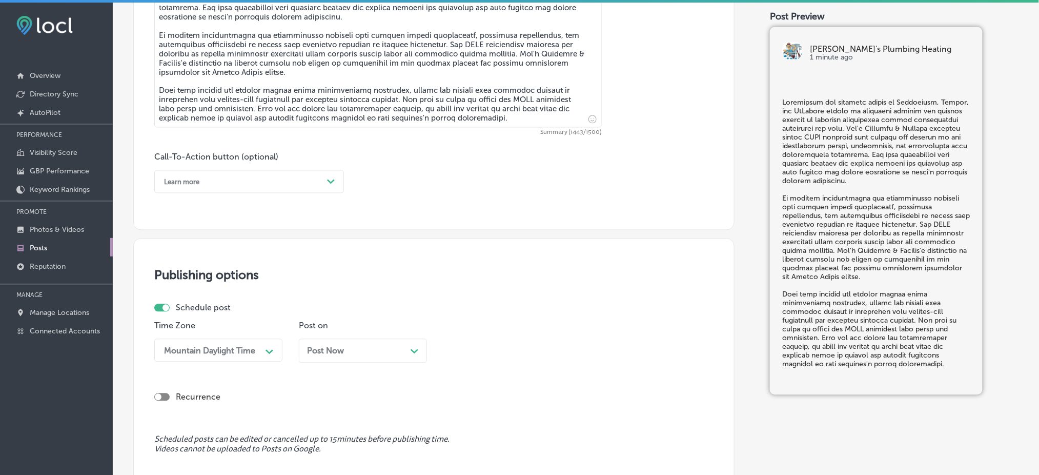
type textarea "Homeowners and business owners in [GEOGRAPHIC_DATA], Beacon, and LaGrange depen…"
click at [247, 171] on div "Learn more Path Created with Sketch." at bounding box center [249, 181] width 190 height 23
click at [201, 310] on div "Call Now" at bounding box center [249, 312] width 190 height 18
click at [359, 357] on div "Post Now Path Created with Sketch." at bounding box center [363, 351] width 128 height 24
click at [486, 355] on div "02:00 PM Path Created with Sketch." at bounding box center [507, 350] width 128 height 23
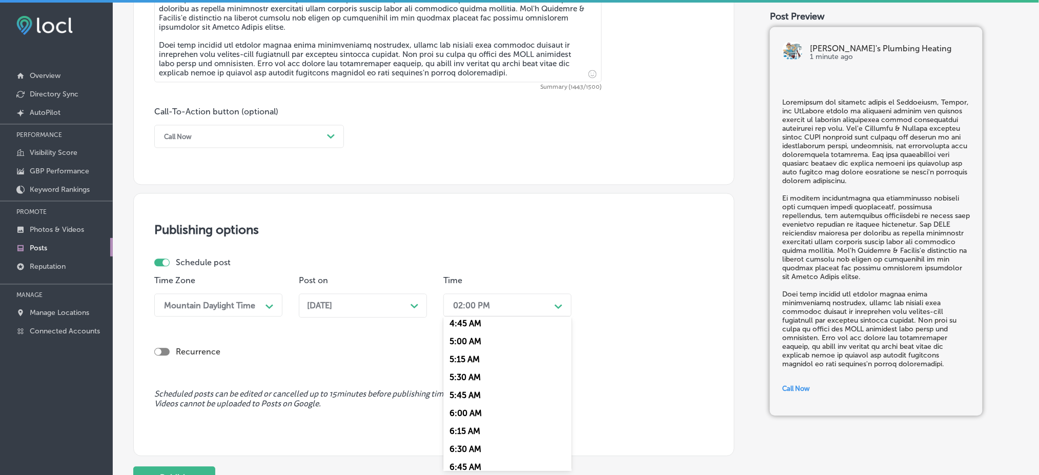
scroll to position [478, 0]
click at [474, 355] on div "7:00 AM" at bounding box center [507, 352] width 128 height 18
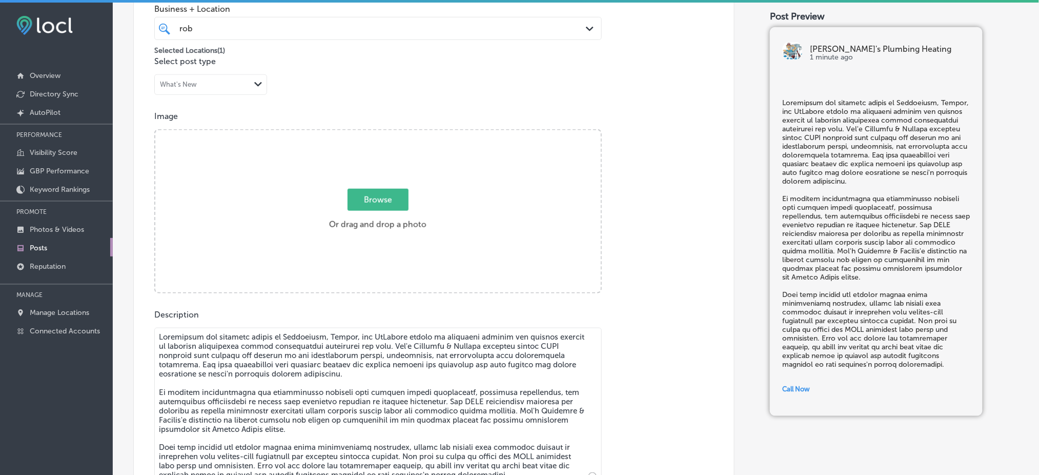
scroll to position [201, 0]
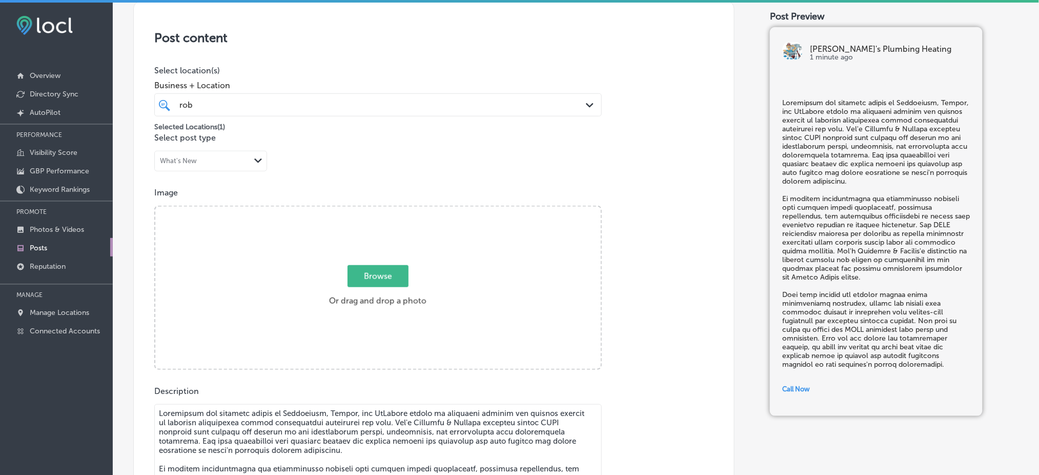
click at [349, 372] on div "Post content Select location(s) Business + Location [PERSON_NAME] [PERSON_NAME]…" at bounding box center [433, 332] width 601 height 662
click at [364, 323] on div "Browse Or drag and drop a photo" at bounding box center [377, 289] width 445 height 164
click at [155, 207] on input "Browse Or drag and drop a photo" at bounding box center [377, 208] width 445 height 3
type input "C:\fakepath\[PERSON_NAME]'s Plumbing & Heating (5).jpg"
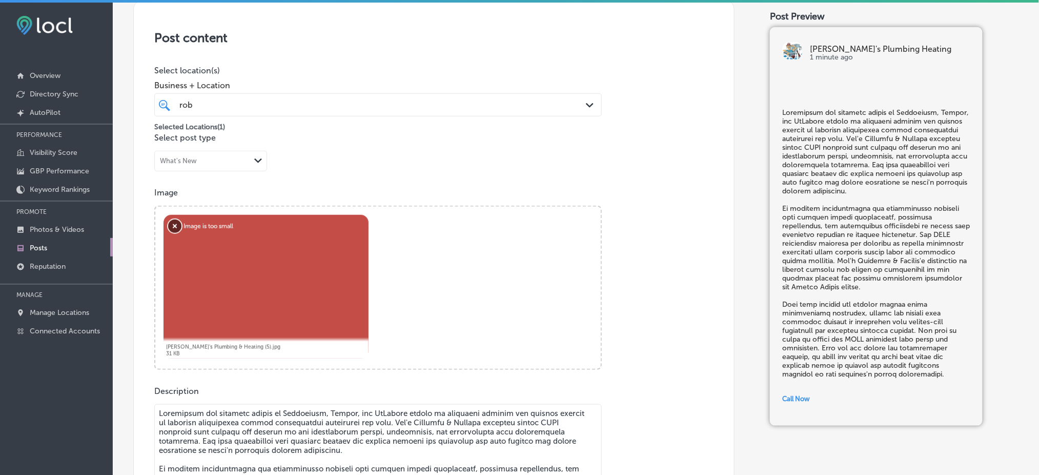
click at [178, 227] on button "Remove" at bounding box center [174, 225] width 13 height 13
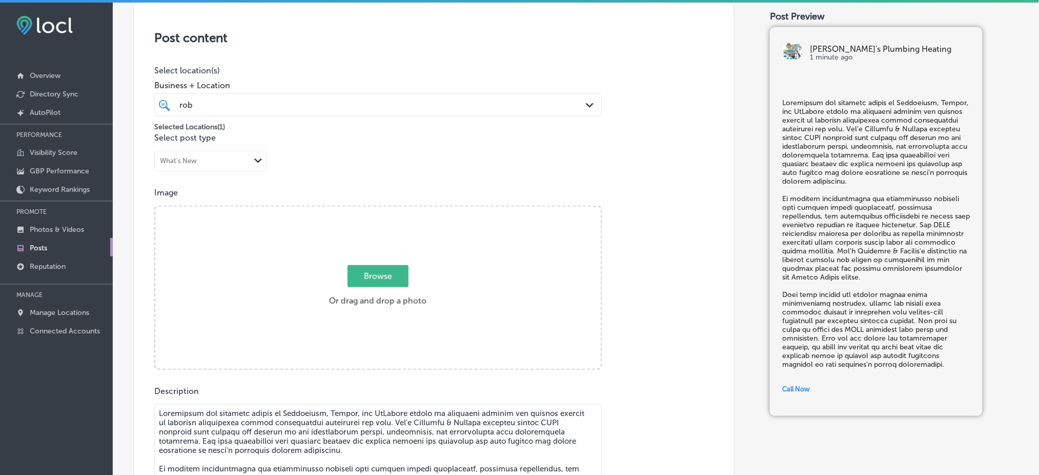
click at [269, 273] on div "Browse Or drag and drop a photo" at bounding box center [377, 289] width 445 height 164
click at [155, 207] on input "Browse Or drag and drop a photo" at bounding box center [377, 208] width 445 height 3
type input "C:\fakepath\[PERSON_NAME]'s Plumbing & Heating (11.png"
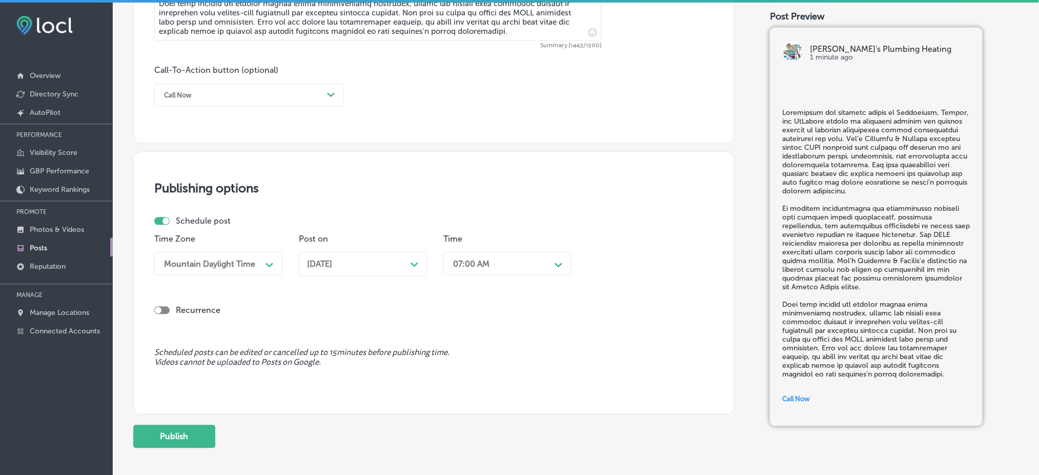
scroll to position [748, 0]
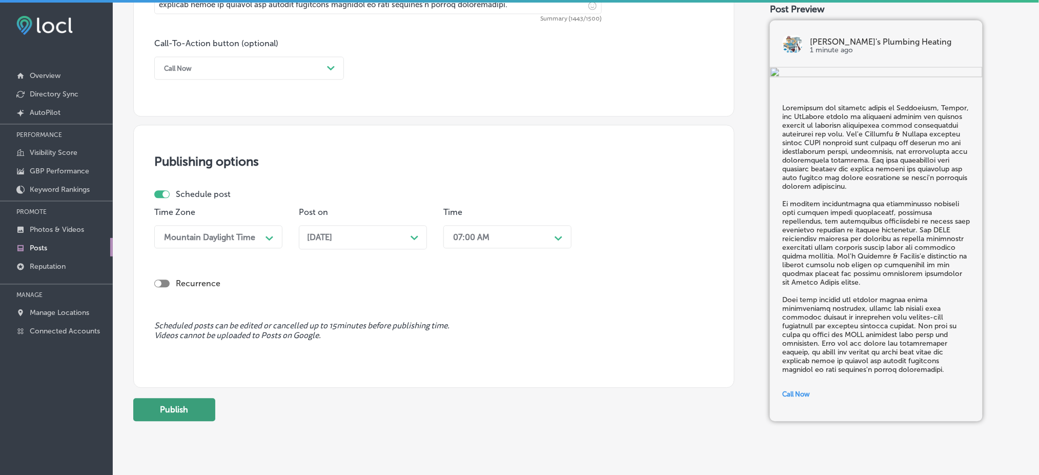
click at [157, 416] on button "Publish" at bounding box center [174, 409] width 82 height 23
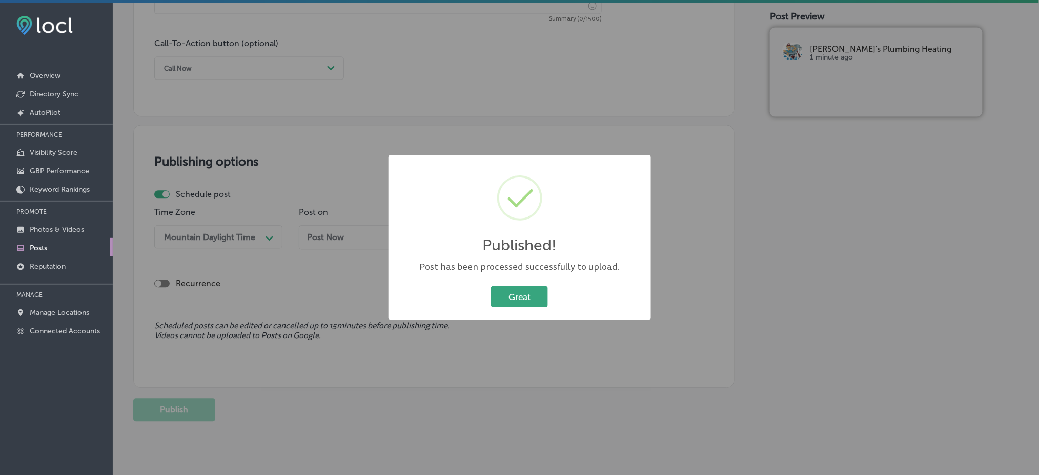
click at [505, 291] on button "Great" at bounding box center [519, 296] width 57 height 21
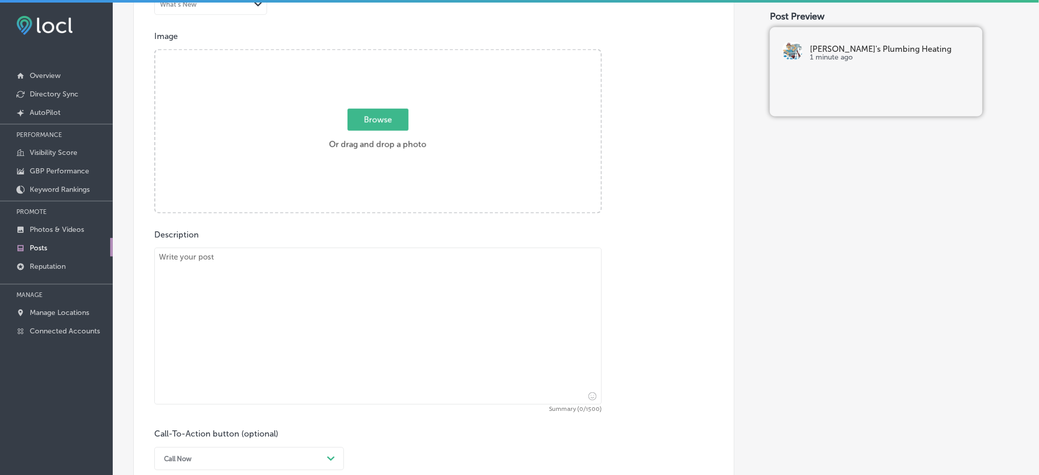
scroll to position [338, 0]
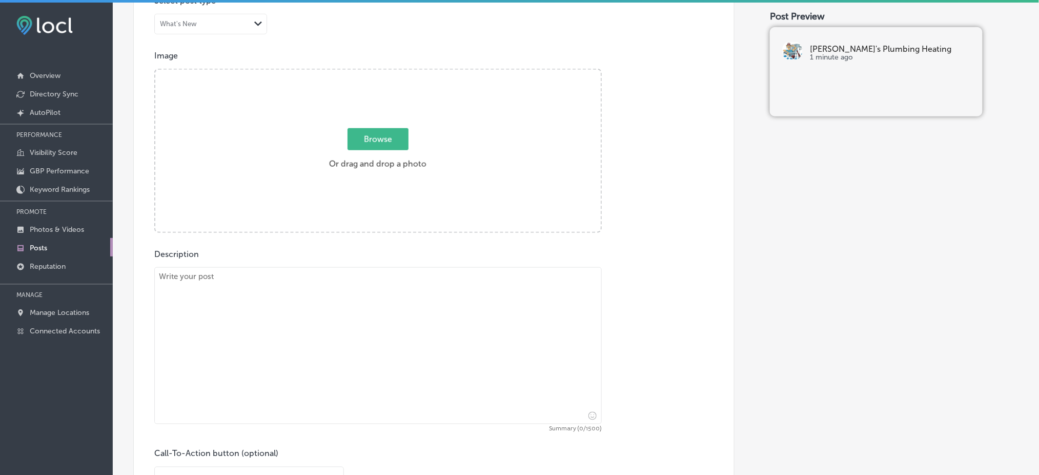
click at [325, 275] on textarea at bounding box center [377, 345] width 447 height 157
paste textarea "Reliable heating and cooling systems are essential for maintaining comfort in […"
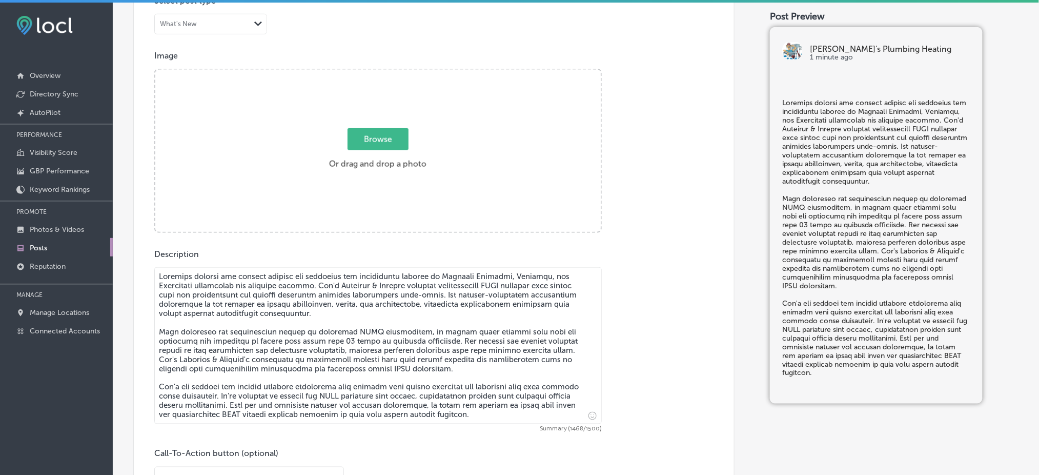
type textarea "Reliable heating and cooling systems are essential for maintaining comfort in […"
click at [363, 139] on span "Browse" at bounding box center [377, 139] width 61 height 22
click at [363, 73] on input "Browse Or drag and drop a photo" at bounding box center [377, 71] width 445 height 3
type input "C:\fakepath\[PERSON_NAME]'s Plumbing & Heating (3).jpg"
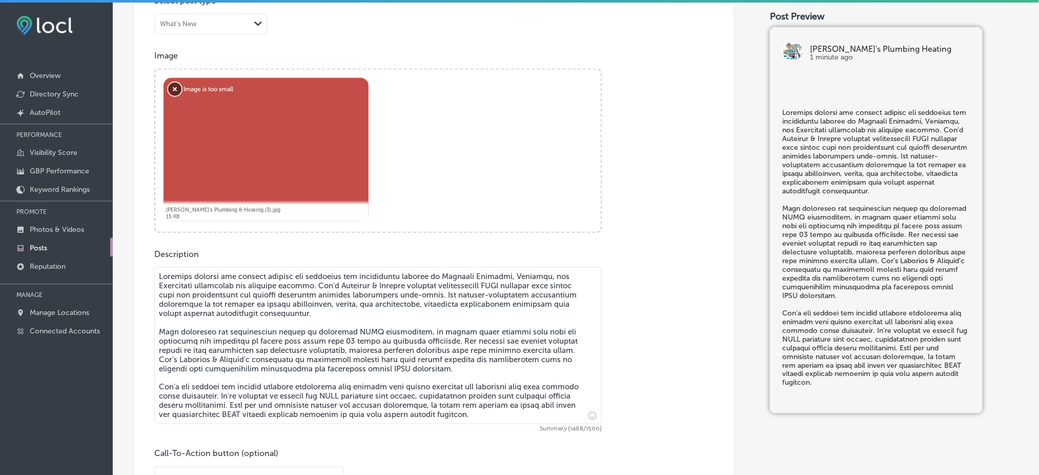
click at [174, 92] on button "Remove" at bounding box center [174, 89] width 13 height 13
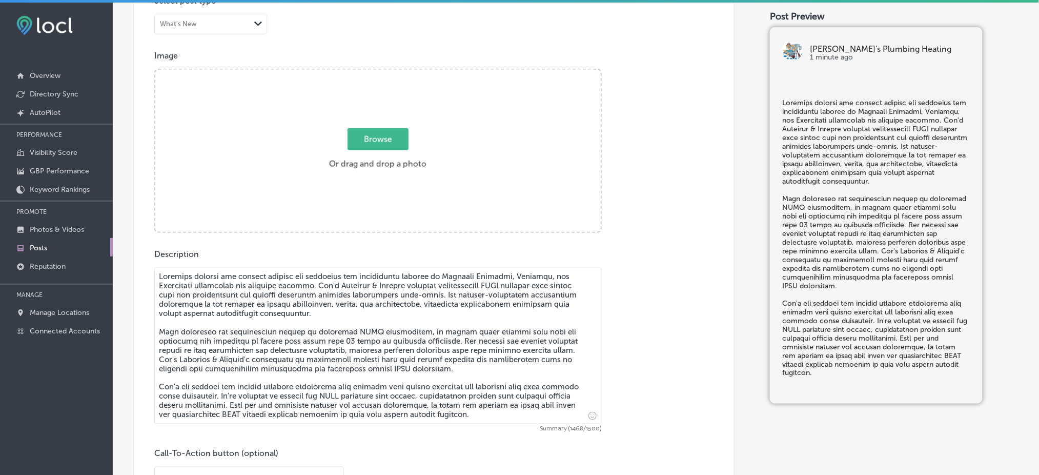
click at [379, 131] on span "Browse" at bounding box center [377, 139] width 61 height 22
click at [379, 73] on input "Browse Or drag and drop a photo" at bounding box center [377, 71] width 445 height 3
type input "C:\fakepath\[PERSON_NAME]'s Plumbing & Heating (111.png"
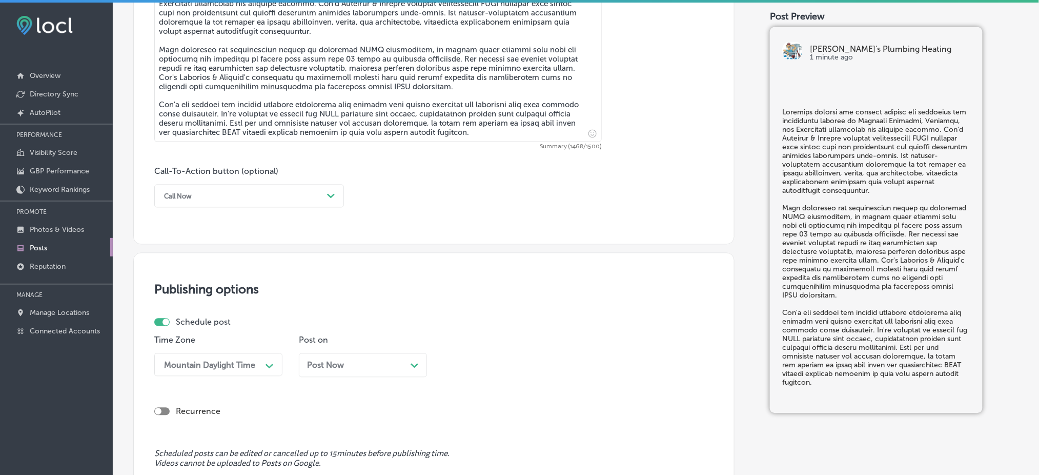
scroll to position [748, 0]
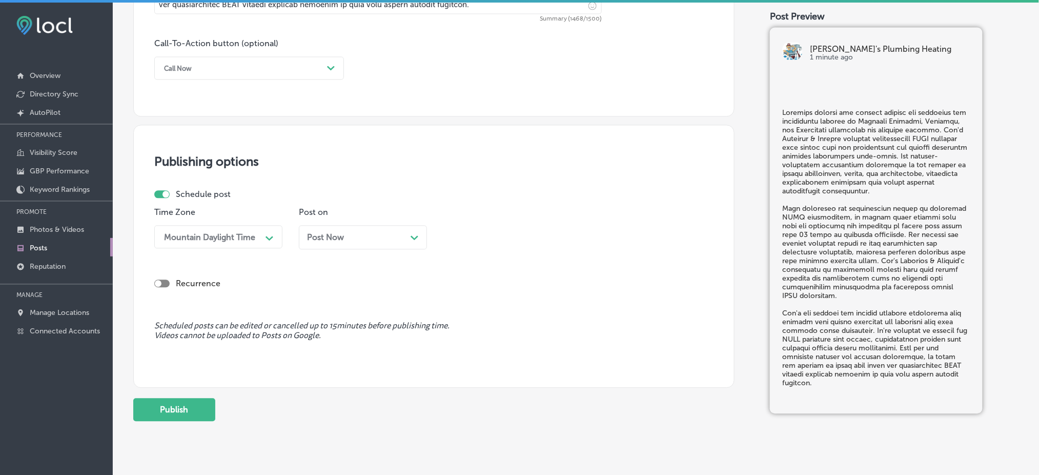
click at [315, 244] on div "Post Now Path Created with Sketch." at bounding box center [363, 237] width 128 height 24
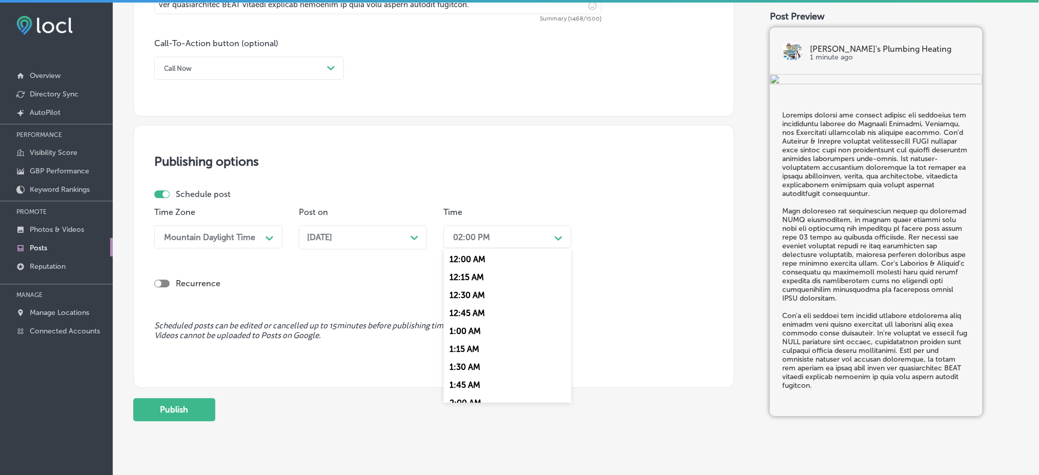
click at [530, 229] on div "02:00 PM" at bounding box center [499, 237] width 102 height 18
click at [466, 282] on div "7:00 AM" at bounding box center [507, 283] width 128 height 18
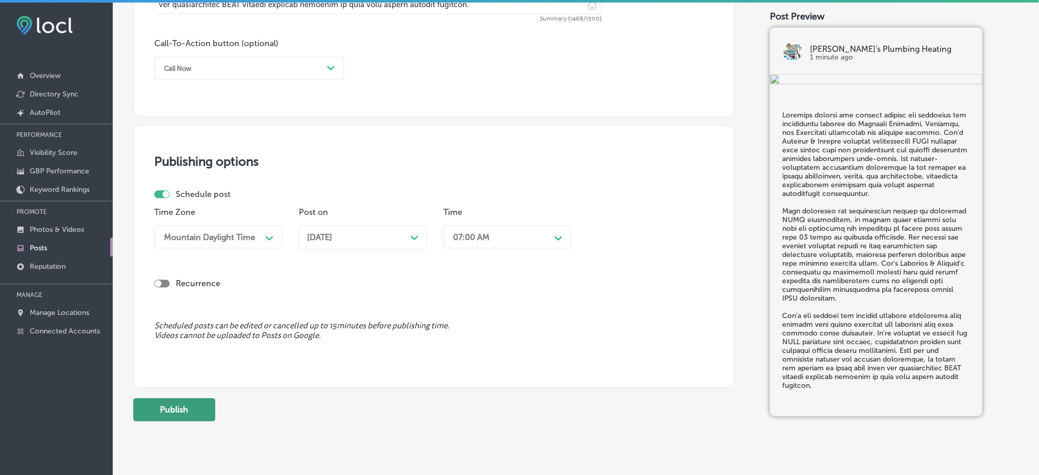
click at [161, 401] on button "Publish" at bounding box center [174, 409] width 82 height 23
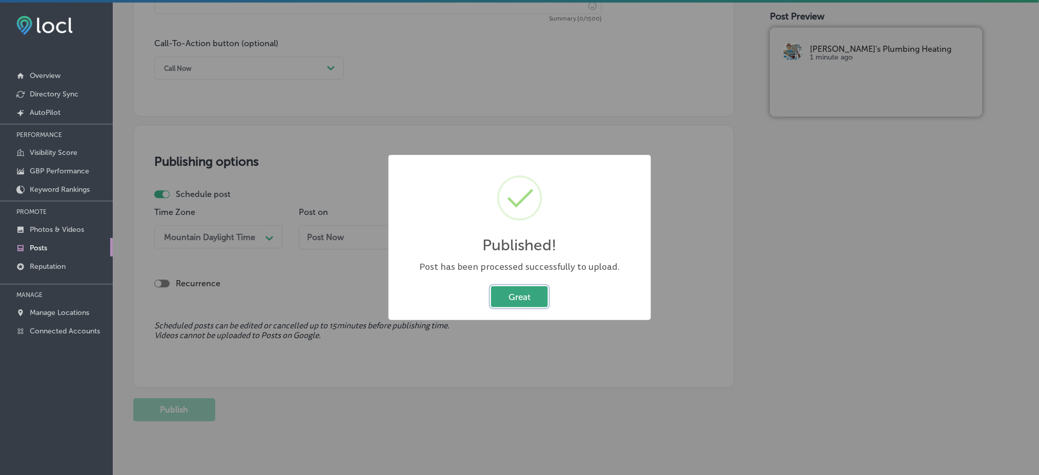
click at [509, 299] on button "Great" at bounding box center [519, 296] width 57 height 21
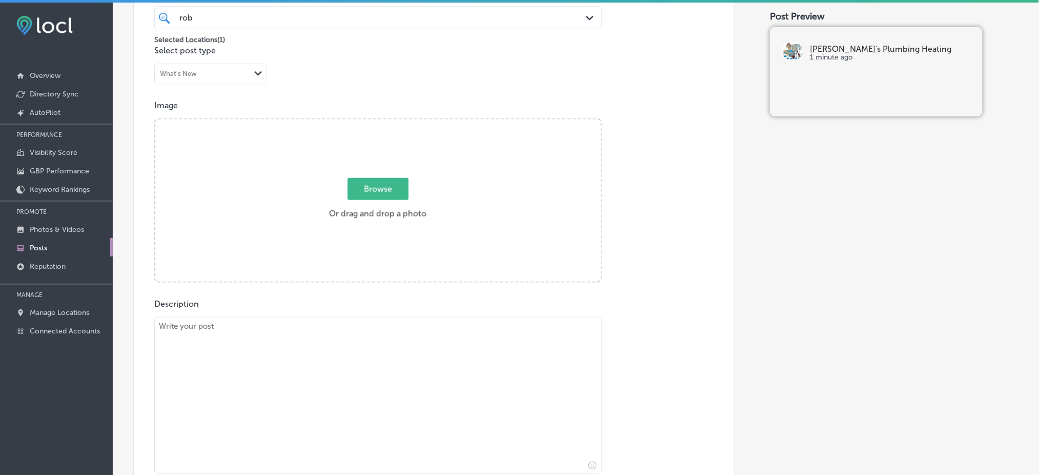
scroll to position [0, 0]
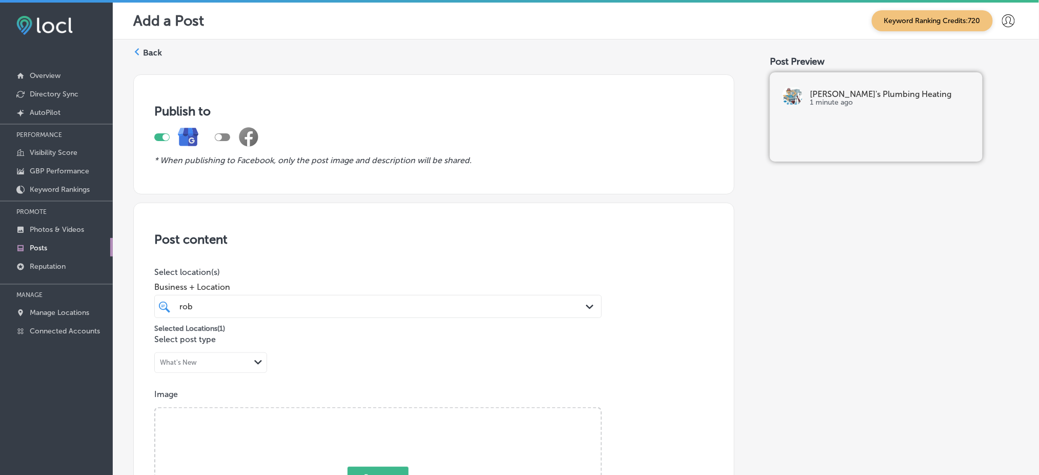
click at [152, 56] on label "Back" at bounding box center [152, 52] width 19 height 11
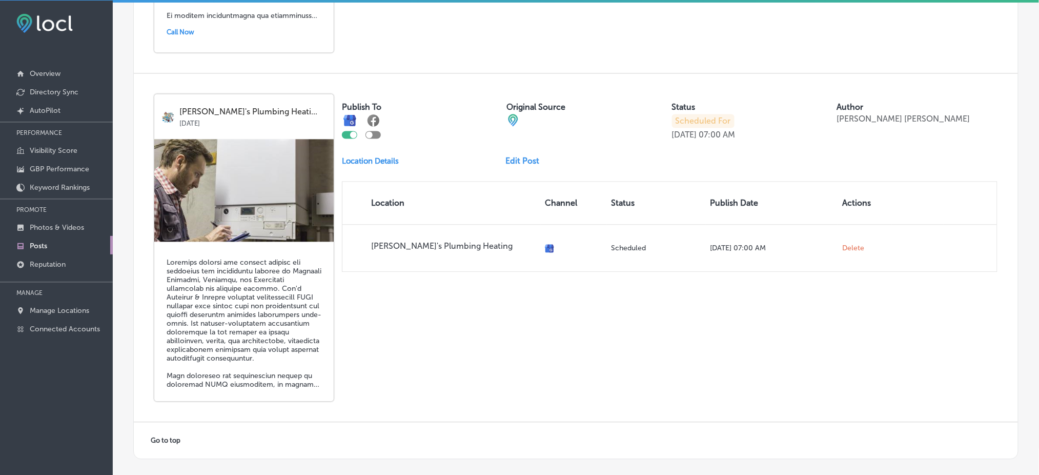
scroll to position [2164, 0]
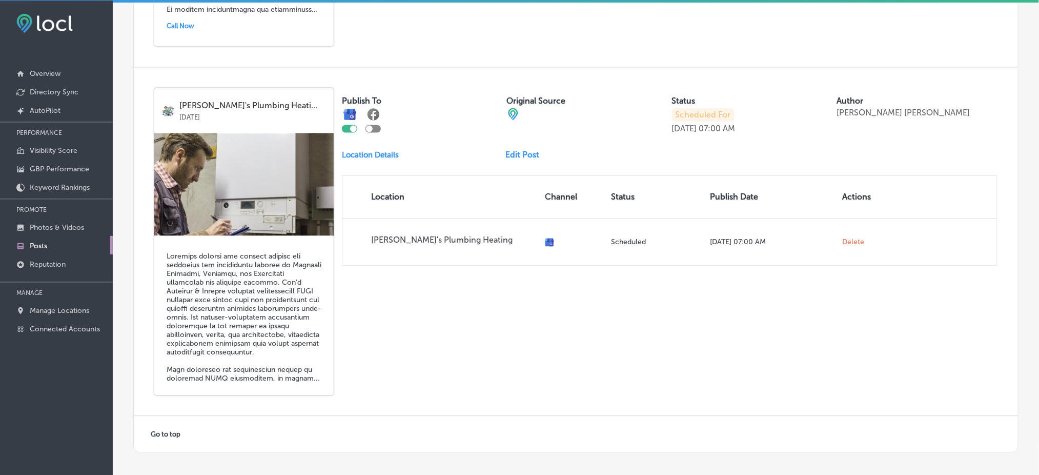
click at [524, 150] on link "Edit Post" at bounding box center [527, 155] width 42 height 10
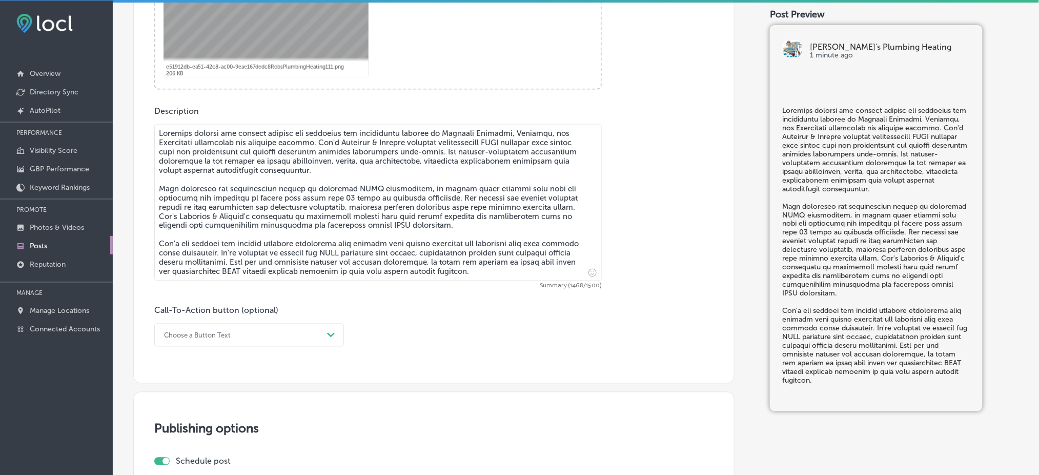
scroll to position [683, 0]
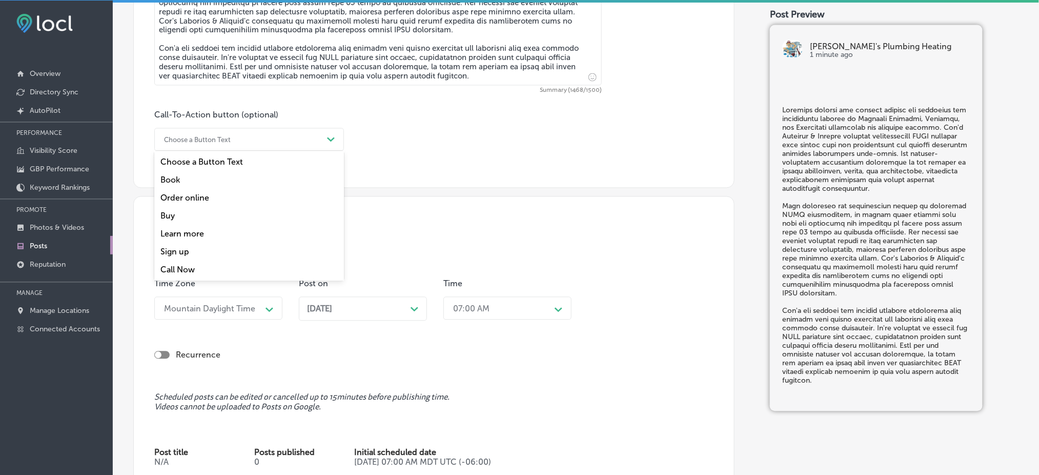
click at [204, 141] on div "Choose a Button Text" at bounding box center [197, 140] width 67 height 8
click at [191, 233] on div "Learn more" at bounding box center [249, 234] width 190 height 18
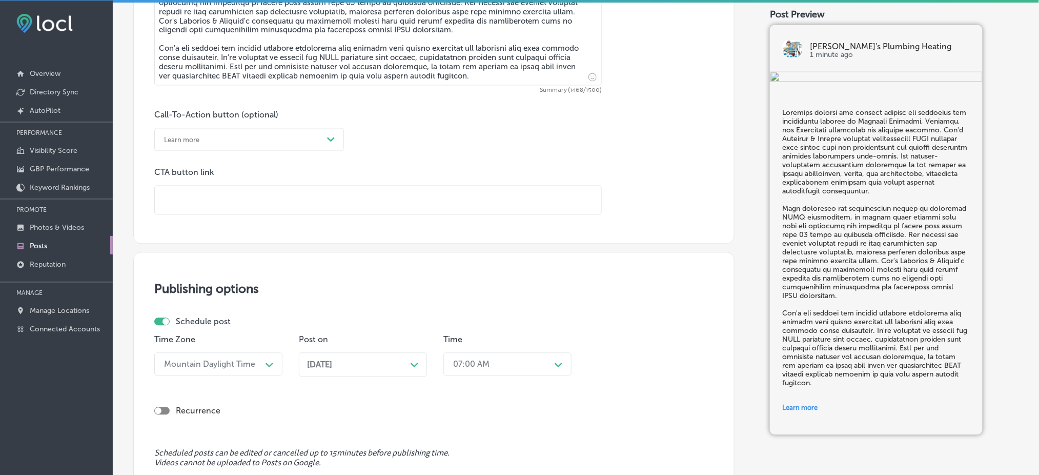
click at [263, 184] on div "CTA button link" at bounding box center [377, 191] width 447 height 47
click at [261, 203] on input "text" at bounding box center [378, 200] width 446 height 28
paste input "[URL][DOMAIN_NAME]"
checkbox input "true"
type input "[URL][DOMAIN_NAME]"
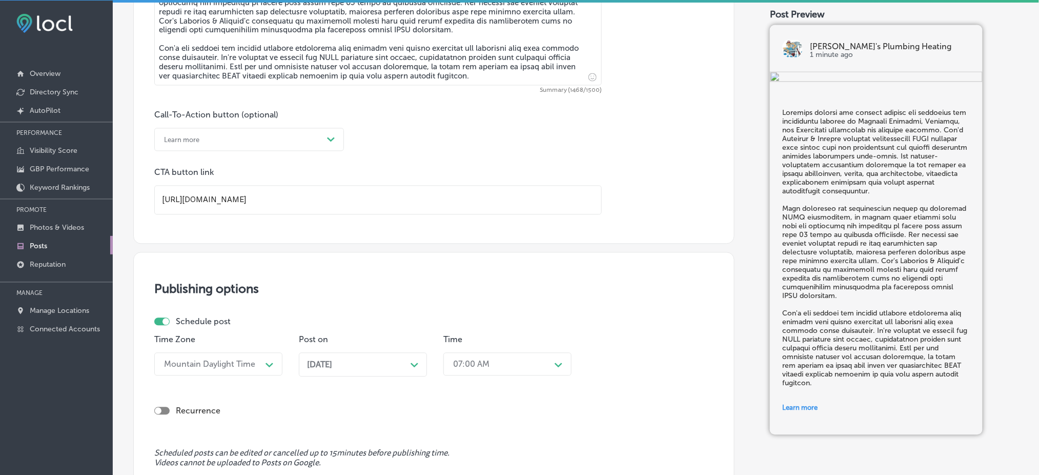
click at [421, 156] on div "Call-To-Action button (optional) Learn more Path Created with Sketch. CTA butto…" at bounding box center [433, 162] width 559 height 105
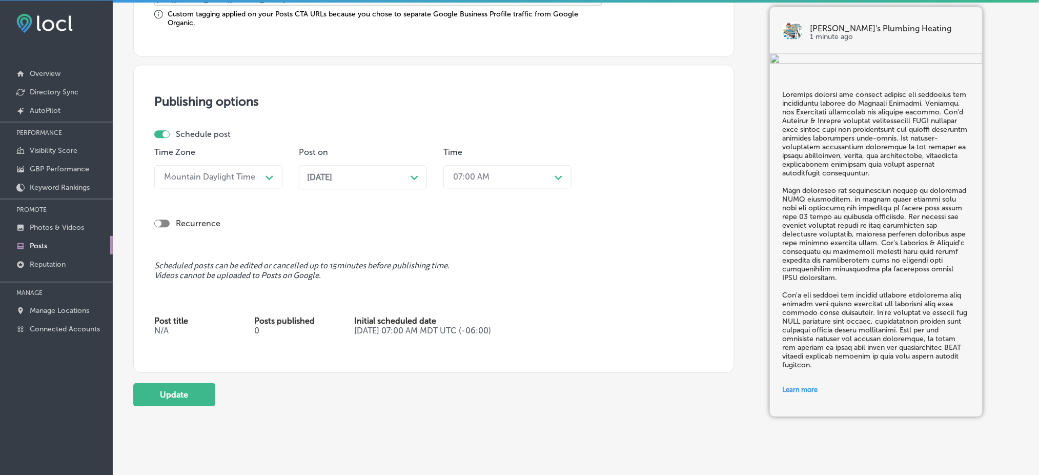
scroll to position [927, 0]
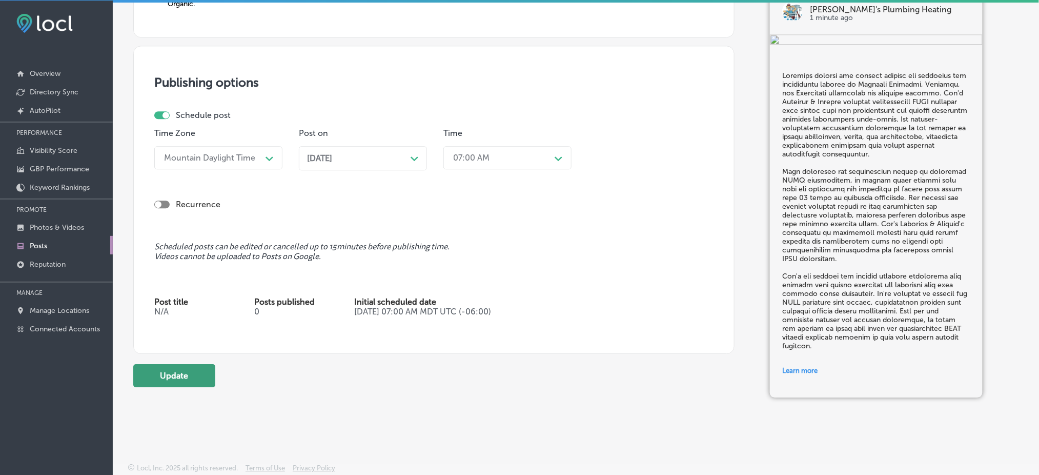
click at [206, 367] on button "Update" at bounding box center [174, 375] width 82 height 23
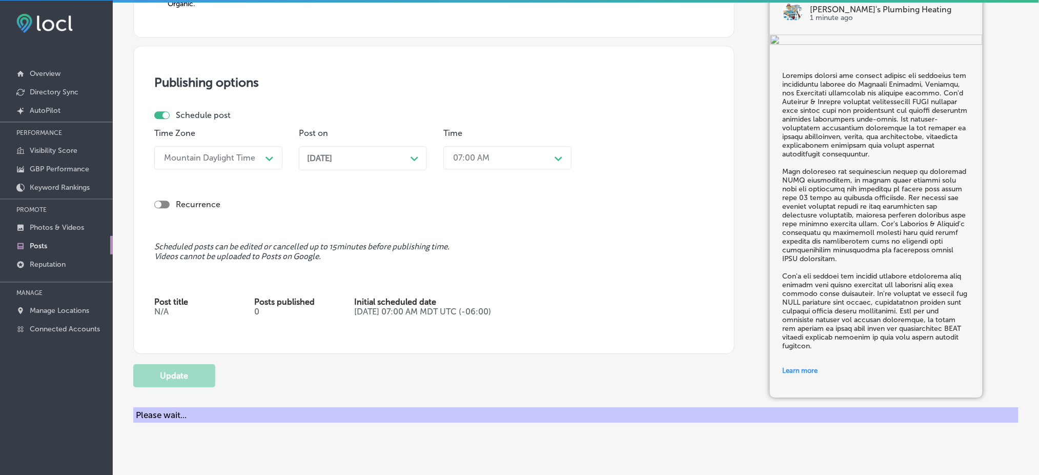
checkbox input "true"
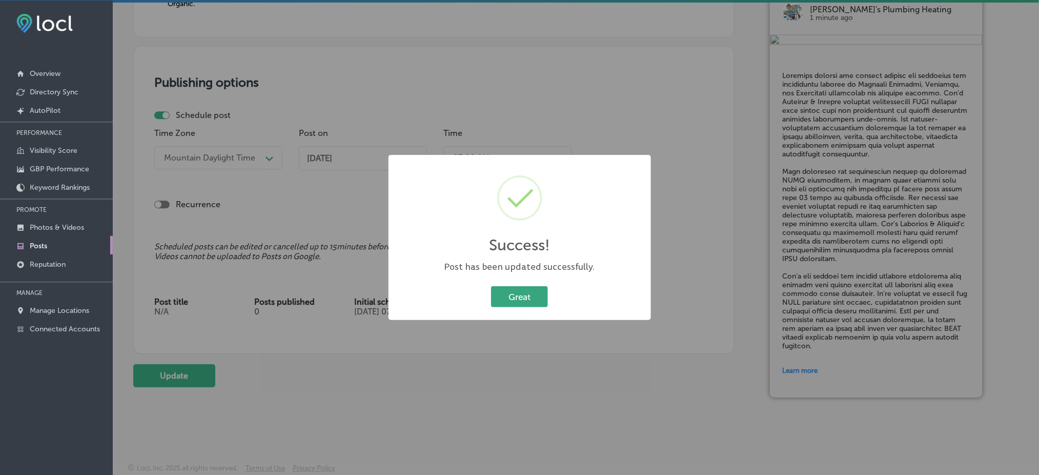
click at [513, 285] on div "Great Cancel" at bounding box center [520, 296] width 242 height 27
click at [510, 289] on button "Great" at bounding box center [519, 296] width 57 height 21
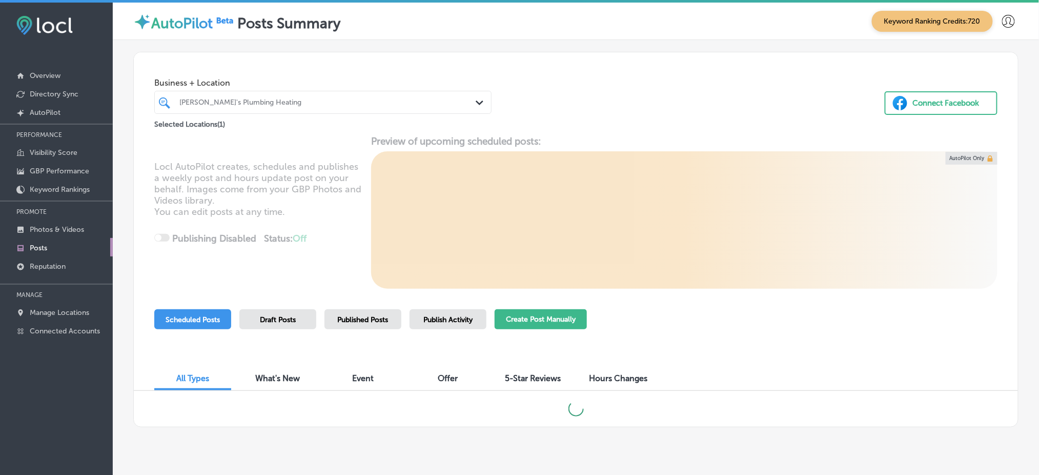
click at [529, 317] on button "Create Post Manually" at bounding box center [541, 319] width 92 height 20
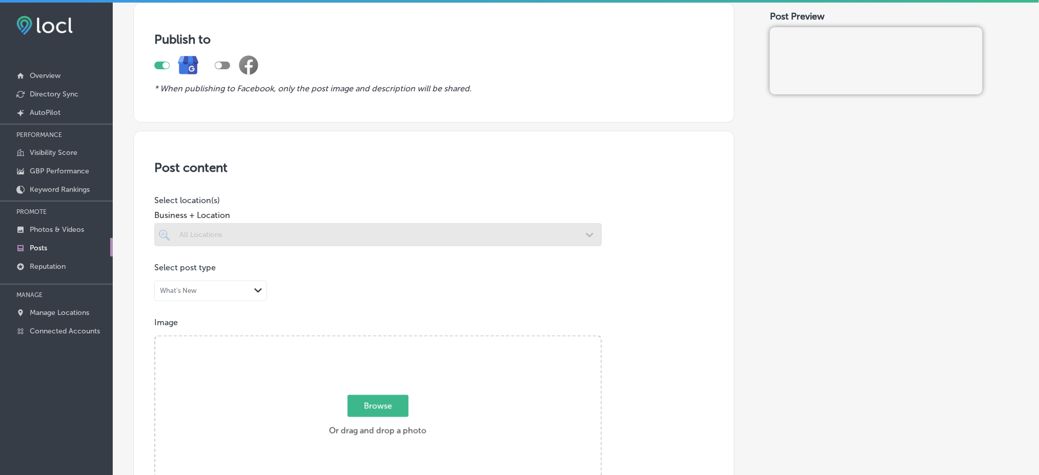
scroll to position [136, 0]
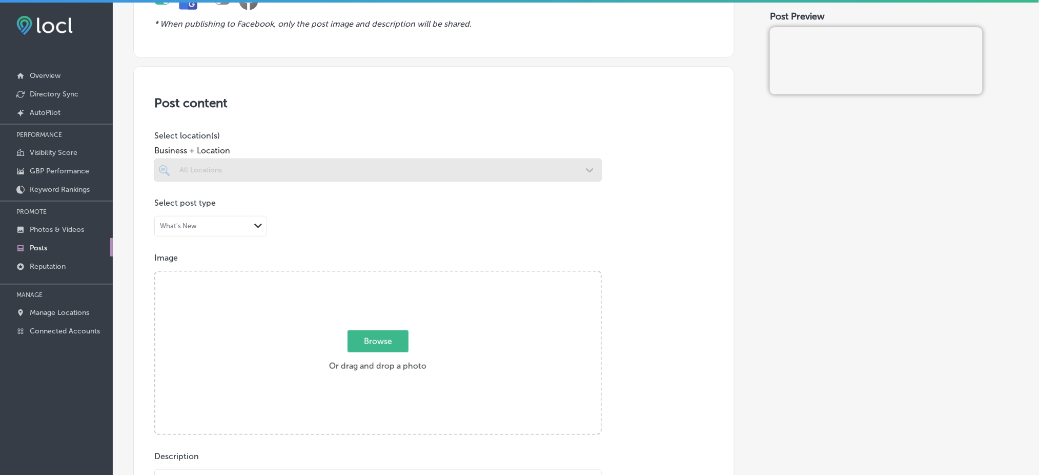
click at [290, 170] on div at bounding box center [377, 169] width 447 height 23
click at [470, 170] on div at bounding box center [377, 169] width 447 height 23
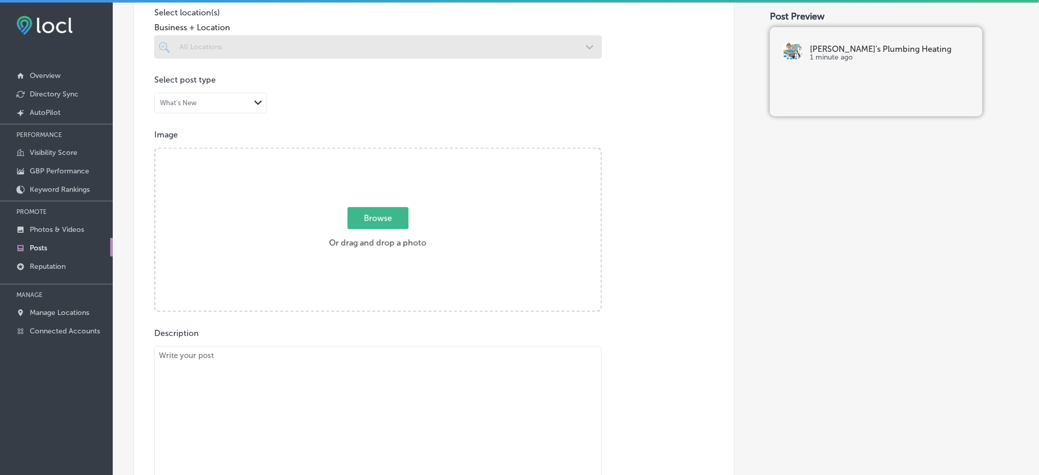
scroll to position [341, 0]
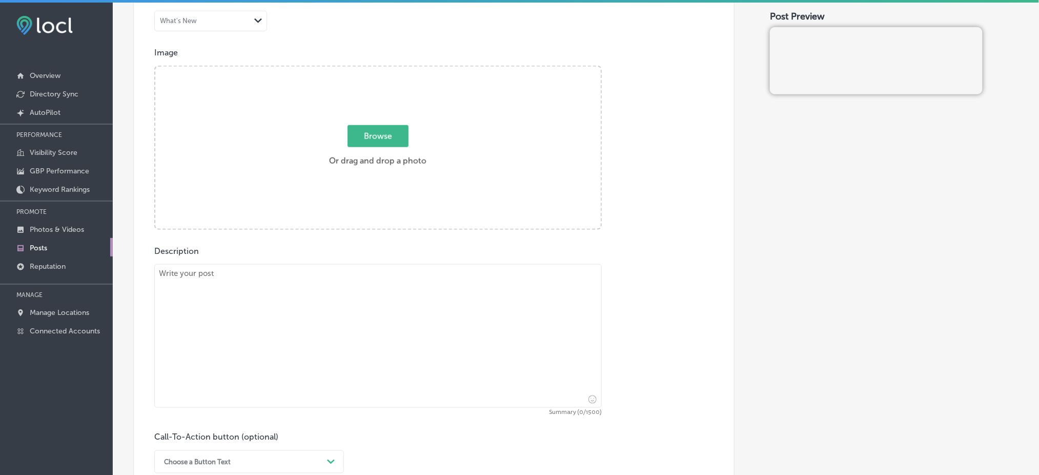
click at [305, 285] on textarea at bounding box center [377, 335] width 447 height 143
paste textarea "The residents of [GEOGRAPHIC_DATA], [GEOGRAPHIC_DATA], and [GEOGRAPHIC_DATA] un…"
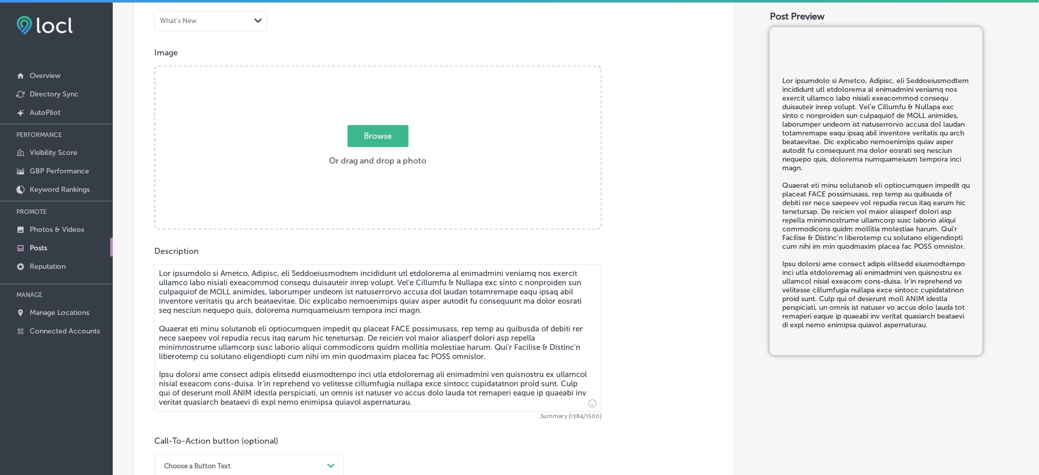
type textarea "The residents of [GEOGRAPHIC_DATA], [GEOGRAPHIC_DATA], and [GEOGRAPHIC_DATA] un…"
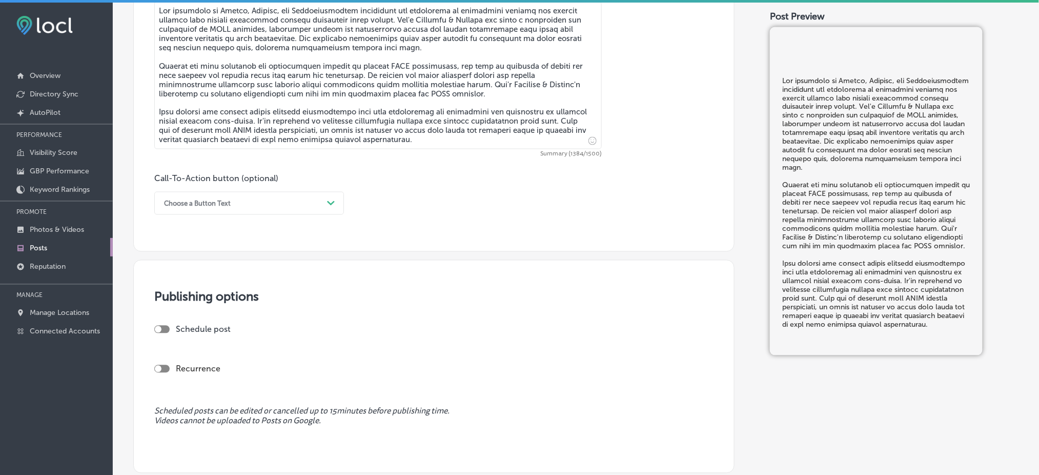
scroll to position [615, 0]
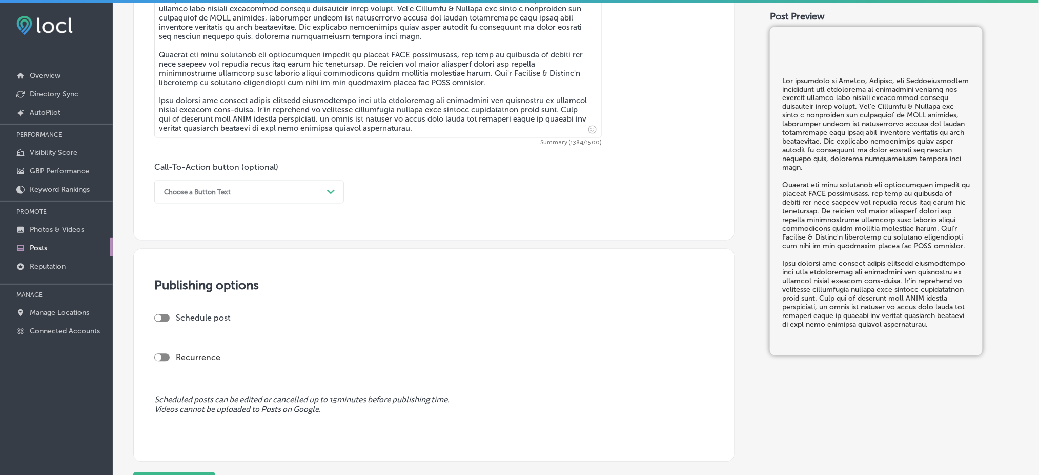
click at [201, 183] on div "Choose a Button Text Path Created with Sketch." at bounding box center [249, 191] width 190 height 23
click at [198, 311] on div "Sign up" at bounding box center [249, 304] width 190 height 18
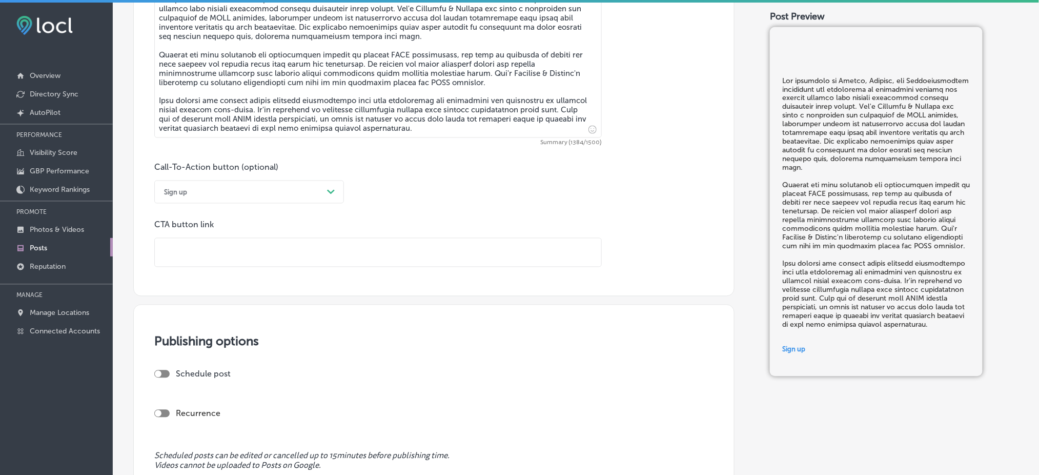
click at [165, 375] on div at bounding box center [161, 374] width 15 height 8
checkbox input "true"
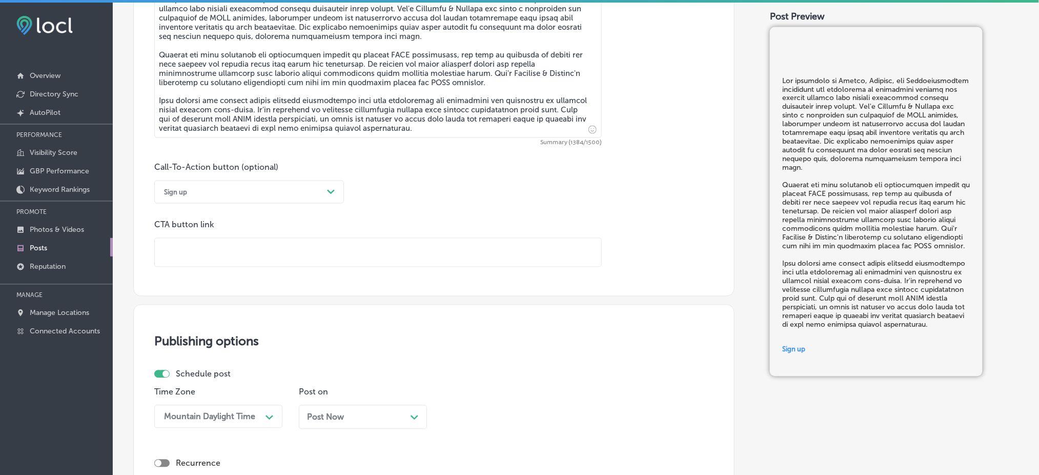
click at [331, 411] on div "Post Now Path Created with Sketch." at bounding box center [363, 417] width 128 height 24
click at [494, 418] on div "option 1:15 AM focused, 6 of 96. 96 results available. Use Up and Down to choos…" at bounding box center [507, 416] width 128 height 23
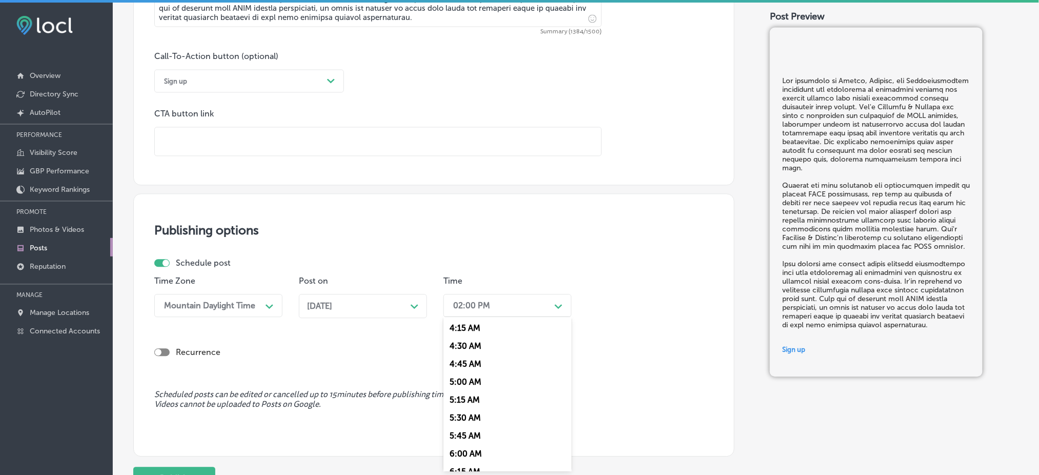
scroll to position [410, 0]
click at [487, 421] on div "7:00 AM" at bounding box center [507, 420] width 128 height 18
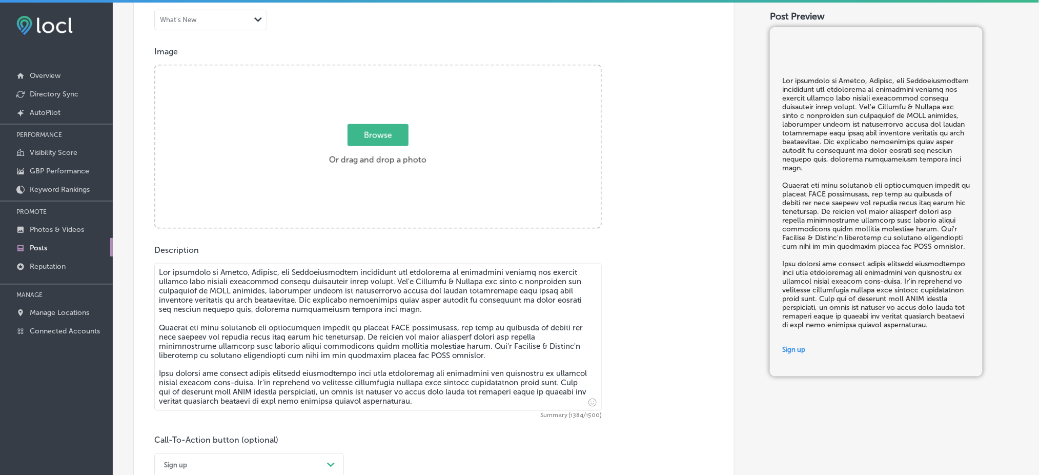
scroll to position [316, 0]
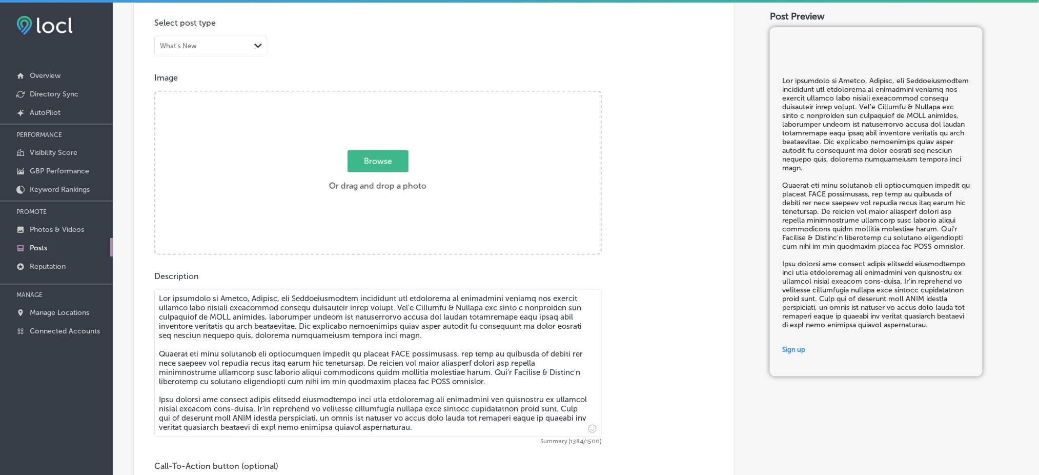
click at [364, 153] on span "Browse" at bounding box center [377, 161] width 61 height 22
click at [364, 95] on input "Browse Or drag and drop a photo" at bounding box center [377, 93] width 445 height 3
type input "C:\fakepath\[PERSON_NAME]'s Plumbing & Heating (2).jpg"
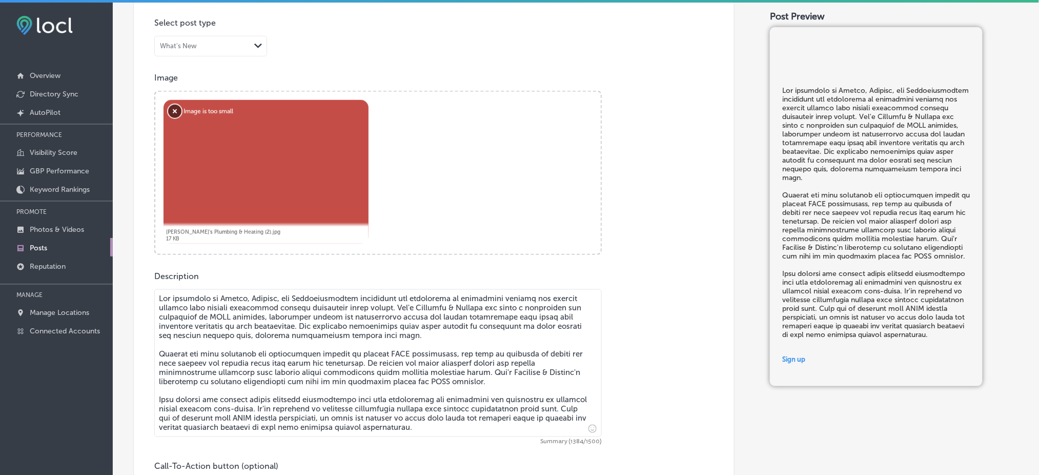
click at [177, 112] on button "Remove" at bounding box center [174, 111] width 13 height 13
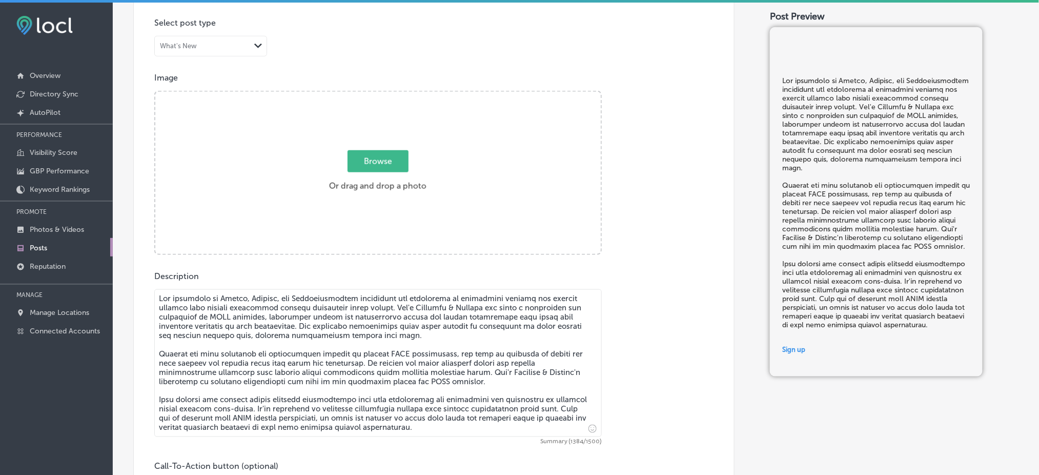
click at [400, 163] on span "Browse" at bounding box center [377, 161] width 61 height 22
click at [400, 95] on input "Browse Or drag and drop a photo" at bounding box center [377, 93] width 445 height 3
type input "C:\fakepath\[PERSON_NAME]'s Plumbing & Heating (1111.png"
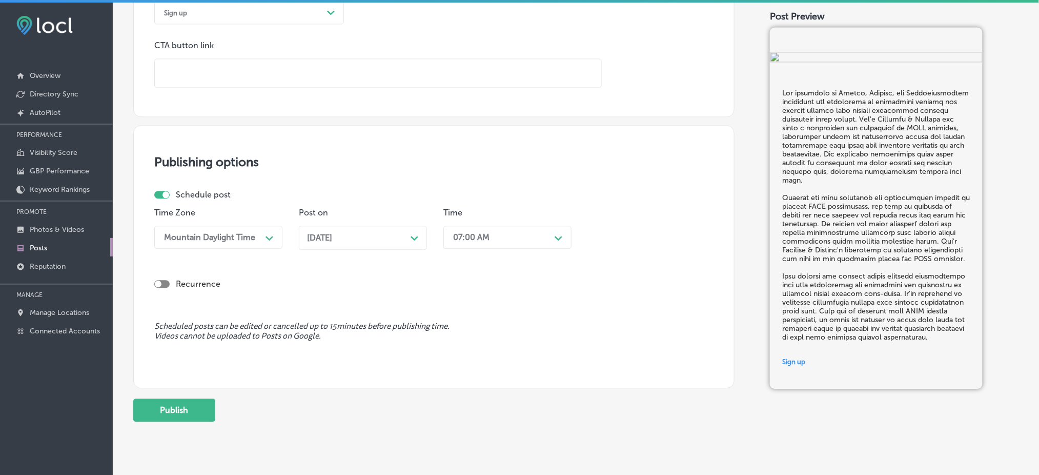
scroll to position [726, 0]
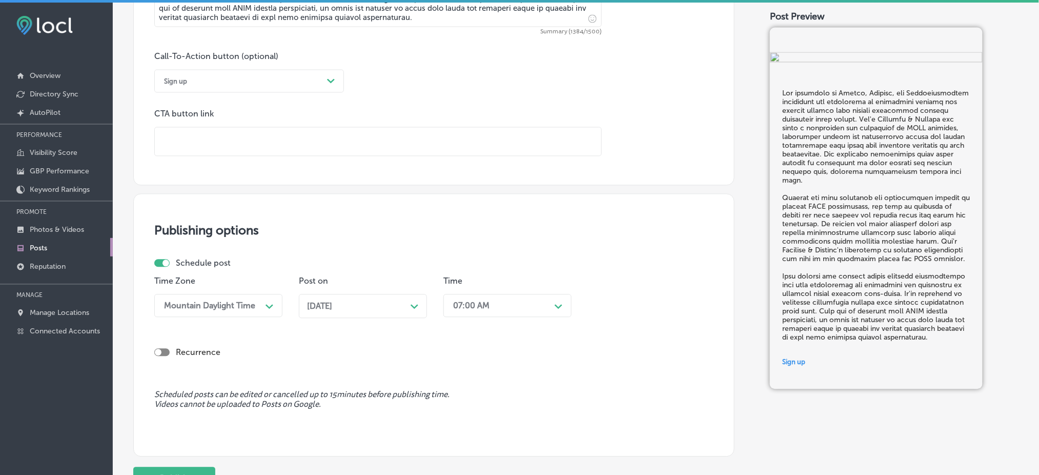
click at [228, 78] on div "Sign up" at bounding box center [241, 81] width 164 height 16
click at [178, 205] on div "Call Now" at bounding box center [249, 211] width 190 height 18
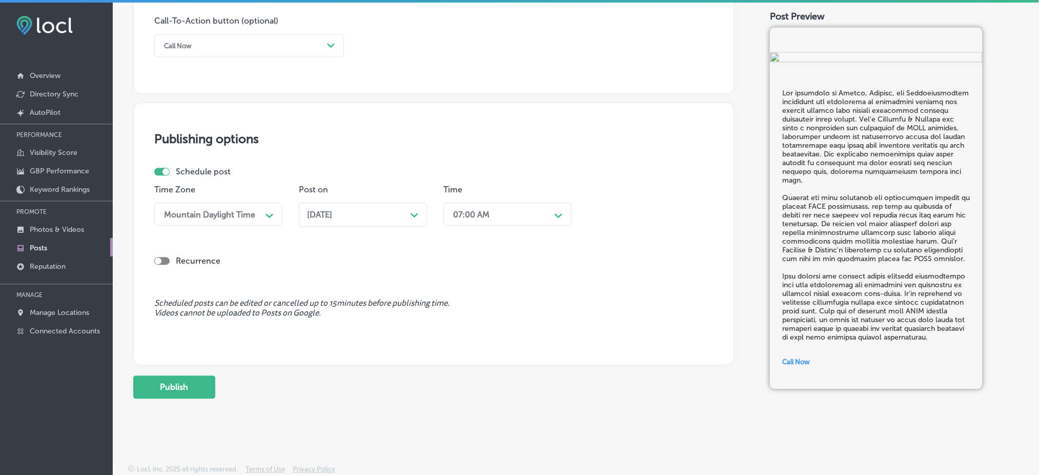
scroll to position [2, 0]
click at [200, 374] on button "Publish" at bounding box center [174, 384] width 82 height 23
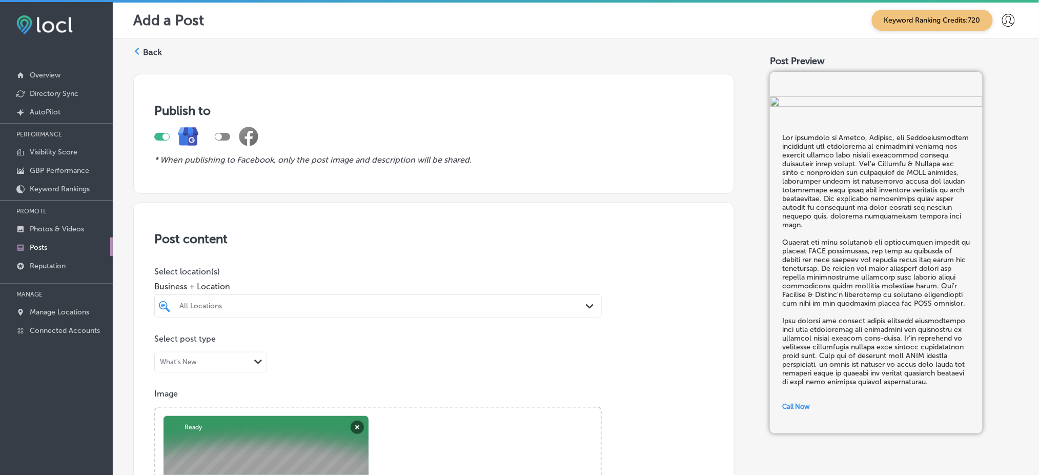
scroll to position [0, 0]
click at [218, 307] on div "All Locations" at bounding box center [377, 306] width 407 height 16
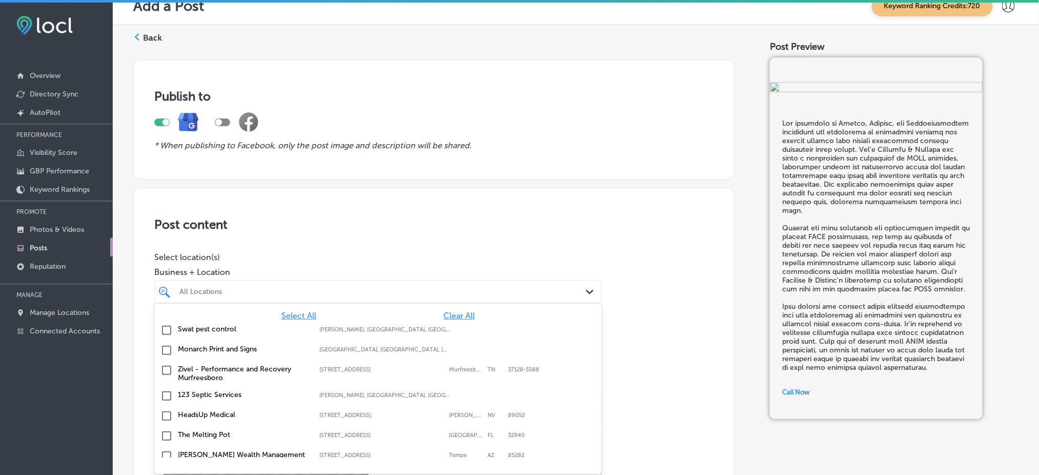
scroll to position [17, 0]
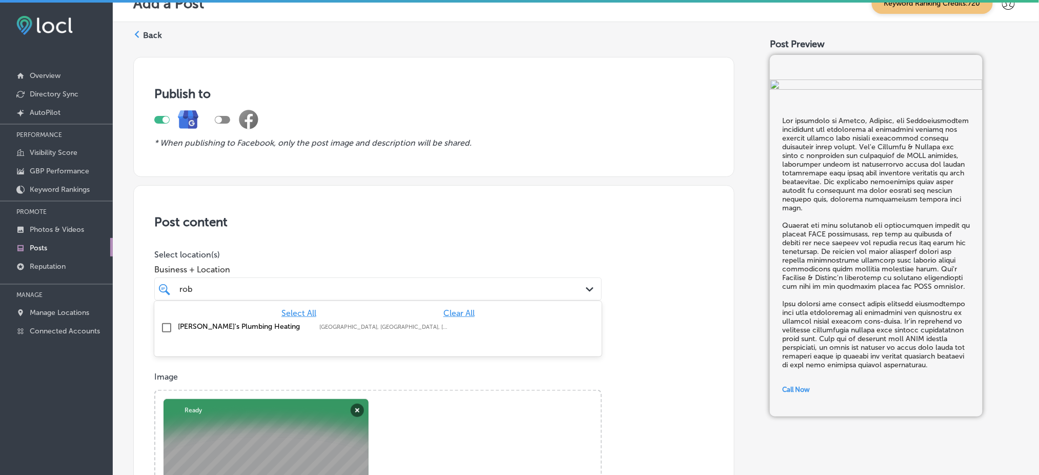
click at [249, 313] on div "Select All Clear All" at bounding box center [377, 313] width 447 height 10
click at [265, 322] on label "[PERSON_NAME]'s Plumbing Heating" at bounding box center [243, 326] width 131 height 9
type input "rob"
click at [417, 225] on h3 "Post content" at bounding box center [433, 221] width 559 height 15
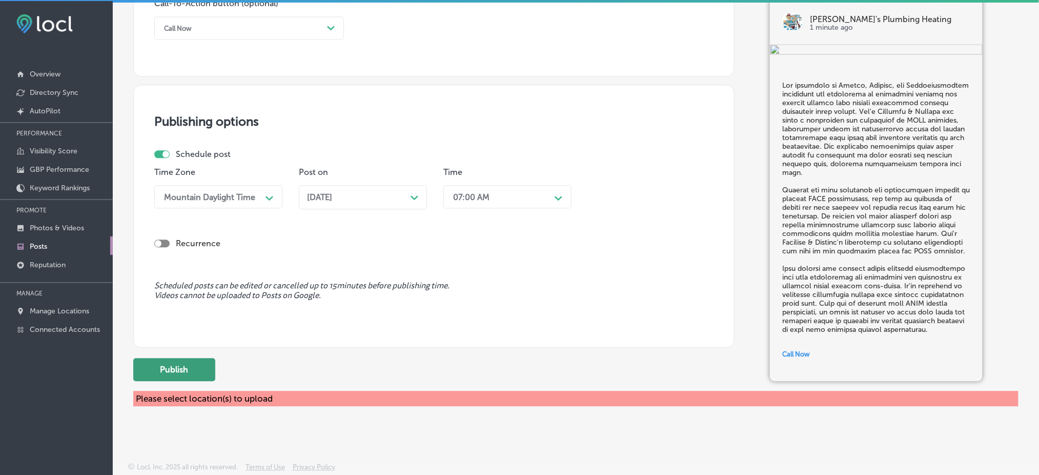
scroll to position [2, 0]
click at [183, 361] on button "Publish" at bounding box center [174, 368] width 82 height 23
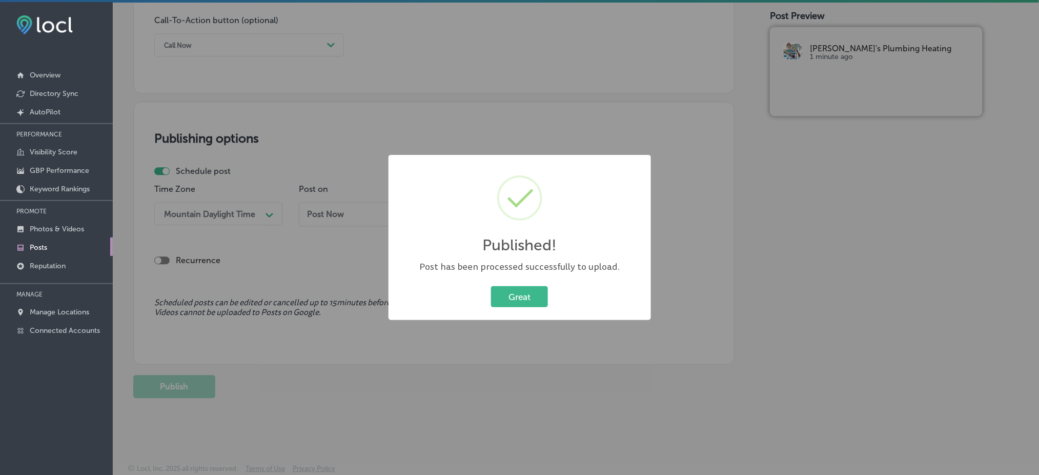
scroll to position [0, 0]
click at [512, 293] on button "Great" at bounding box center [519, 296] width 57 height 21
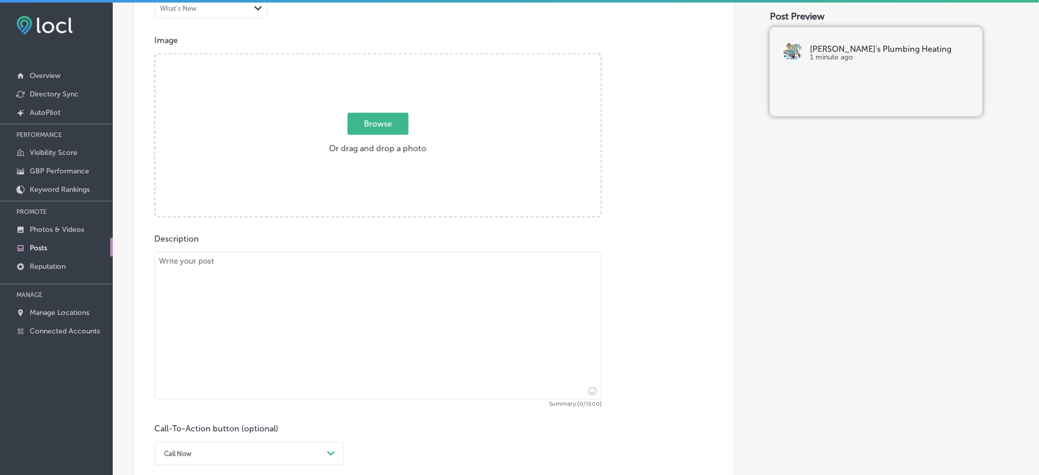
scroll to position [283, 0]
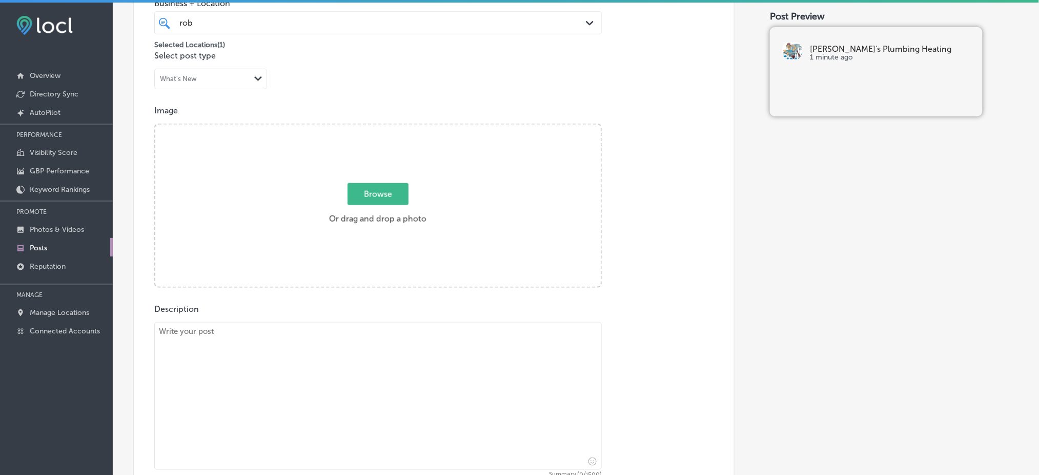
click at [277, 369] on textarea at bounding box center [377, 396] width 447 height 148
paste textarea "As temperatures begin to drop in [GEOGRAPHIC_DATA], [GEOGRAPHIC_DATA], and [GEO…"
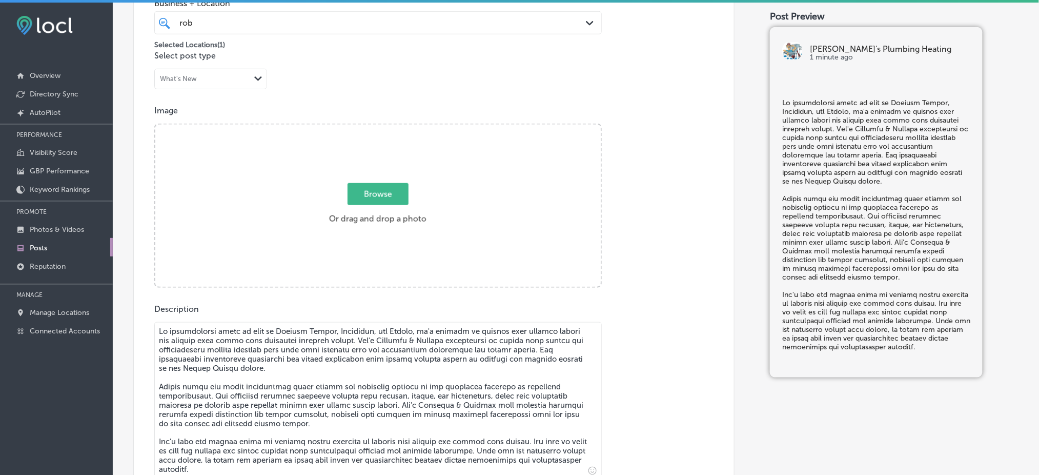
type textarea "As temperatures begin to drop in [GEOGRAPHIC_DATA], [GEOGRAPHIC_DATA], and [GEO…"
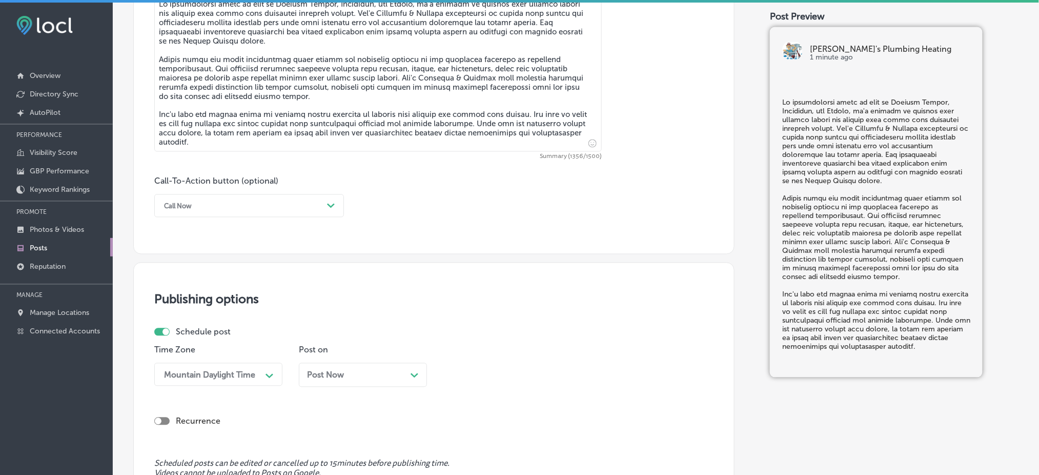
scroll to position [625, 0]
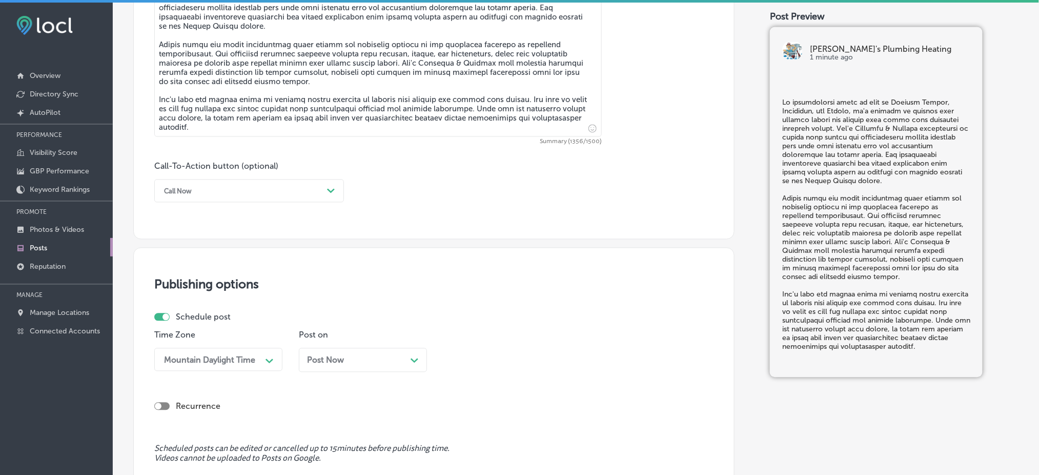
click at [213, 194] on div "Call Now" at bounding box center [241, 191] width 164 height 16
click at [195, 278] on div "Learn more" at bounding box center [249, 285] width 190 height 18
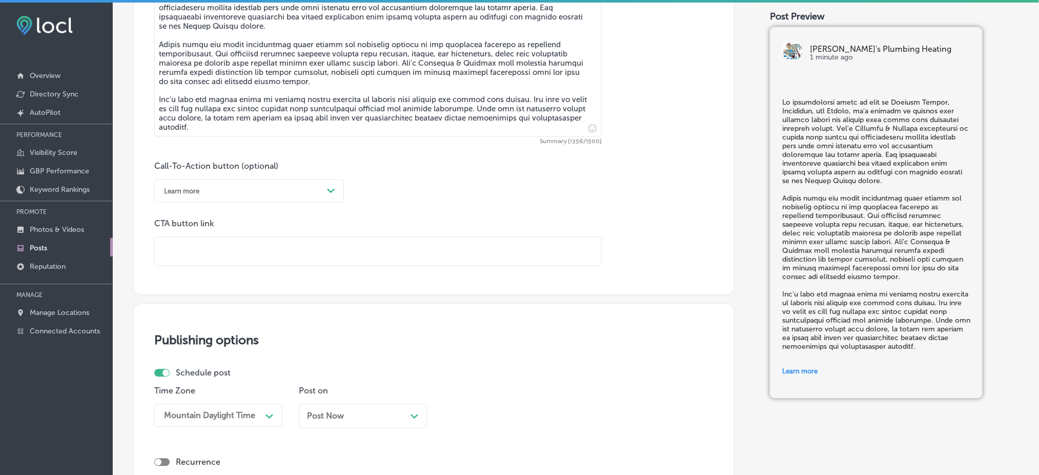
click at [216, 257] on input "text" at bounding box center [378, 251] width 446 height 28
paste input "[URL][DOMAIN_NAME]"
type input "[URL][DOMAIN_NAME]"
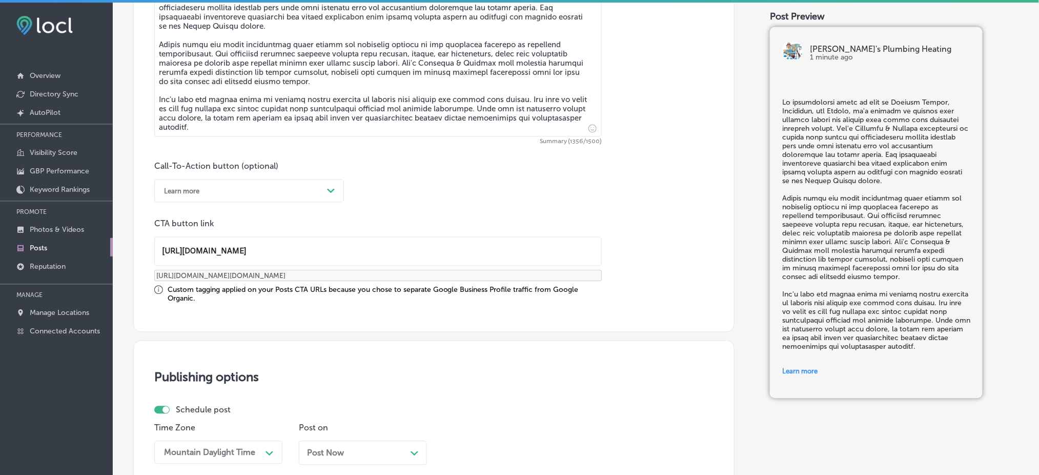
click at [469, 206] on div "Call-To-Action button (optional) Learn more Path Created with Sketch. CTA butto…" at bounding box center [433, 231] width 559 height 141
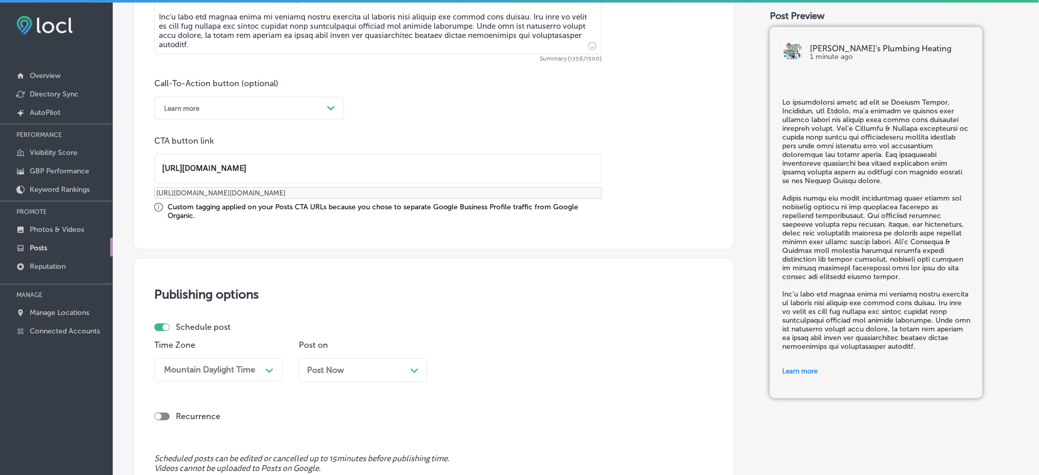
scroll to position [862, 0]
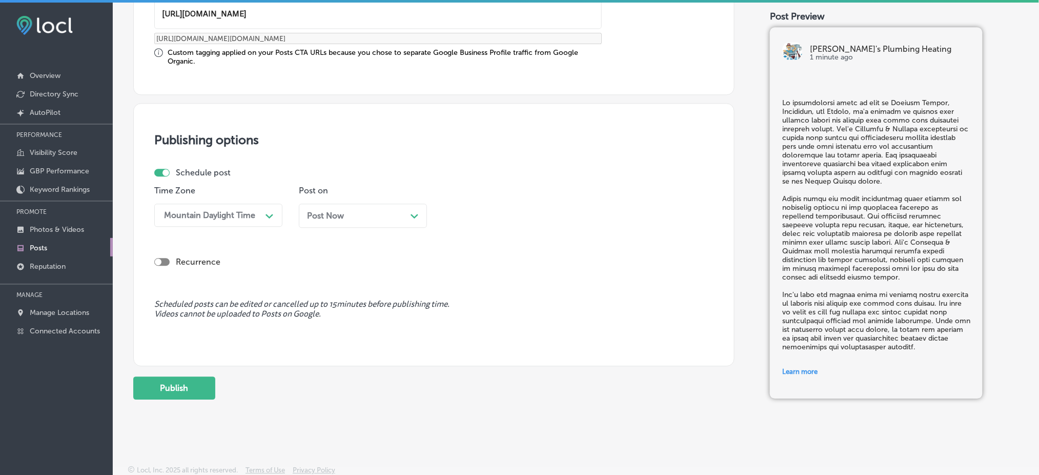
click at [353, 219] on div "Post Now Path Created with Sketch." at bounding box center [363, 215] width 128 height 24
click at [398, 216] on div "[DATE] Path Created with Sketch." at bounding box center [363, 216] width 112 height 10
click at [496, 211] on div "02:00 PM" at bounding box center [499, 215] width 102 height 18
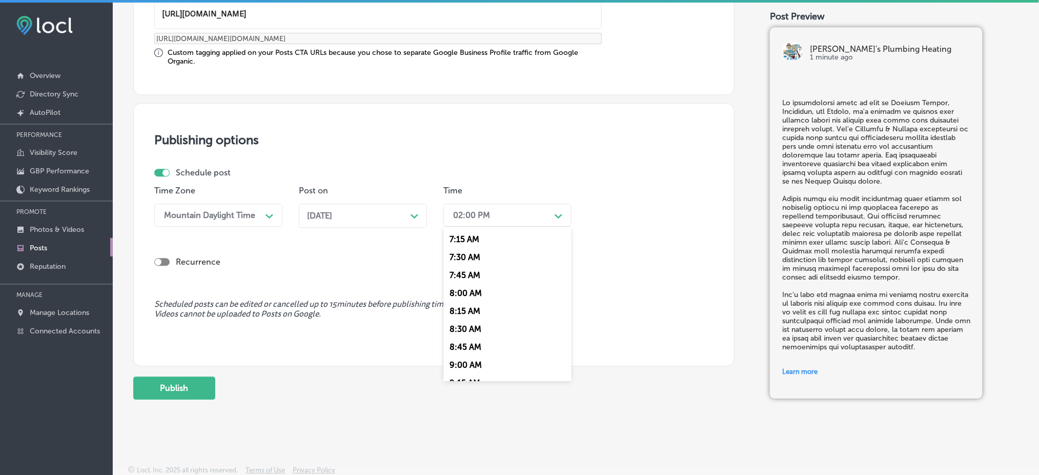
scroll to position [478, 0]
click at [476, 262] on div "7:00 AM" at bounding box center [507, 262] width 128 height 18
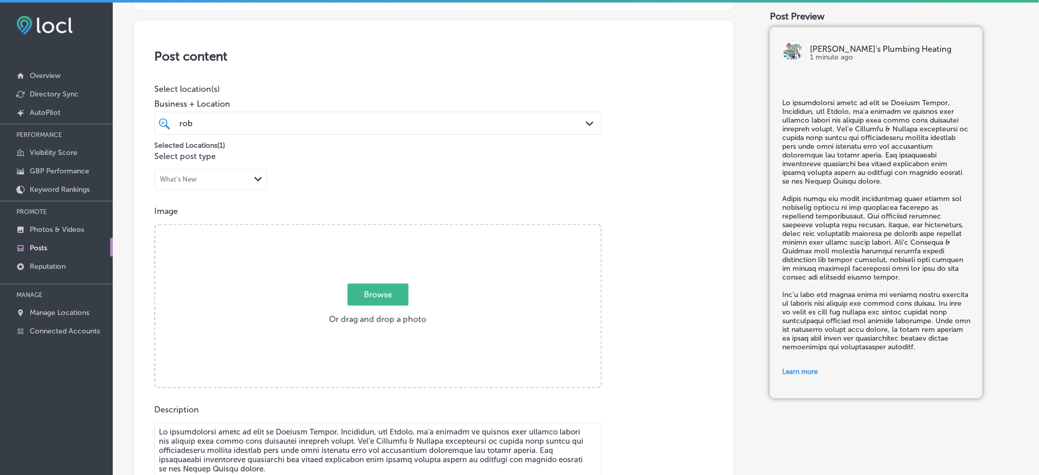
scroll to position [179, 0]
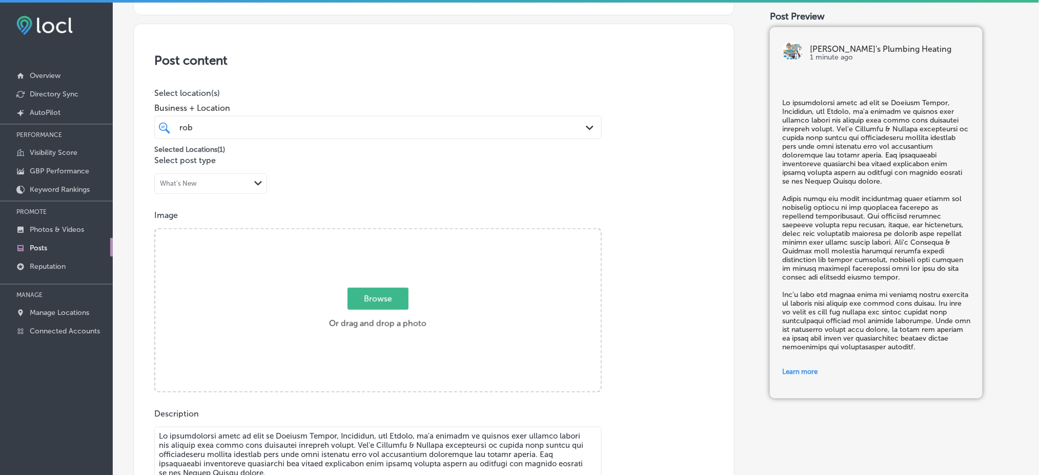
click at [274, 318] on div "Browse Or drag and drop a photo" at bounding box center [377, 311] width 445 height 164
click at [155, 229] on input "Browse Or drag and drop a photo" at bounding box center [377, 230] width 445 height 3
type input "C:\fakepath\[PERSON_NAME]'s Plumbing & Heating (5).png"
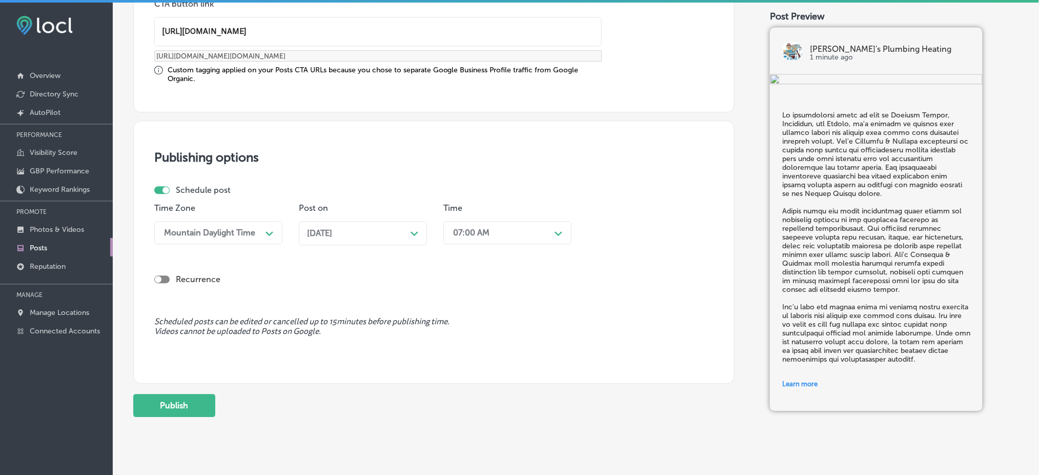
scroll to position [862, 0]
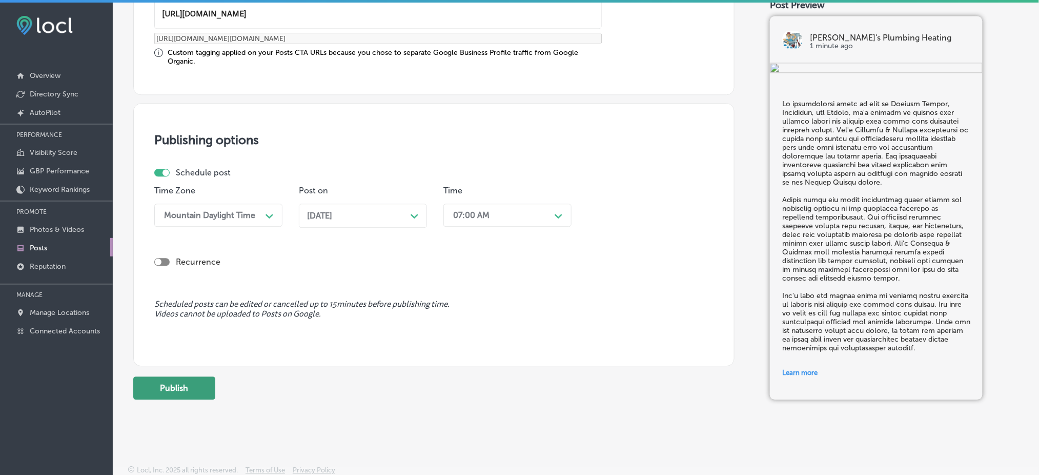
click at [161, 384] on button "Publish" at bounding box center [174, 387] width 82 height 23
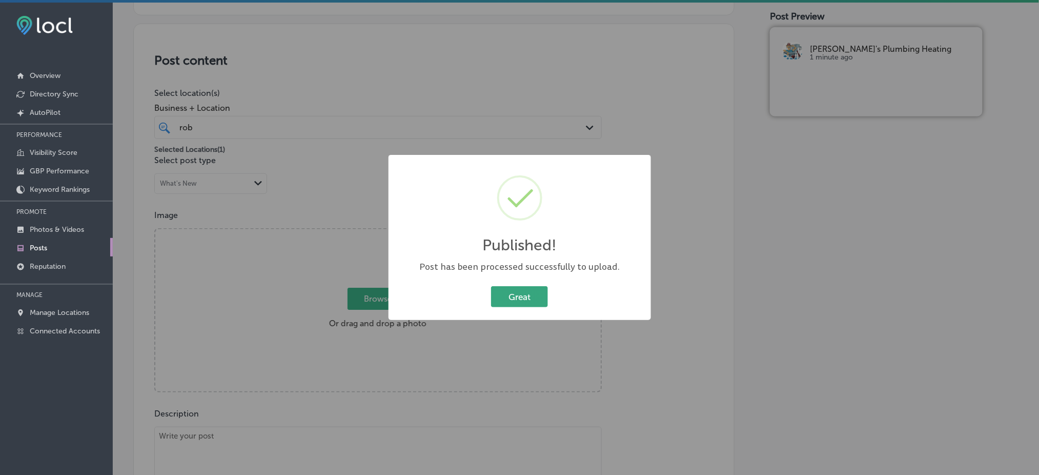
click at [525, 297] on button "Great" at bounding box center [519, 296] width 57 height 21
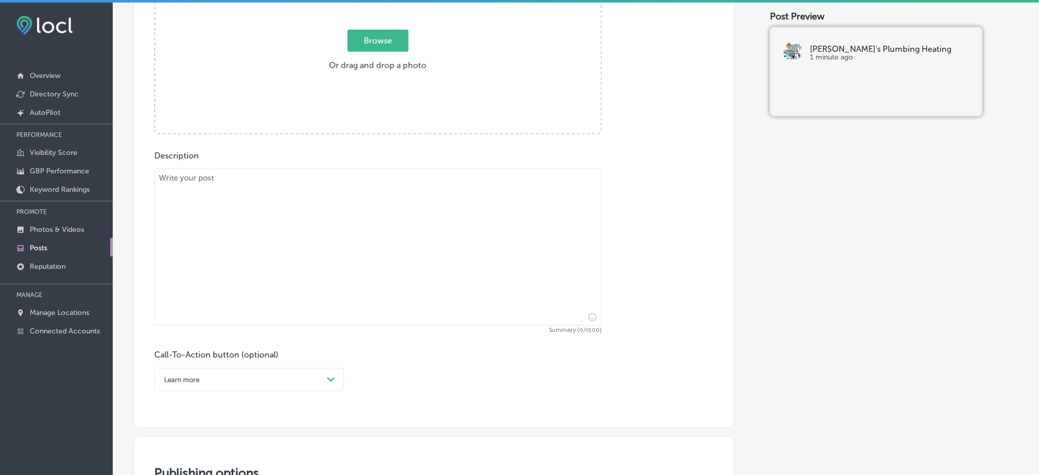
scroll to position [453, 0]
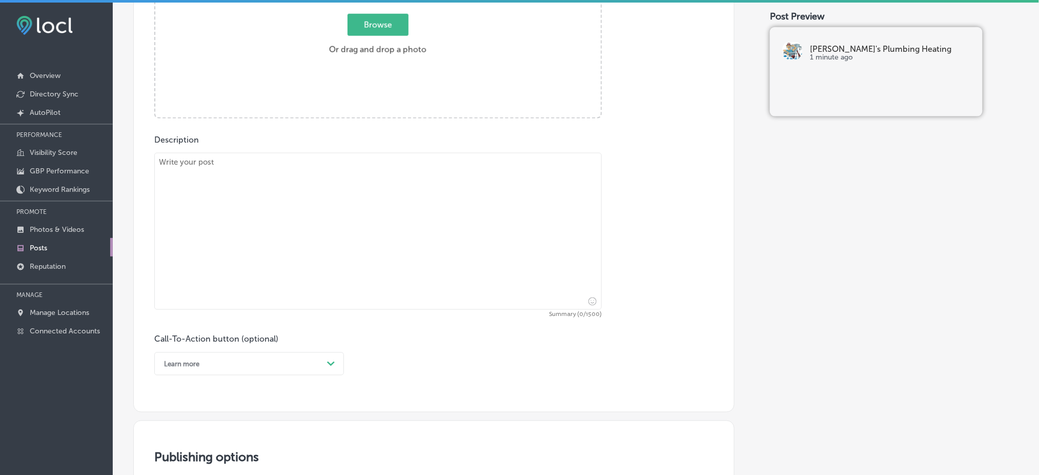
click at [305, 300] on textarea at bounding box center [377, 231] width 447 height 157
paste textarea "Homeowners in [GEOGRAPHIC_DATA], [GEOGRAPHIC_DATA], and [GEOGRAPHIC_DATA] know …"
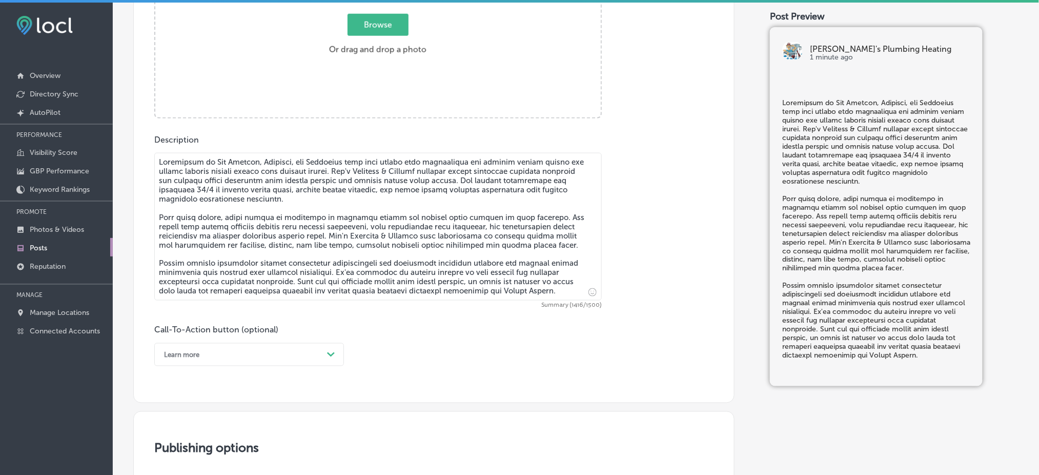
type textarea "Homeowners in [GEOGRAPHIC_DATA], [GEOGRAPHIC_DATA], and [GEOGRAPHIC_DATA] know …"
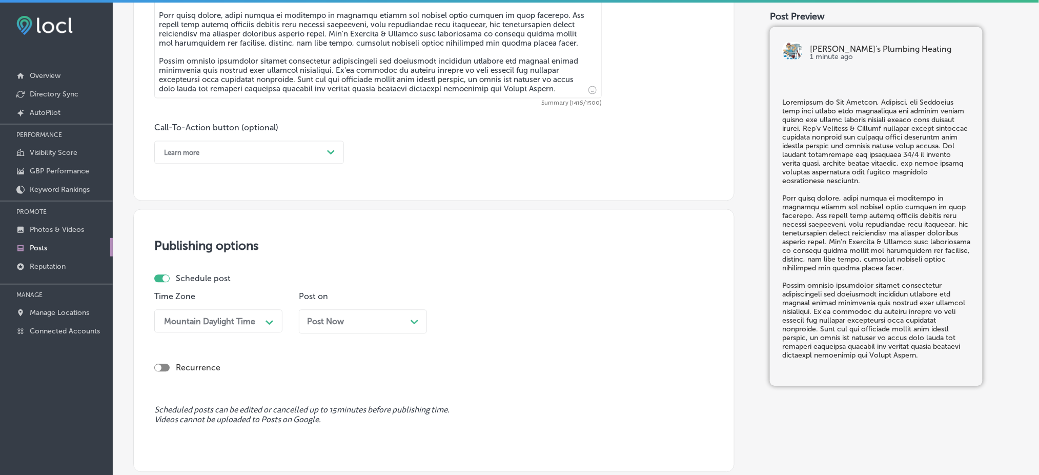
scroll to position [658, 0]
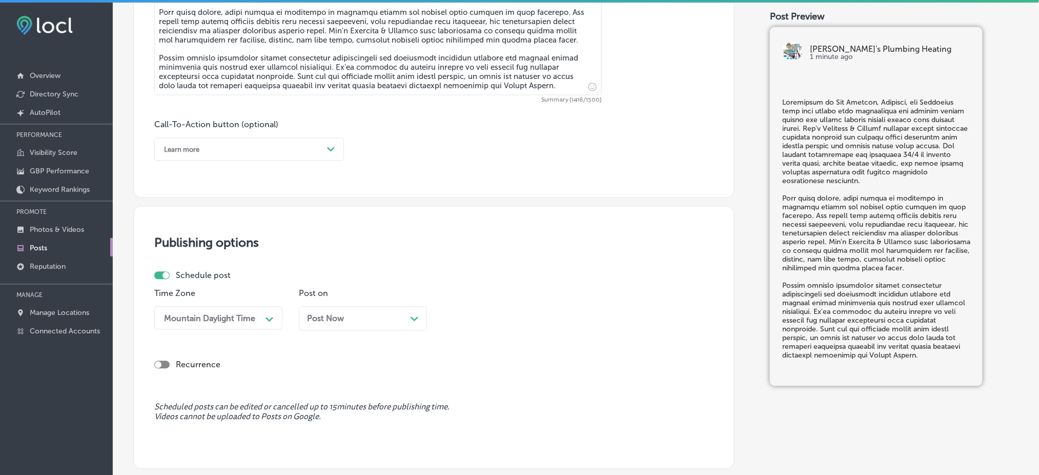
click at [200, 156] on div "Learn more" at bounding box center [241, 149] width 164 height 16
click at [208, 278] on div "Call Now" at bounding box center [249, 280] width 190 height 18
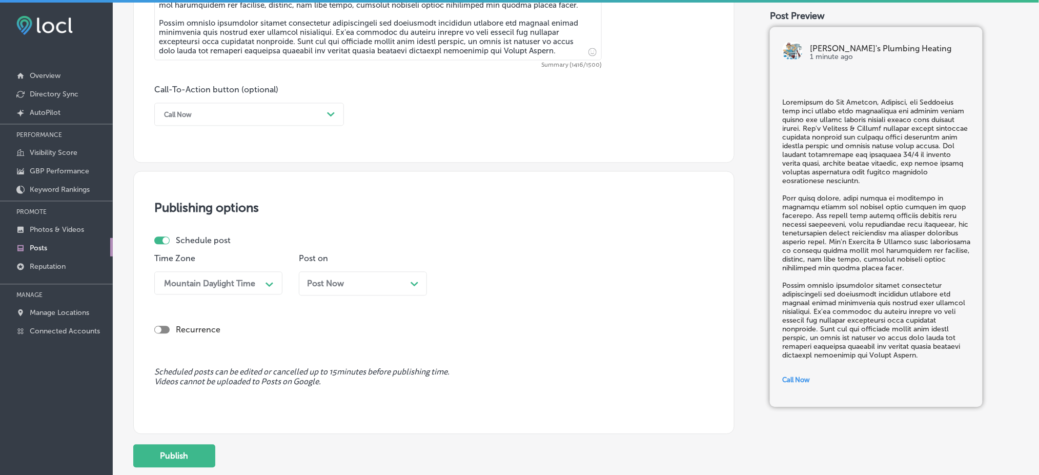
scroll to position [726, 0]
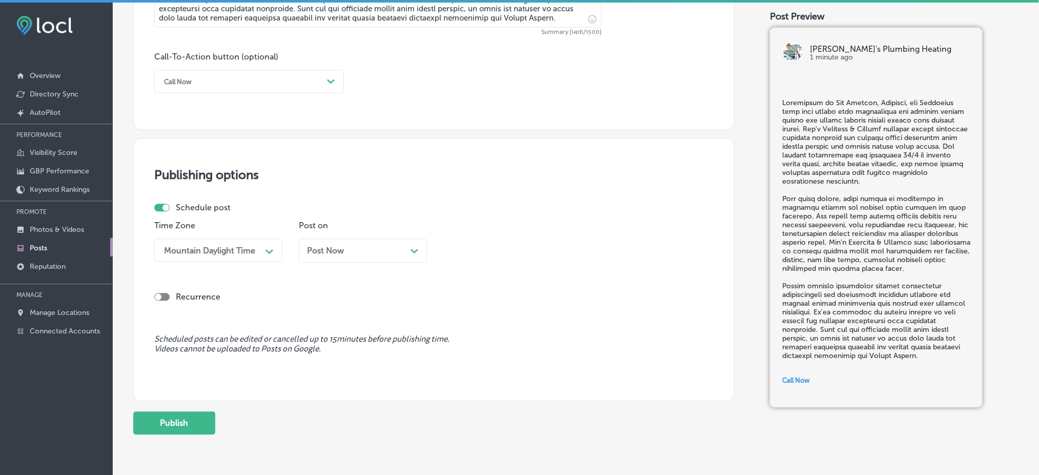
click at [341, 235] on div "Post on Post Now Path Created with Sketch." at bounding box center [363, 245] width 128 height 50
click at [347, 255] on div "Post Now Path Created with Sketch." at bounding box center [363, 250] width 112 height 10
click at [487, 257] on div "02:00 PM" at bounding box center [499, 250] width 102 height 18
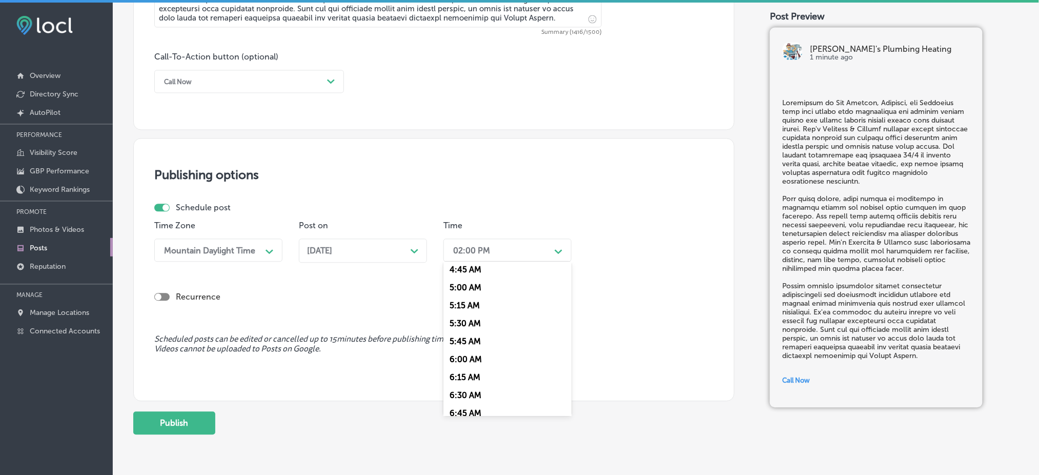
scroll to position [410, 0]
click at [471, 369] on div "7:00 AM" at bounding box center [507, 365] width 128 height 18
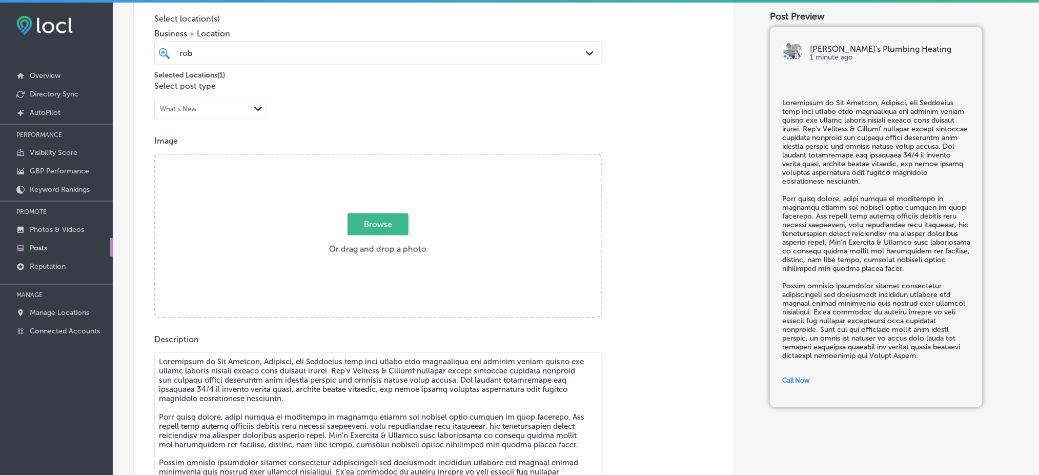
scroll to position [111, 0]
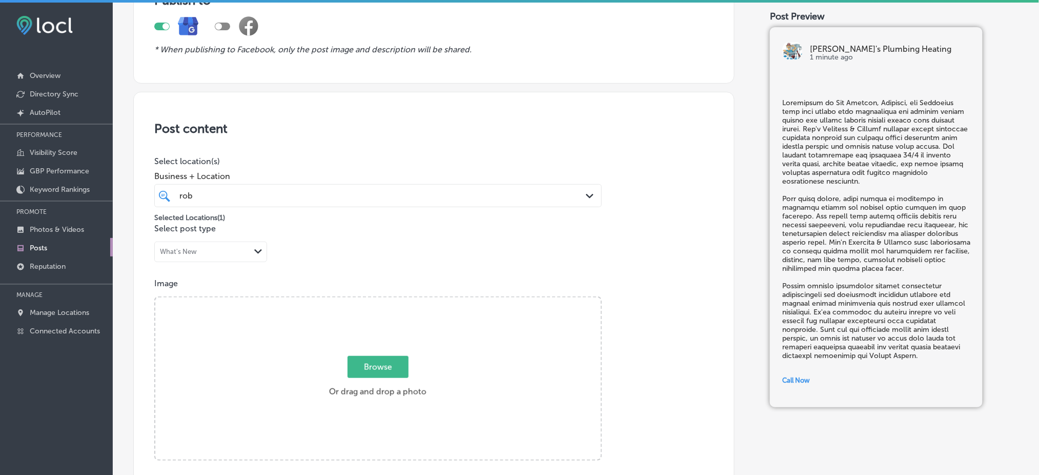
click at [395, 324] on div "Browse Or drag and drop a photo" at bounding box center [377, 379] width 445 height 164
click at [155, 297] on input "Browse Or drag and drop a photo" at bounding box center [377, 298] width 445 height 3
type input "C:\fakepath\[PERSON_NAME]'s Plumbing & Heating (4).png"
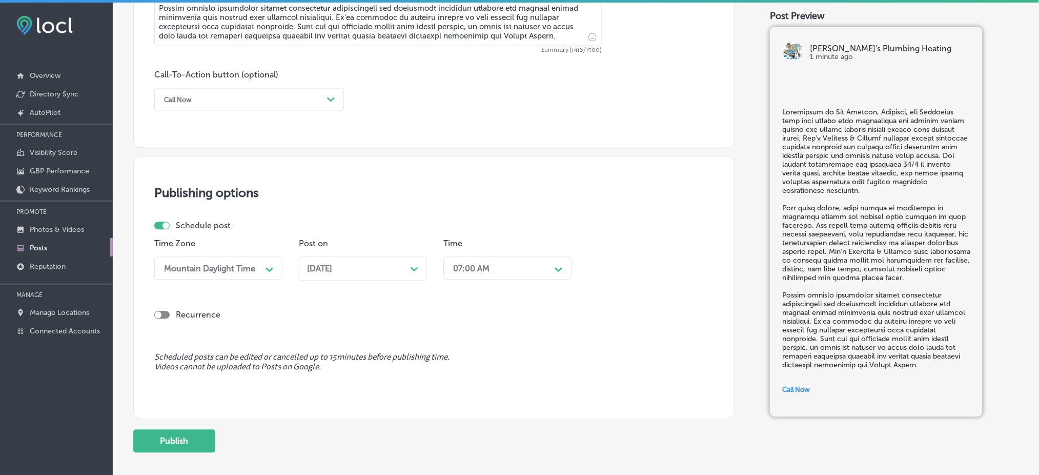
scroll to position [762, 0]
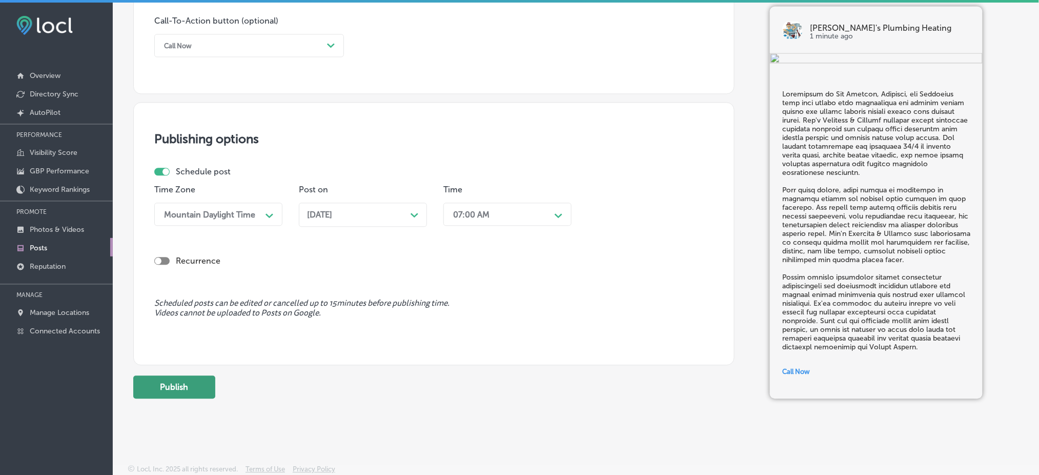
click at [193, 384] on button "Publish" at bounding box center [174, 386] width 82 height 23
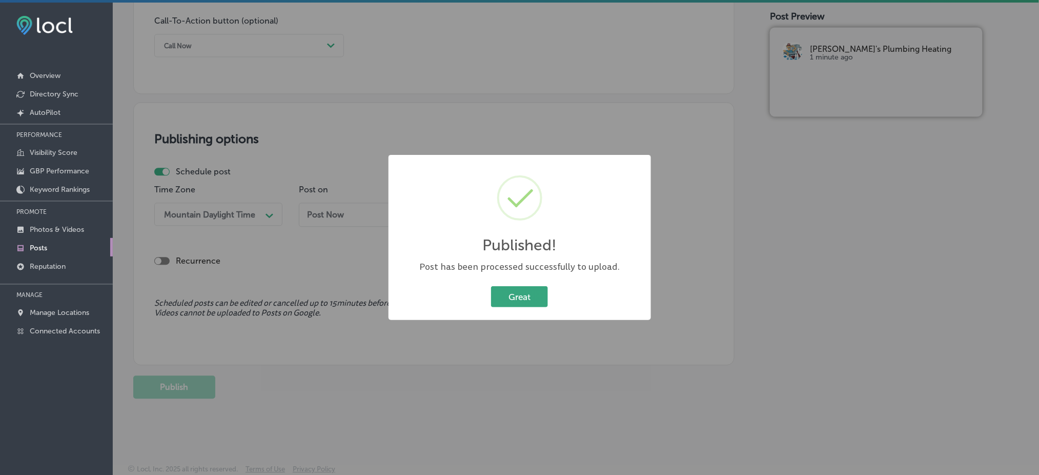
click at [501, 296] on button "Great" at bounding box center [519, 296] width 57 height 21
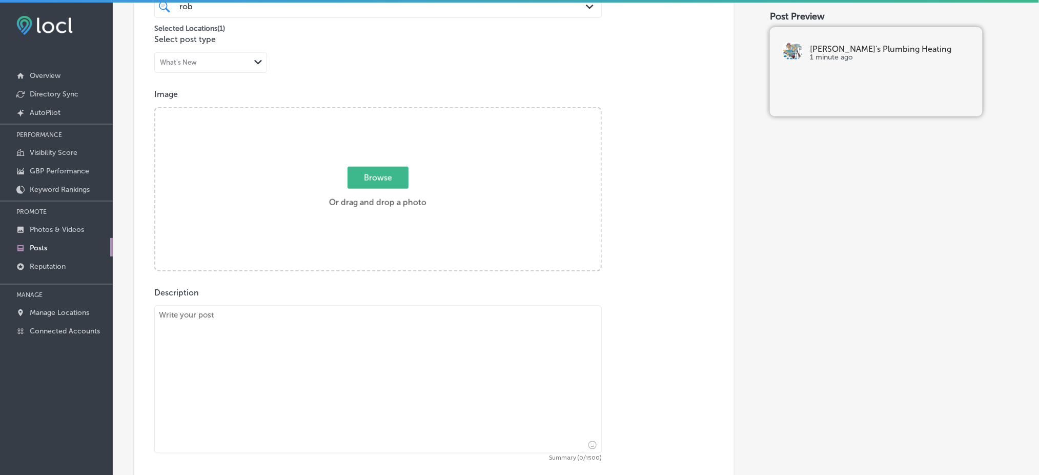
scroll to position [283, 0]
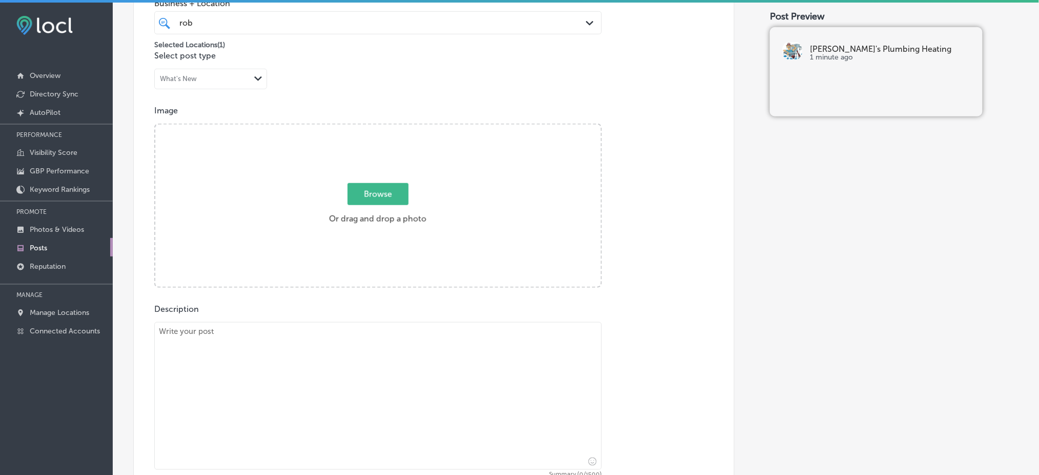
click at [343, 360] on textarea at bounding box center [377, 396] width 447 height 148
paste textarea "Preparing for winter in [GEOGRAPHIC_DATA], [GEOGRAPHIC_DATA], and [GEOGRAPHIC_D…"
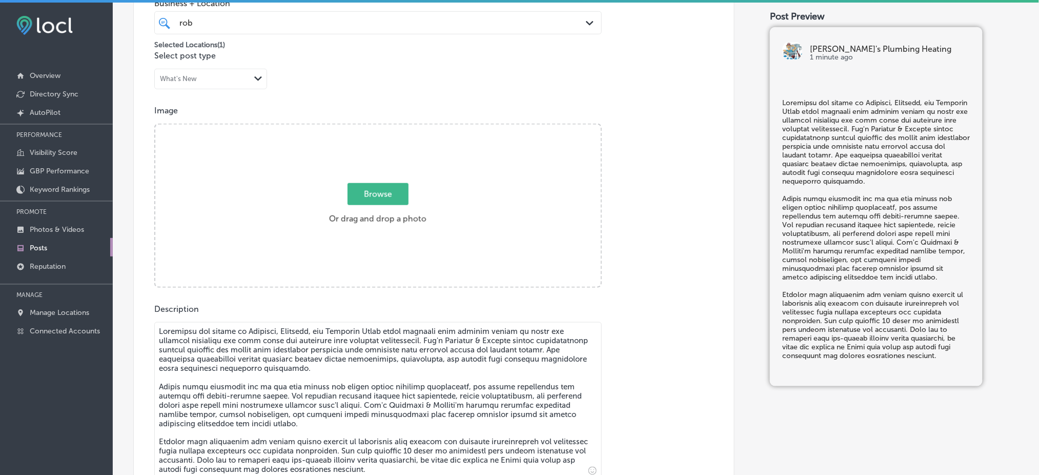
type textarea "Preparing for winter in [GEOGRAPHIC_DATA], [GEOGRAPHIC_DATA], and [GEOGRAPHIC_D…"
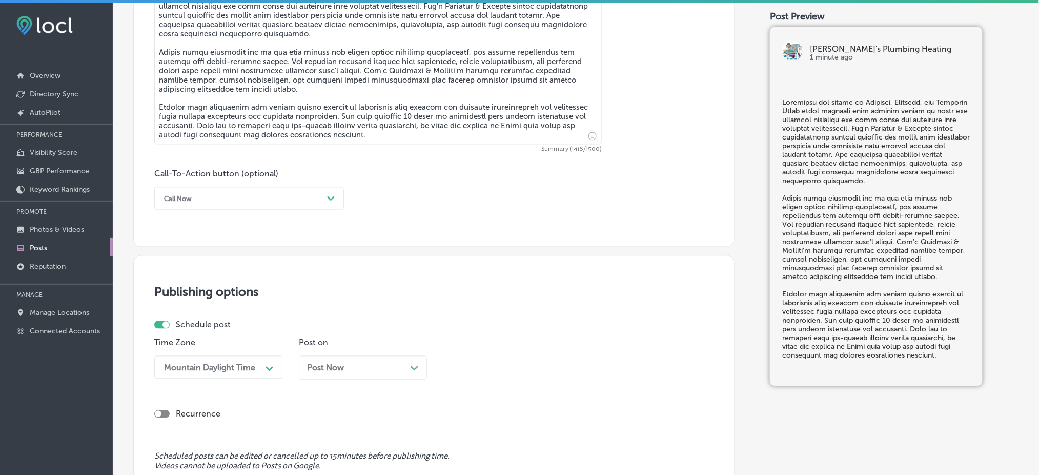
scroll to position [625, 0]
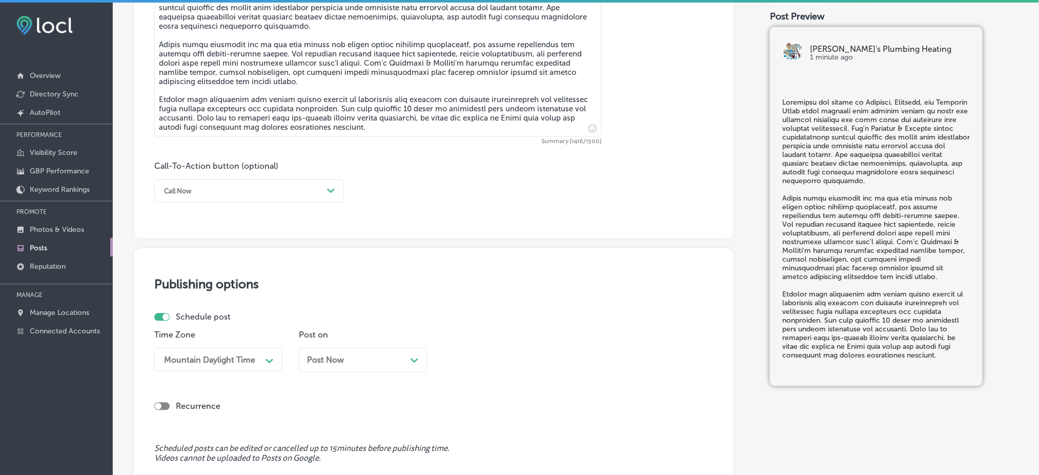
click at [197, 183] on div "Call Now" at bounding box center [241, 191] width 164 height 16
click at [201, 284] on div "Learn more" at bounding box center [249, 285] width 190 height 18
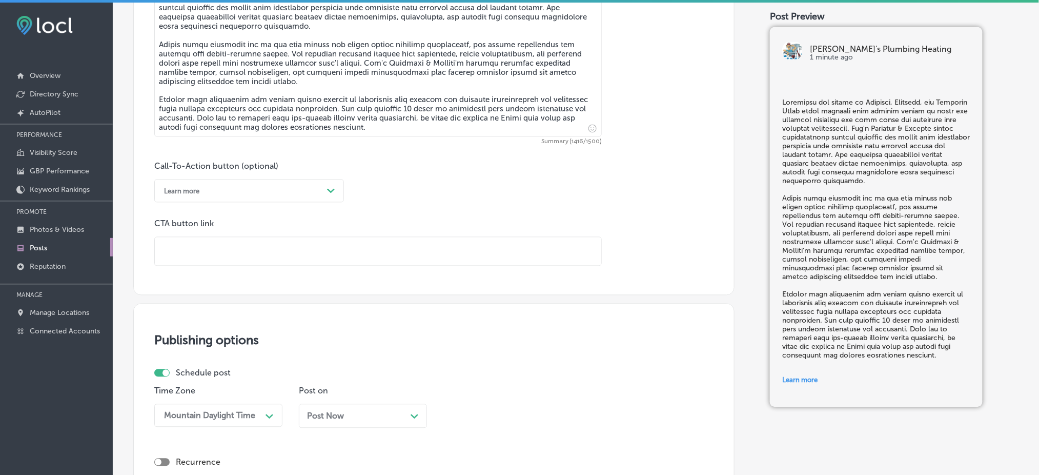
click at [264, 253] on input "text" at bounding box center [378, 251] width 446 height 28
paste input "[URL][DOMAIN_NAME]"
type input "[URL][DOMAIN_NAME]"
click at [477, 201] on div "Call-To-Action button (optional) Learn more Path Created with Sketch. CTA butto…" at bounding box center [433, 213] width 559 height 105
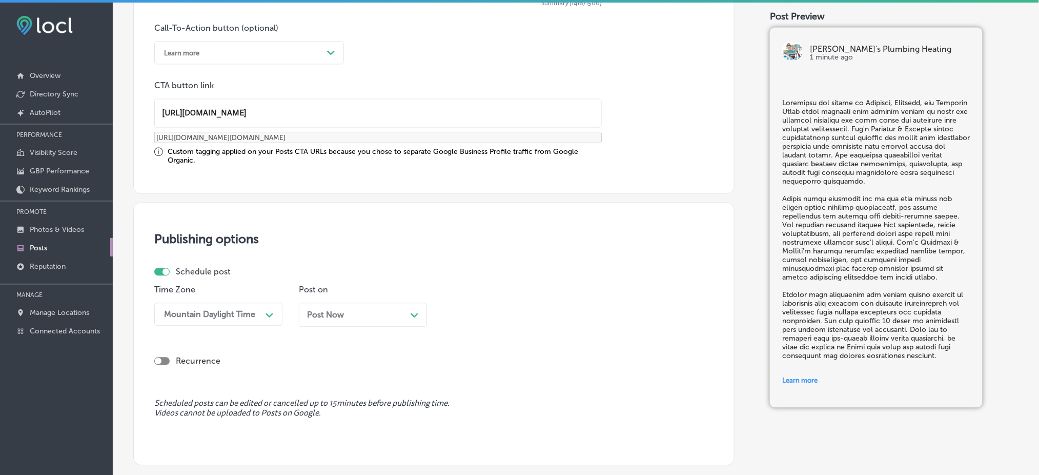
scroll to position [862, 0]
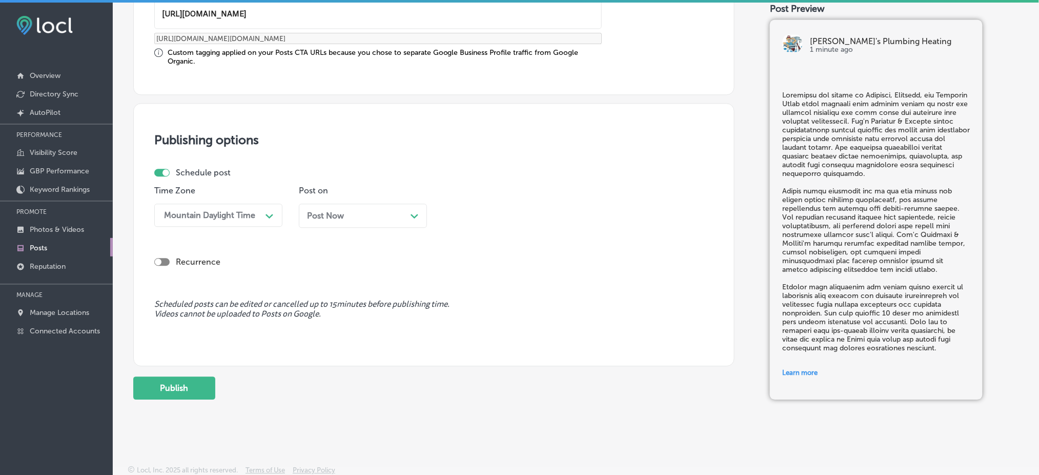
click at [378, 213] on div "Post Now Path Created with Sketch." at bounding box center [363, 216] width 112 height 10
click at [513, 219] on div "02:00 PM" at bounding box center [499, 215] width 102 height 18
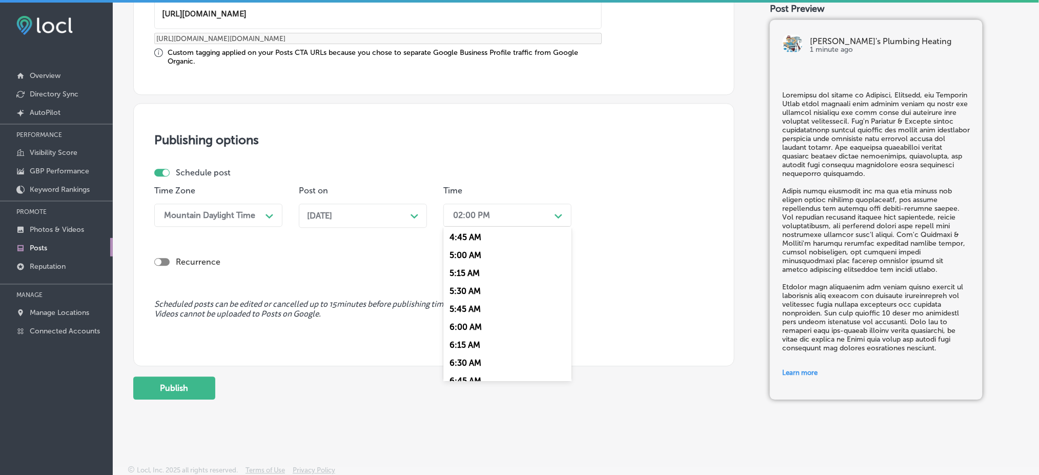
scroll to position [410, 0]
click at [468, 328] on div "7:00 AM" at bounding box center [507, 330] width 128 height 18
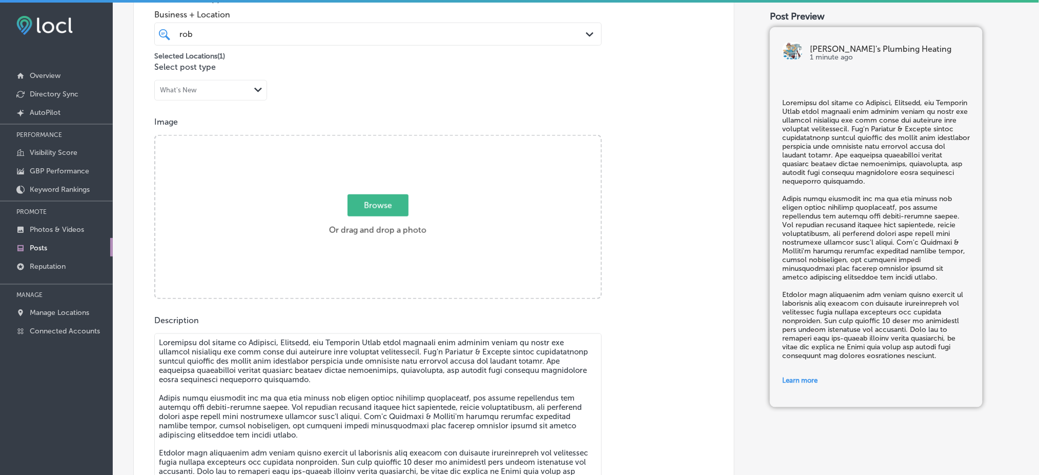
scroll to position [248, 0]
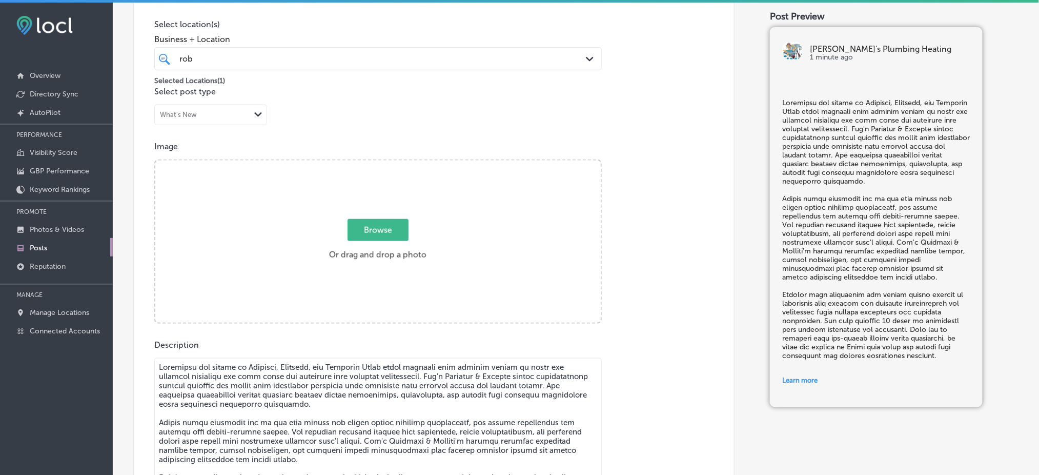
click at [342, 222] on label "Browse Or drag and drop a photo" at bounding box center [378, 242] width 106 height 45
click at [342, 163] on input "Browse Or drag and drop a photo" at bounding box center [377, 161] width 445 height 3
type input "C:\fakepath\[PERSON_NAME]'s Plumbing & Heating (3).png"
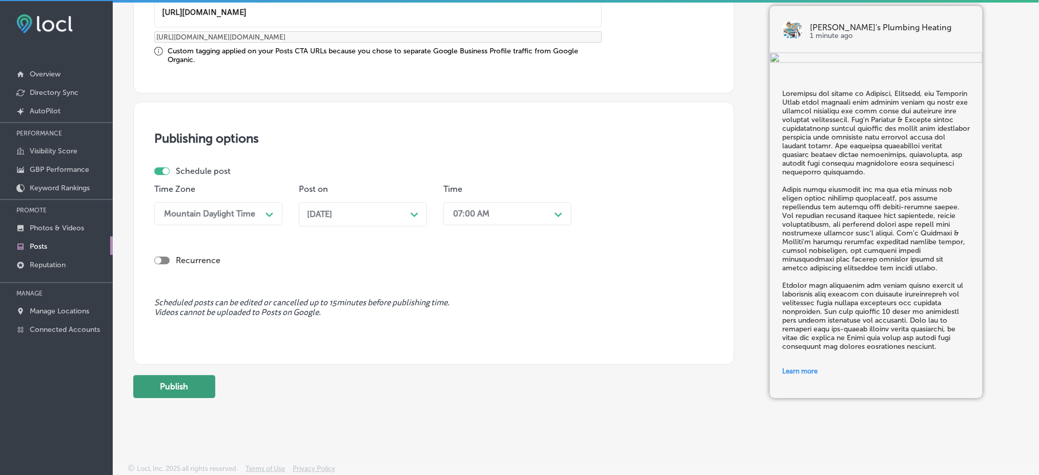
scroll to position [2, 0]
click at [176, 374] on button "Publish" at bounding box center [174, 385] width 82 height 23
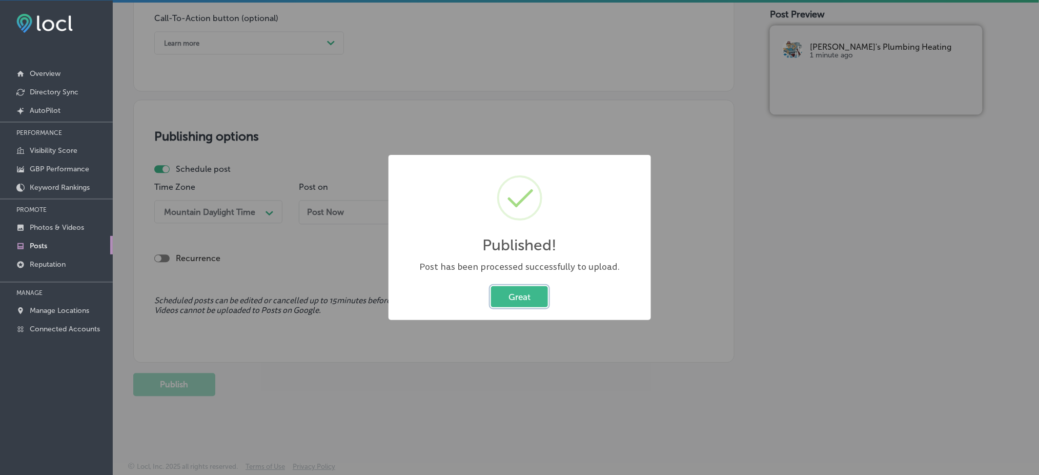
scroll to position [771, 0]
click at [512, 297] on button "Great" at bounding box center [519, 296] width 57 height 21
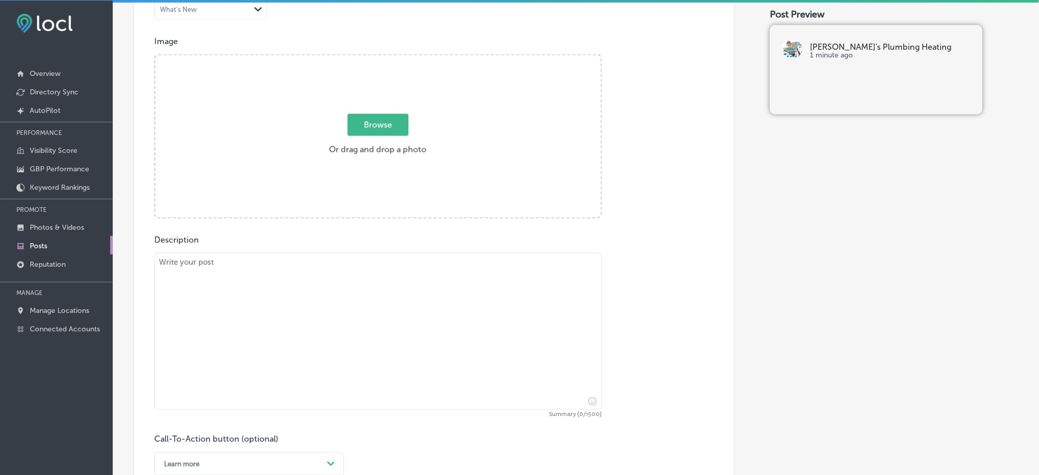
scroll to position [429, 0]
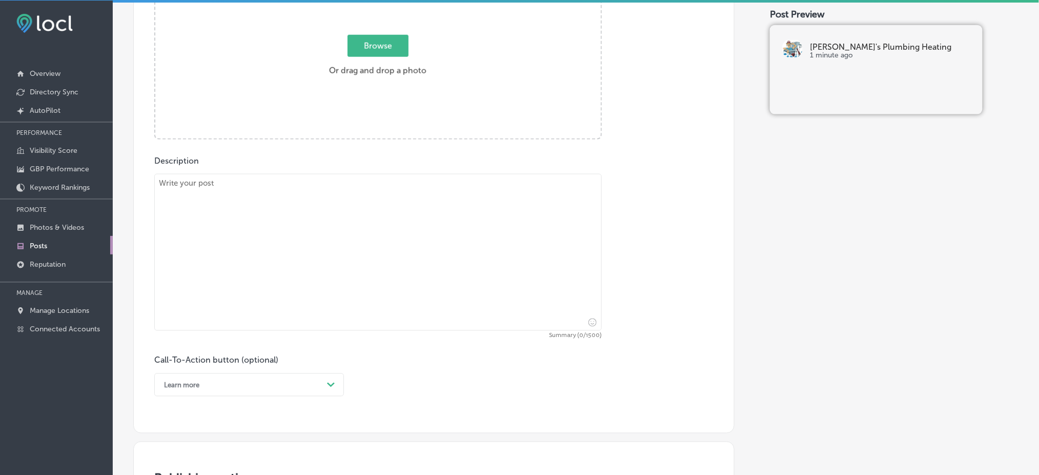
click at [224, 227] on textarea at bounding box center [377, 252] width 447 height 157
paste textarea "The approaching cold weather in [GEOGRAPHIC_DATA], [GEOGRAPHIC_DATA], and [PERS…"
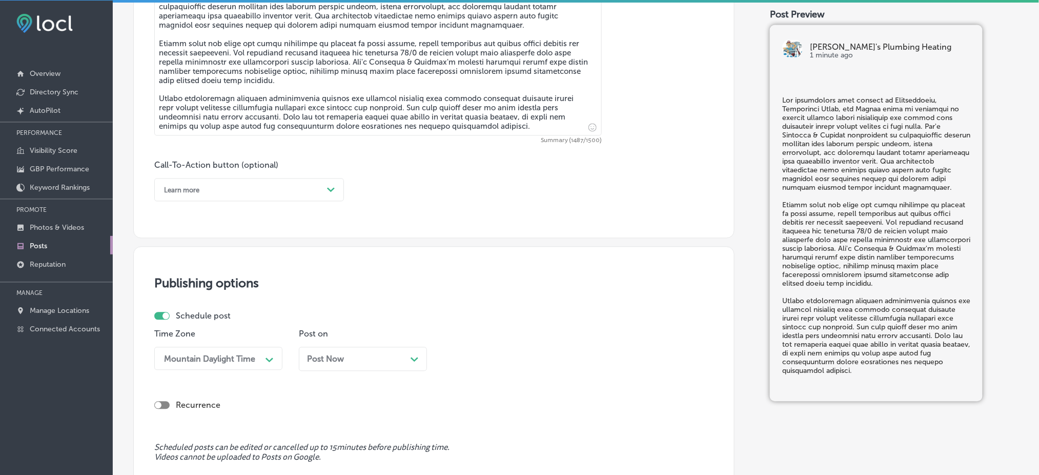
scroll to position [703, 0]
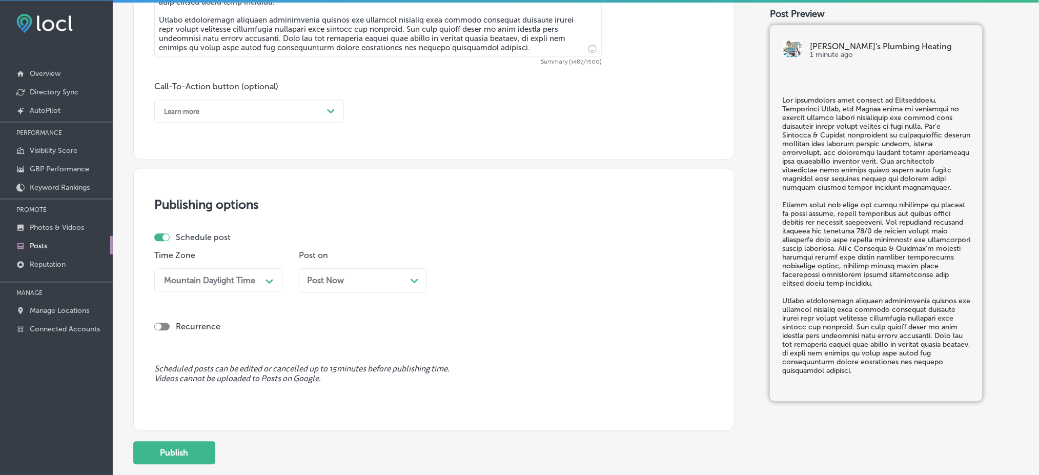
type textarea "The approaching cold weather in [GEOGRAPHIC_DATA], [GEOGRAPHIC_DATA], and [PERS…"
click at [309, 281] on span "Post Now" at bounding box center [325, 281] width 37 height 10
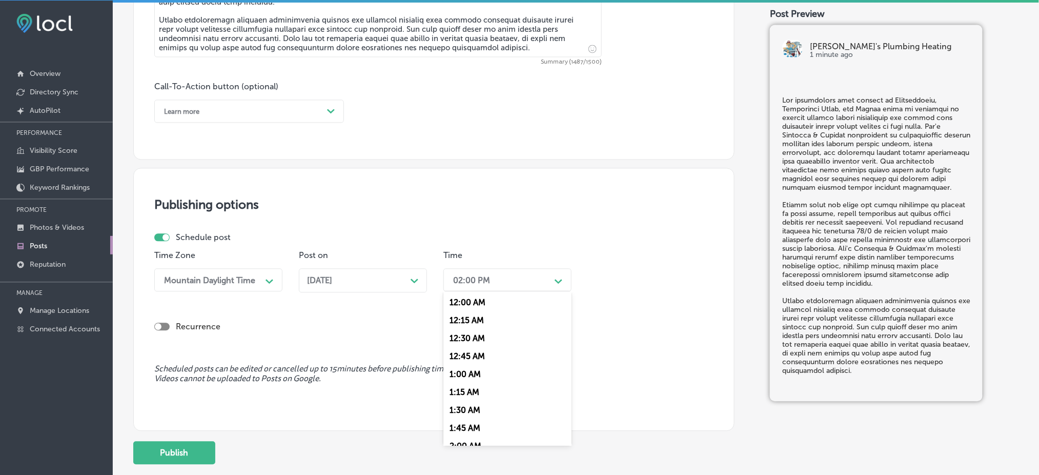
click at [488, 279] on div "02:00 PM" at bounding box center [471, 280] width 37 height 10
click at [489, 396] on div "7:00 AM" at bounding box center [507, 395] width 128 height 18
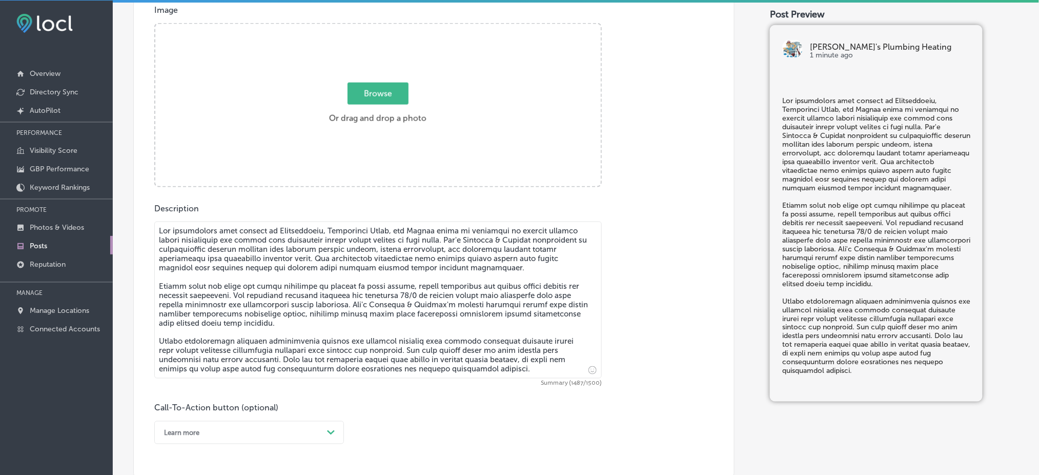
scroll to position [566, 0]
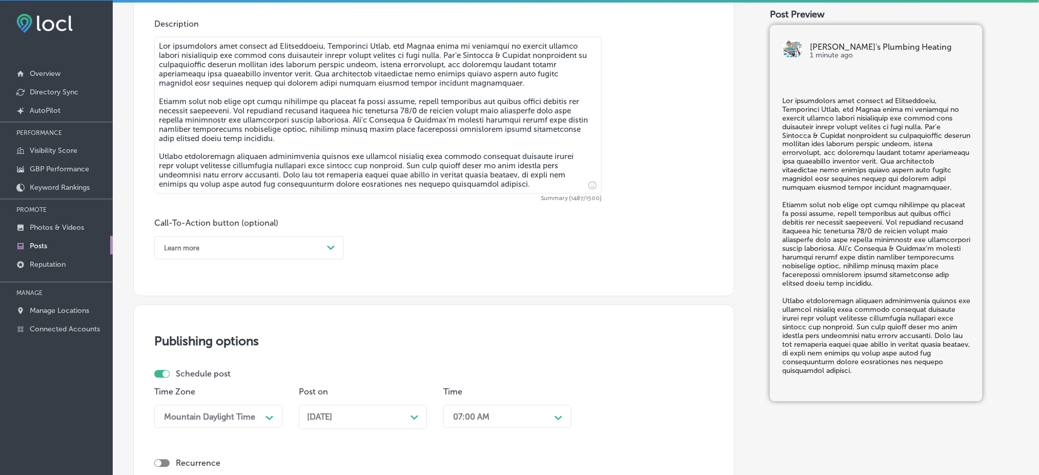
click at [228, 244] on div "Learn more" at bounding box center [241, 248] width 164 height 16
click at [202, 376] on div "Call Now" at bounding box center [249, 378] width 190 height 18
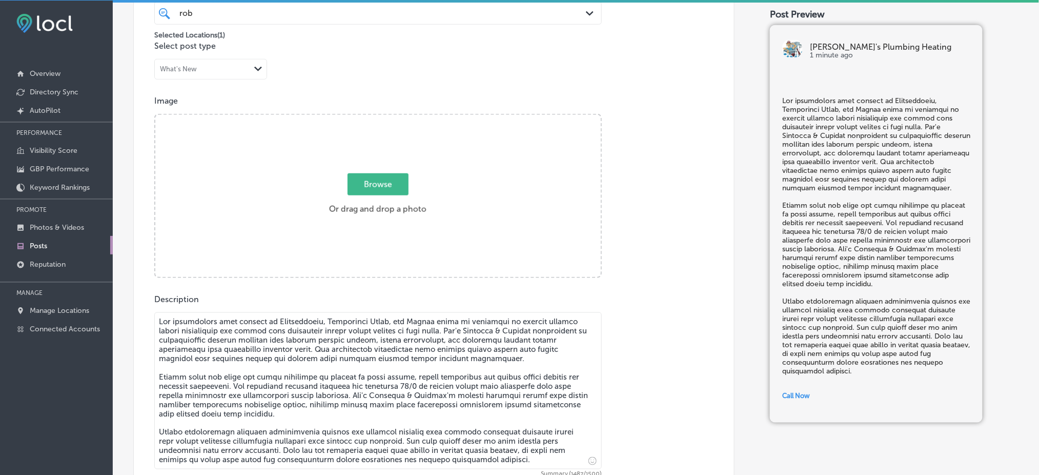
scroll to position [224, 0]
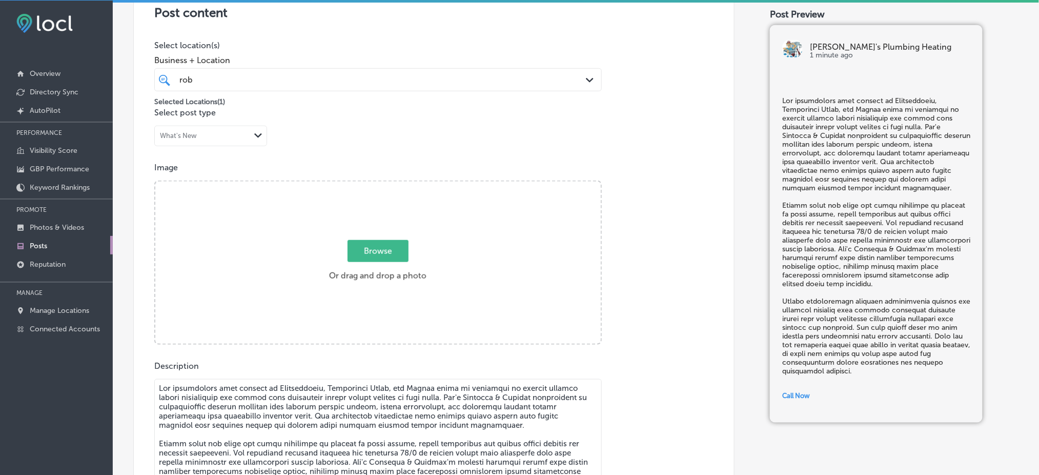
click at [386, 240] on span "Browse" at bounding box center [377, 251] width 61 height 22
click at [386, 184] on input "Browse Or drag and drop a photo" at bounding box center [377, 182] width 445 height 3
type input "C:\fakepath\[PERSON_NAME]'s Plumbing & Heating (2).png"
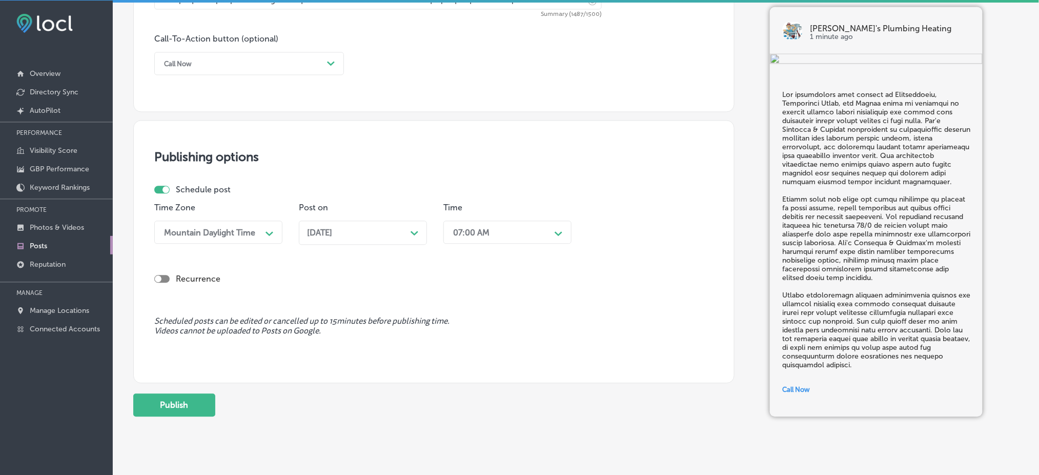
scroll to position [771, 0]
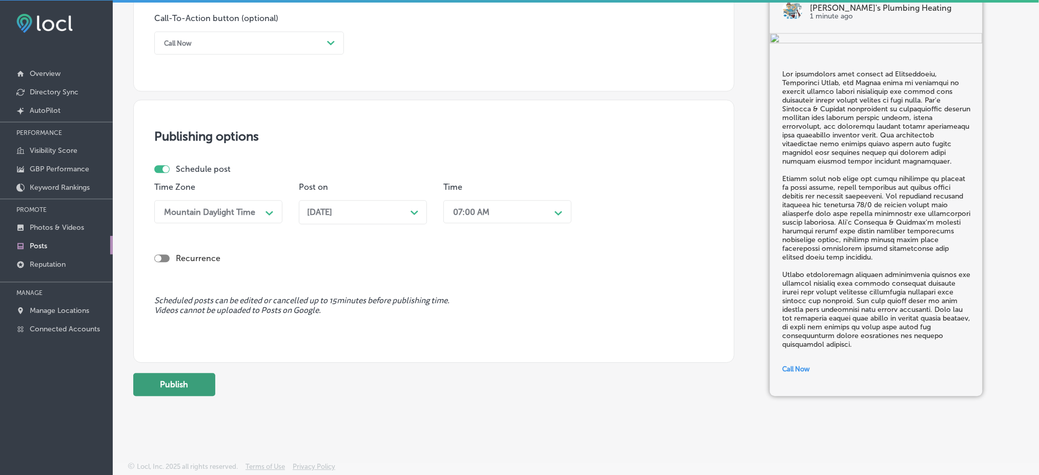
click at [203, 388] on button "Publish" at bounding box center [174, 384] width 82 height 23
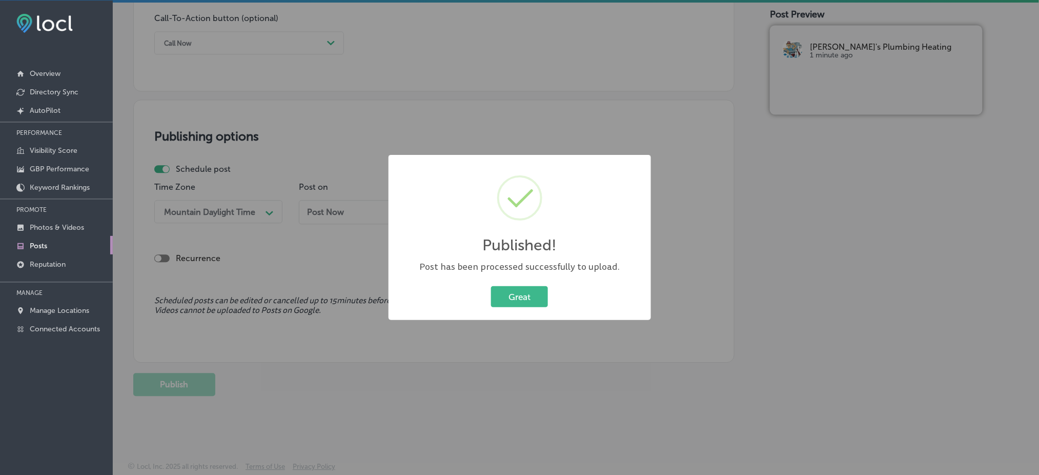
click at [529, 309] on div "Great Cancel" at bounding box center [520, 296] width 242 height 27
click at [528, 301] on button "Great" at bounding box center [519, 296] width 57 height 21
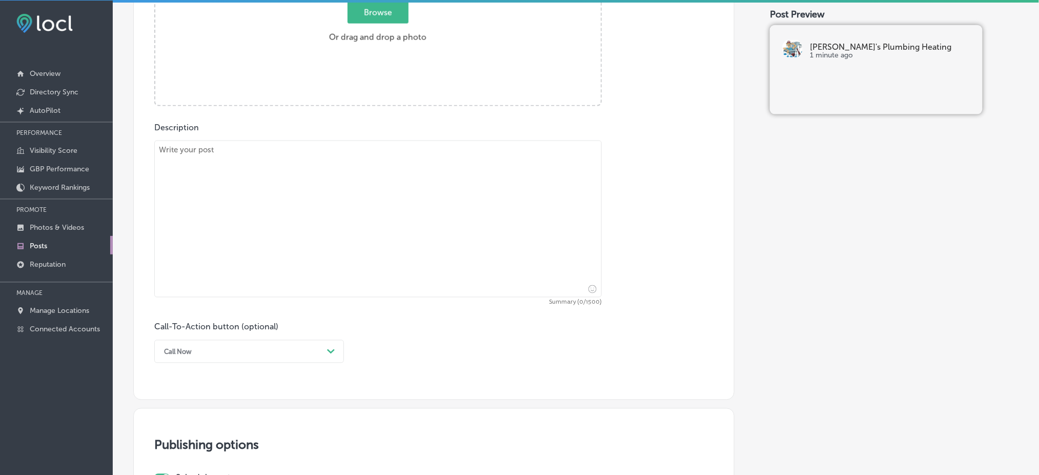
scroll to position [429, 0]
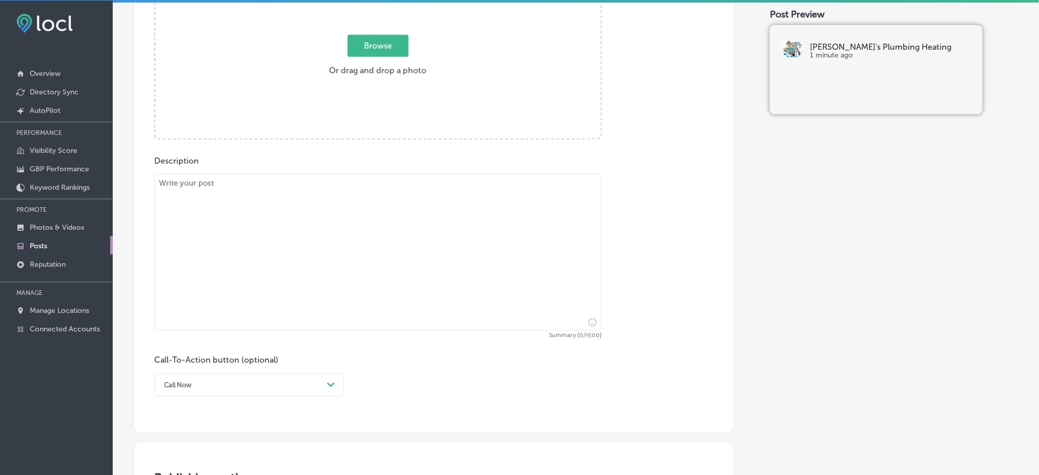
click at [293, 193] on textarea at bounding box center [377, 252] width 447 height 157
paste textarea "Residents of [GEOGRAPHIC_DATA], [GEOGRAPHIC_DATA], and [PERSON_NAME] understand…"
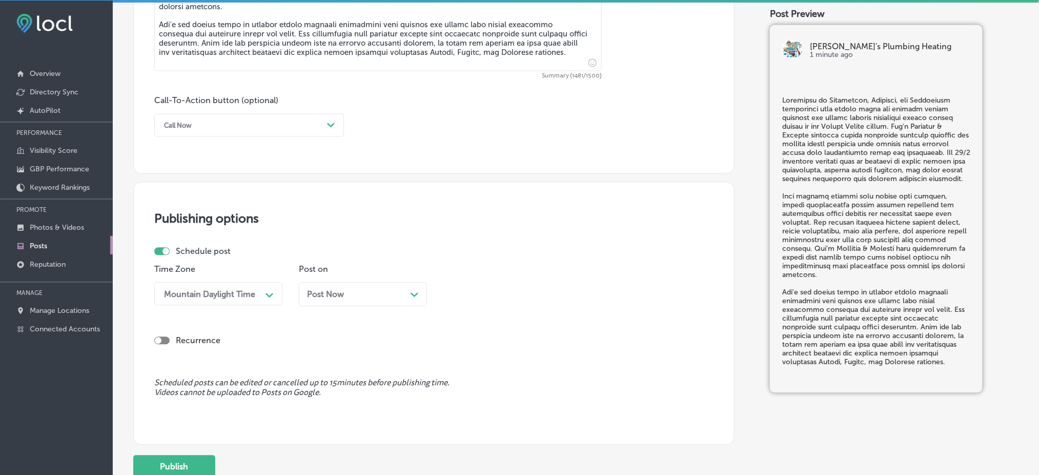
scroll to position [703, 0]
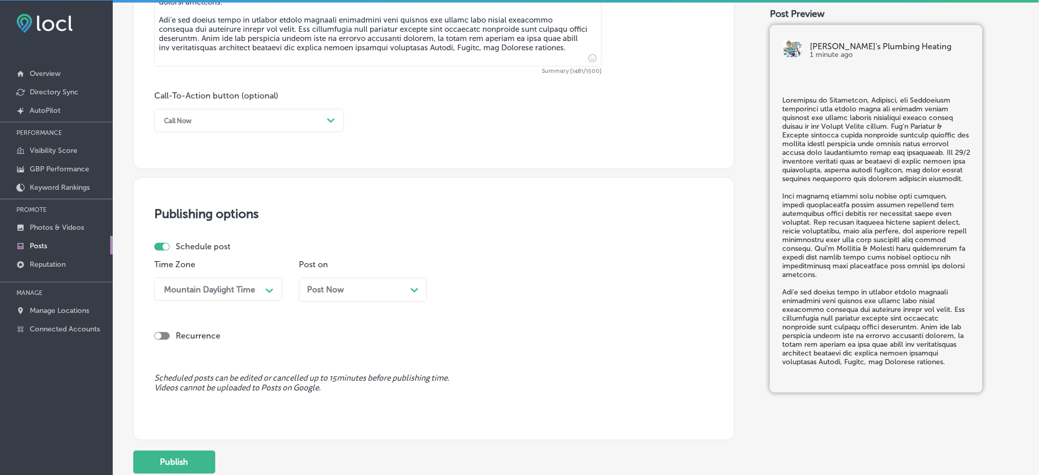
type textarea "Residents of [GEOGRAPHIC_DATA], [GEOGRAPHIC_DATA], and [PERSON_NAME] understand…"
click at [213, 119] on div "Call Now" at bounding box center [241, 121] width 164 height 16
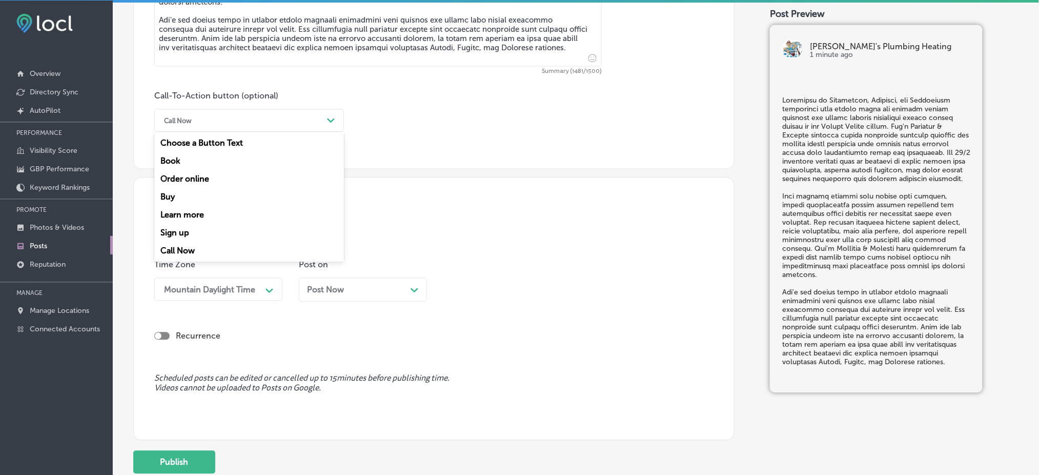
click at [207, 213] on div "Learn more" at bounding box center [249, 215] width 190 height 18
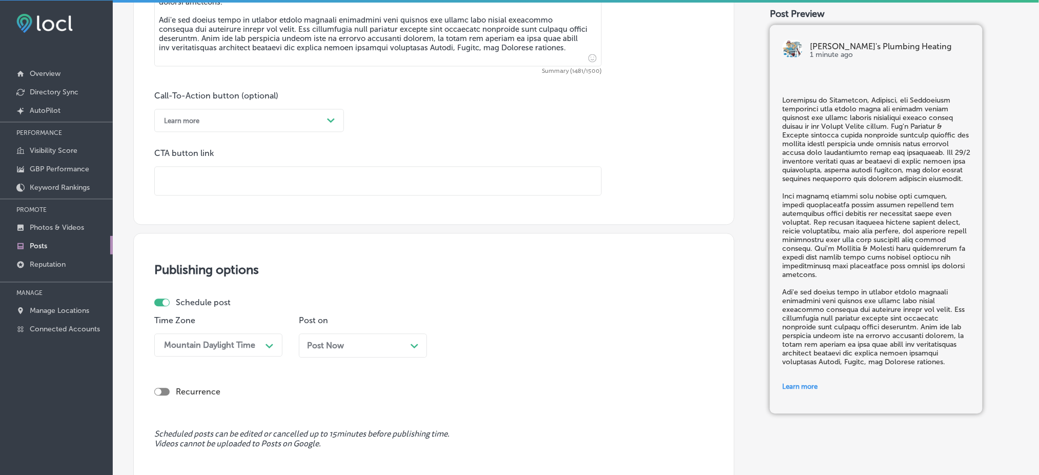
drag, startPoint x: 224, startPoint y: 149, endPoint x: 222, endPoint y: 162, distance: 13.5
click at [223, 149] on p "CTA button link" at bounding box center [377, 154] width 447 height 10
click at [222, 169] on input "text" at bounding box center [378, 181] width 446 height 28
paste input "[URL][DOMAIN_NAME]"
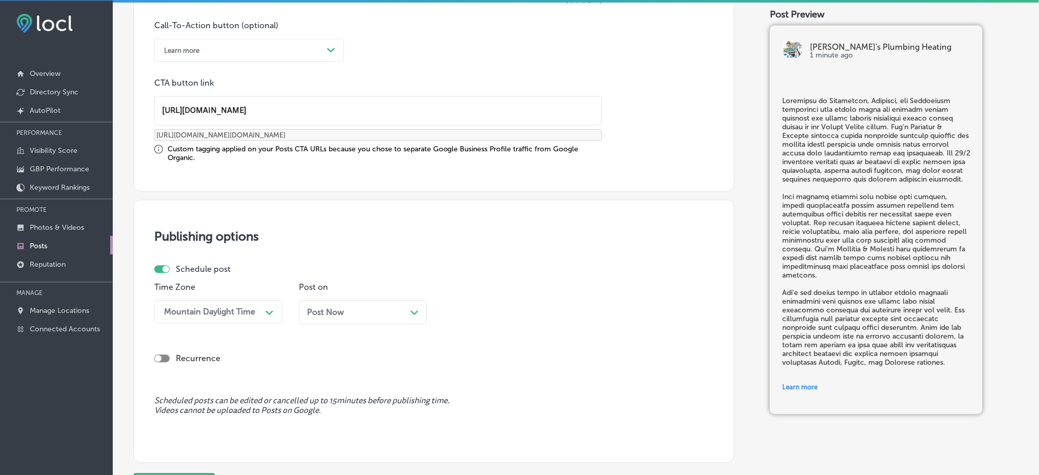
scroll to position [871, 0]
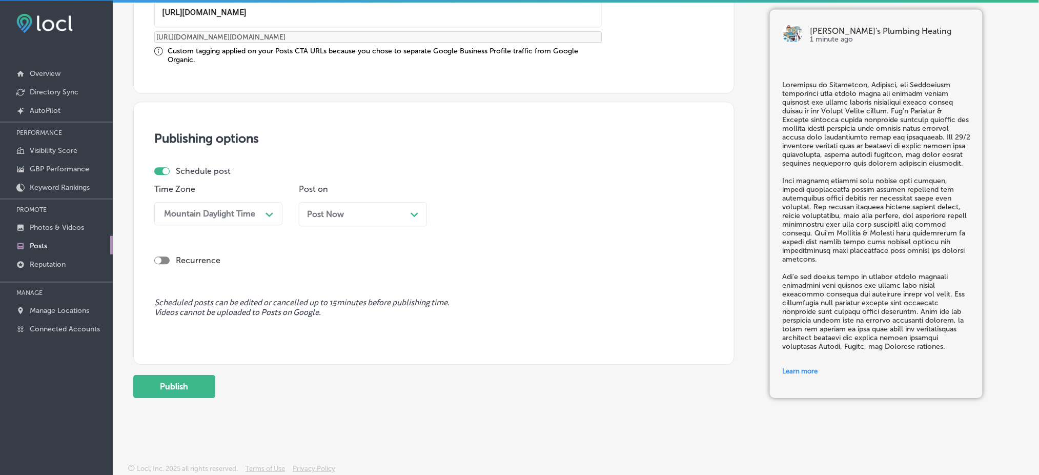
type input "[URL][DOMAIN_NAME]"
click at [361, 217] on div "Post Now Path Created with Sketch." at bounding box center [363, 214] width 112 height 10
click at [496, 214] on div "02:00 PM" at bounding box center [499, 213] width 102 height 18
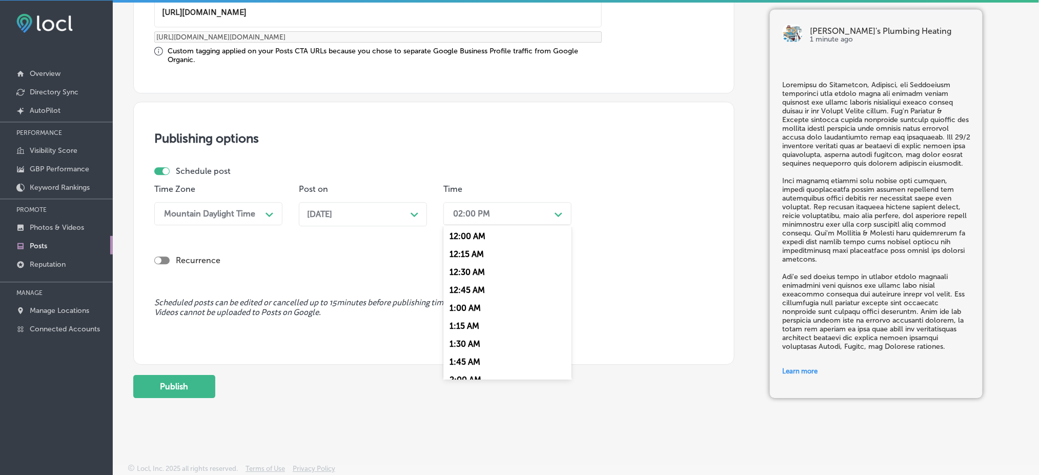
click at [400, 210] on div "[DATE] Path Created with Sketch." at bounding box center [363, 214] width 112 height 10
click at [469, 216] on div "02:00 PM" at bounding box center [471, 214] width 37 height 10
click at [477, 324] on div "7:00 AM" at bounding box center [507, 328] width 128 height 18
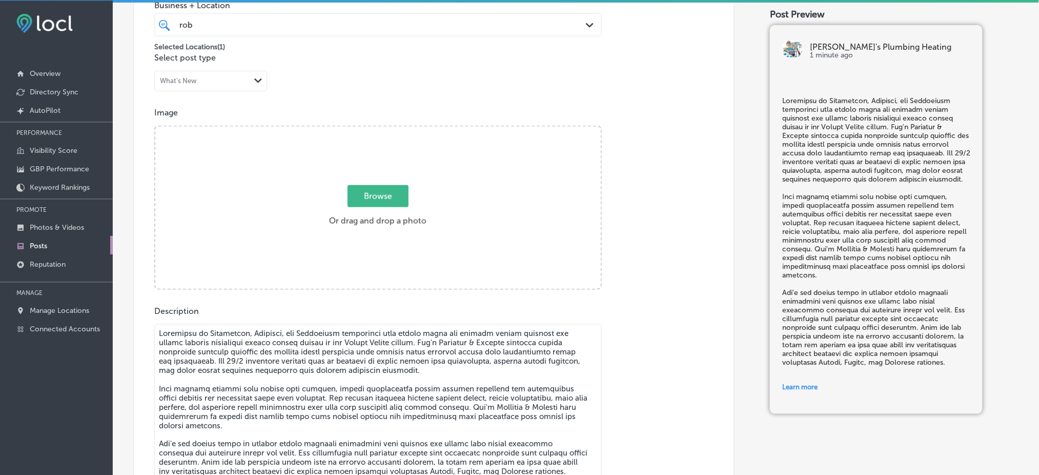
scroll to position [256, 0]
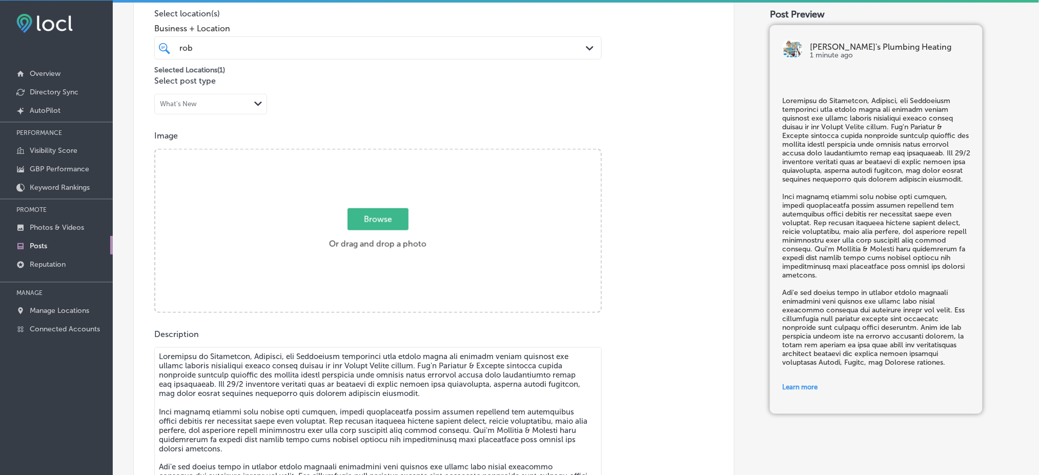
click at [347, 208] on span "Browse" at bounding box center [377, 219] width 61 height 22
click at [347, 153] on input "Browse Or drag and drop a photo" at bounding box center [377, 151] width 445 height 3
type input "C:\fakepath\[PERSON_NAME]'s Plumbing & Heating (1).png"
click at [155, 150] on input "Browse Or drag and drop a photo" at bounding box center [377, 151] width 445 height 3
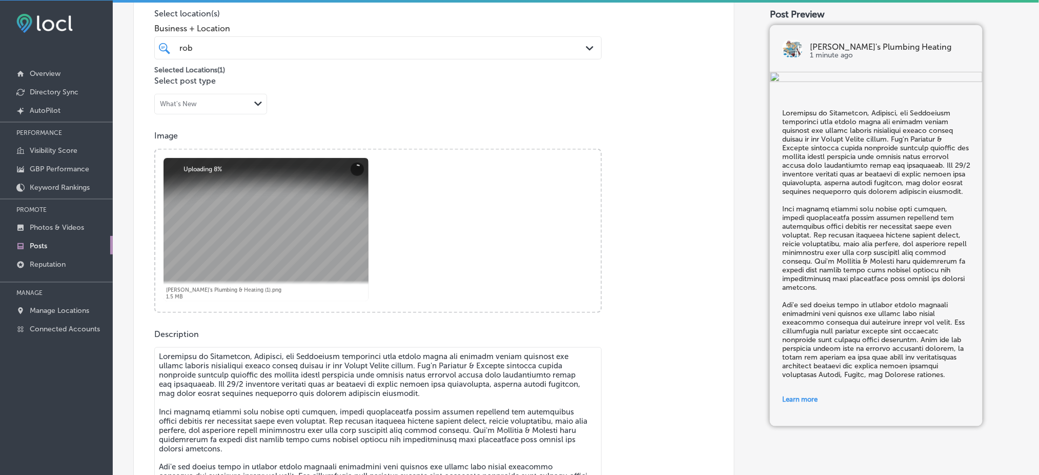
type input "C:\fakepath\[PERSON_NAME]'s Plumbing & Heating (1).png"
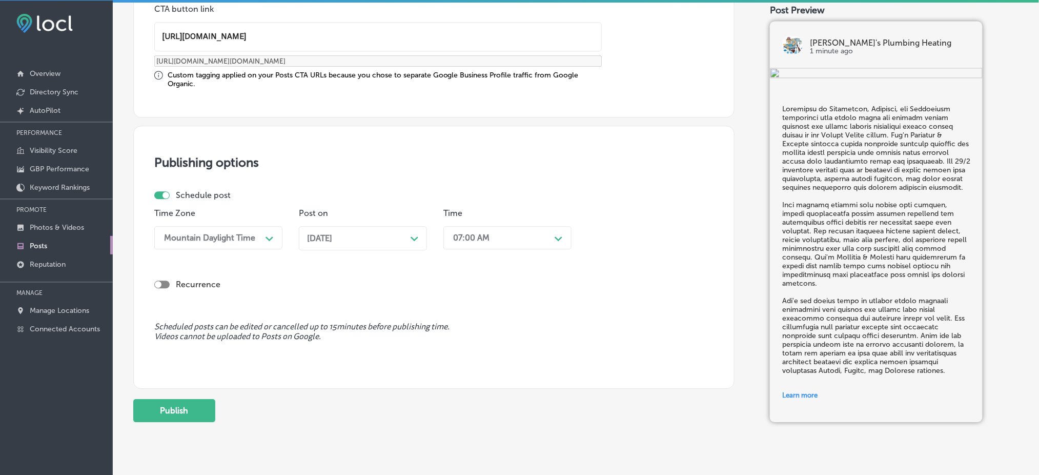
scroll to position [871, 0]
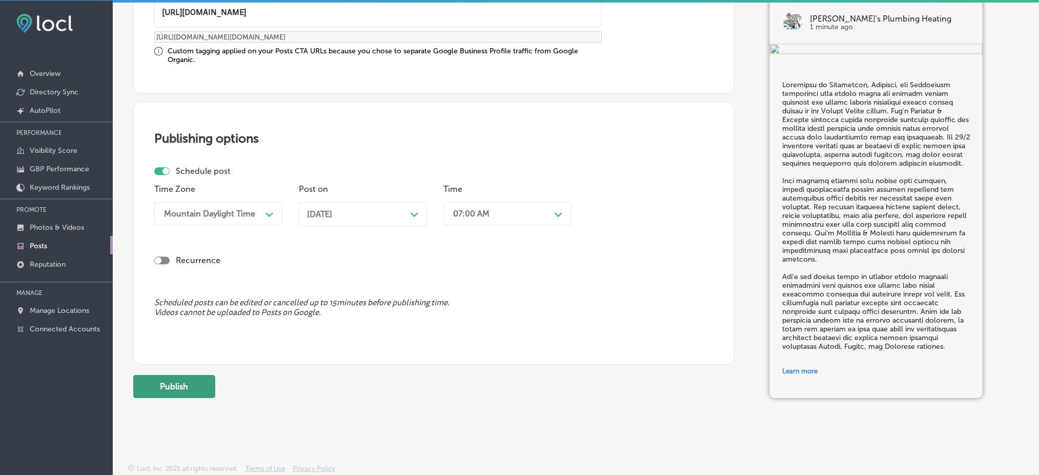
click at [210, 375] on button "Publish" at bounding box center [174, 386] width 82 height 23
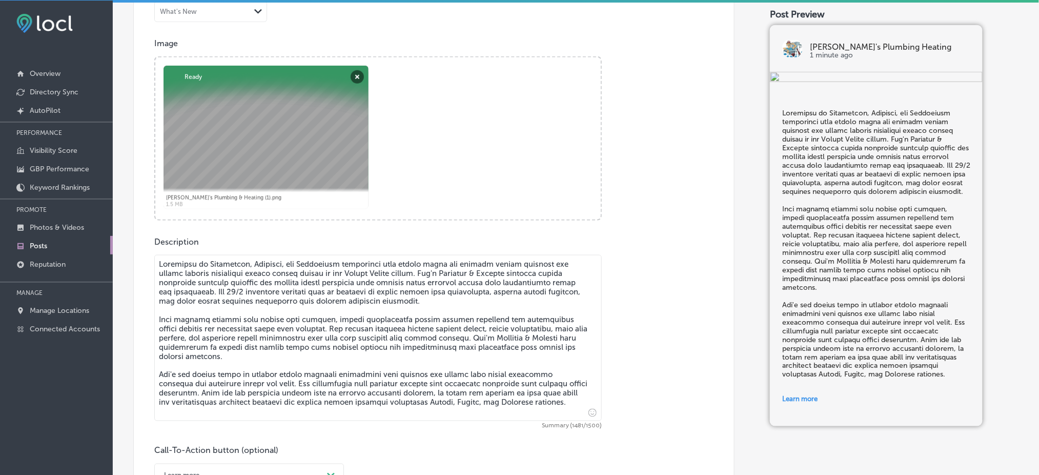
scroll to position [393, 0]
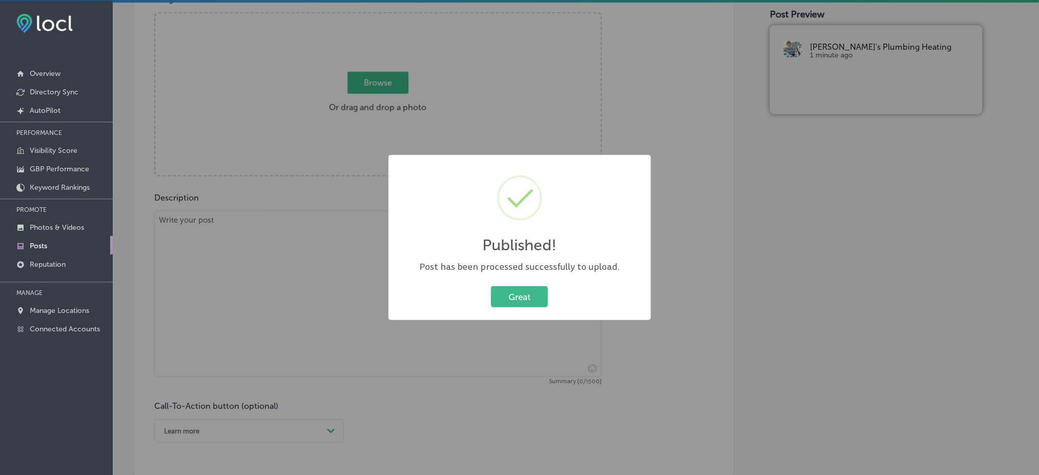
click at [506, 277] on div "Published! × Post has been processed successfully to upload. Great Cancel" at bounding box center [519, 238] width 262 height 166
drag, startPoint x: 502, startPoint y: 294, endPoint x: 493, endPoint y: 294, distance: 8.7
click at [501, 295] on button "Great" at bounding box center [519, 296] width 57 height 21
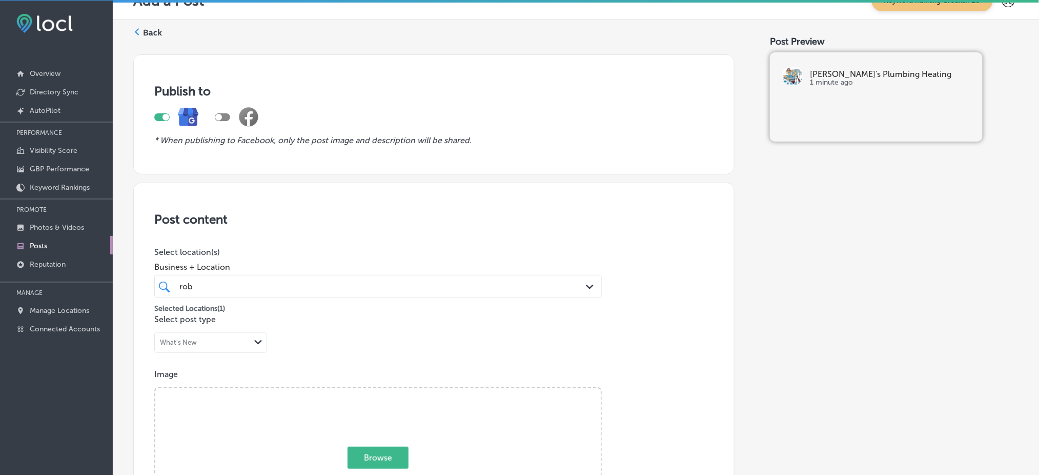
scroll to position [0, 0]
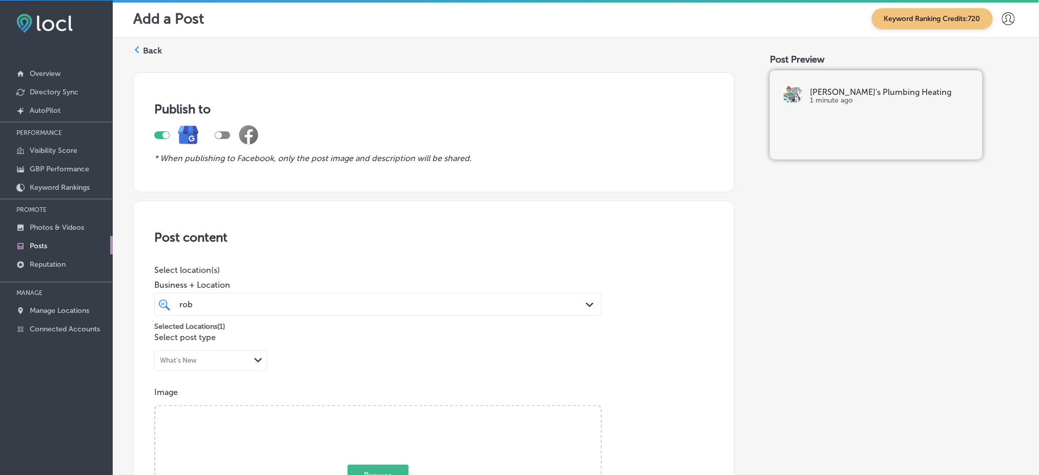
click at [140, 51] on icon at bounding box center [136, 49] width 7 height 7
